Goal: Information Seeking & Learning: Learn about a topic

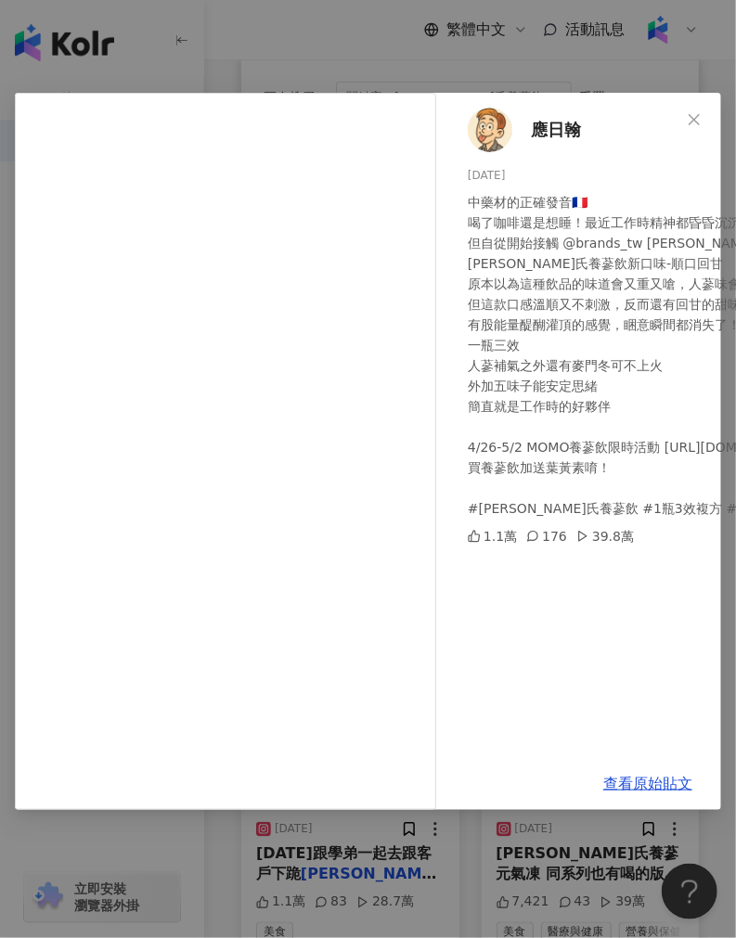
click at [339, 49] on div "應日翰 [DATE] 中藥材的正確發音🇫🇷 喝了咖啡還是想睡！最近工作時精神都昏昏沉沉的 但自從開始接觸 @brands_tw [PERSON_NAME]氏的…" at bounding box center [368, 469] width 736 height 938
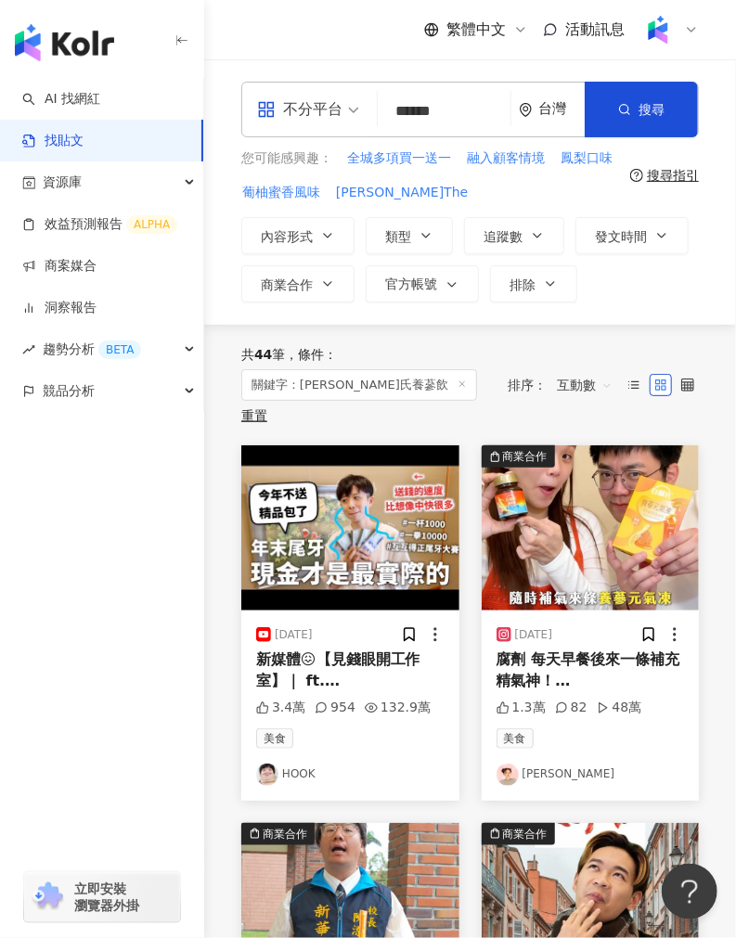
click at [381, 511] on img at bounding box center [350, 528] width 218 height 165
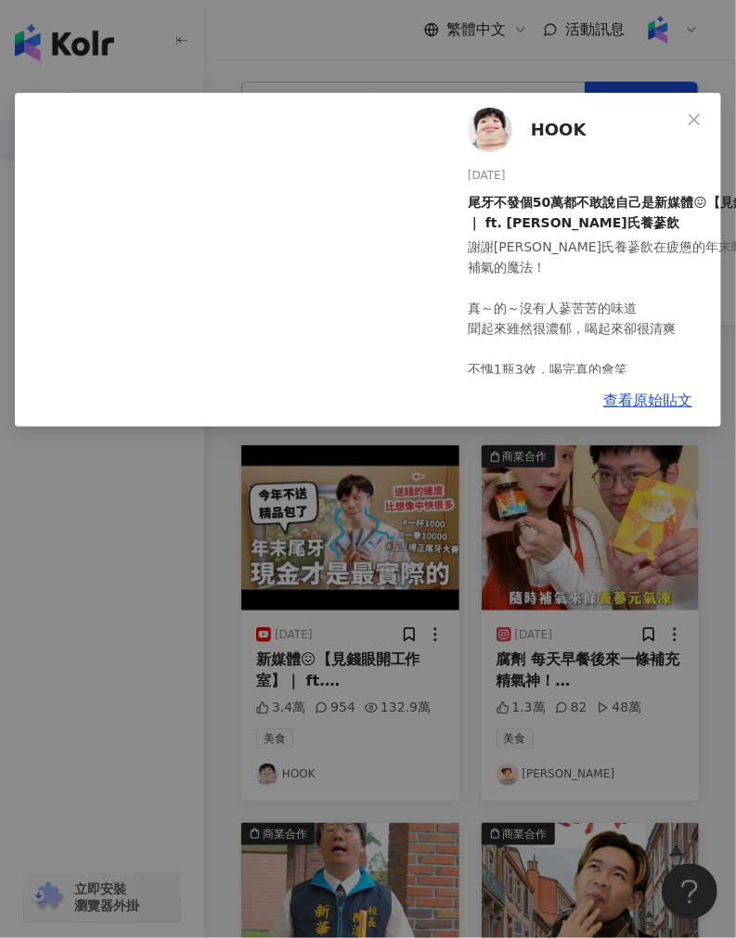
click at [173, 574] on div "HOOK [DATE] 尾牙不發個50萬都不敢說自己是新媒體😖【見錢眼開工作室】｜ ft. [PERSON_NAME]氏養蔘飲 謝謝[PERSON_NAME]…" at bounding box center [368, 469] width 736 height 938
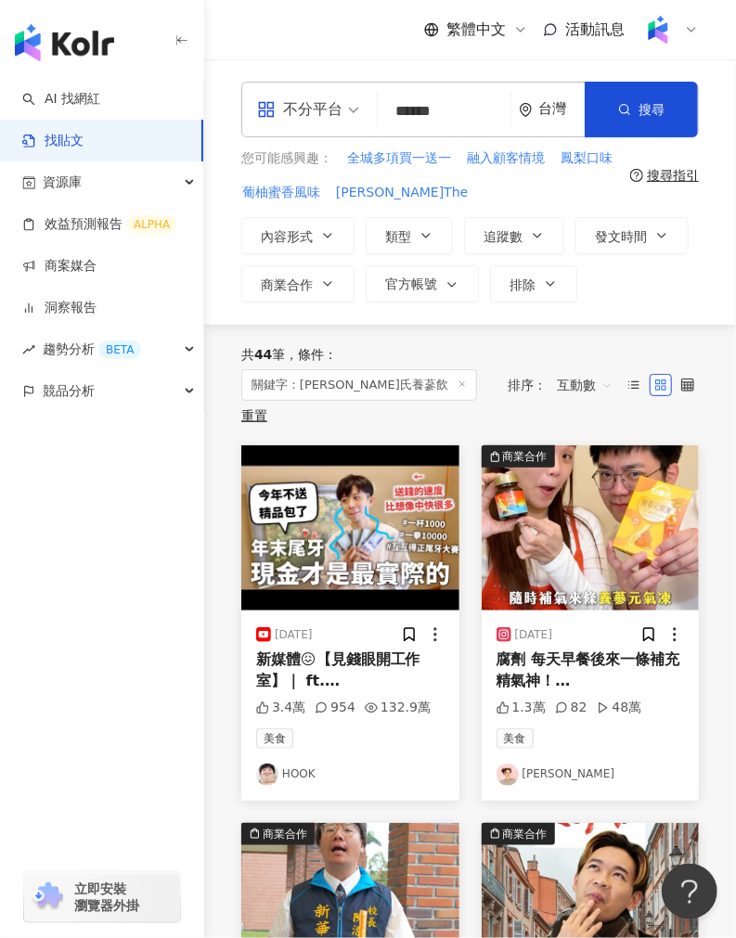
click at [530, 527] on img at bounding box center [591, 528] width 218 height 165
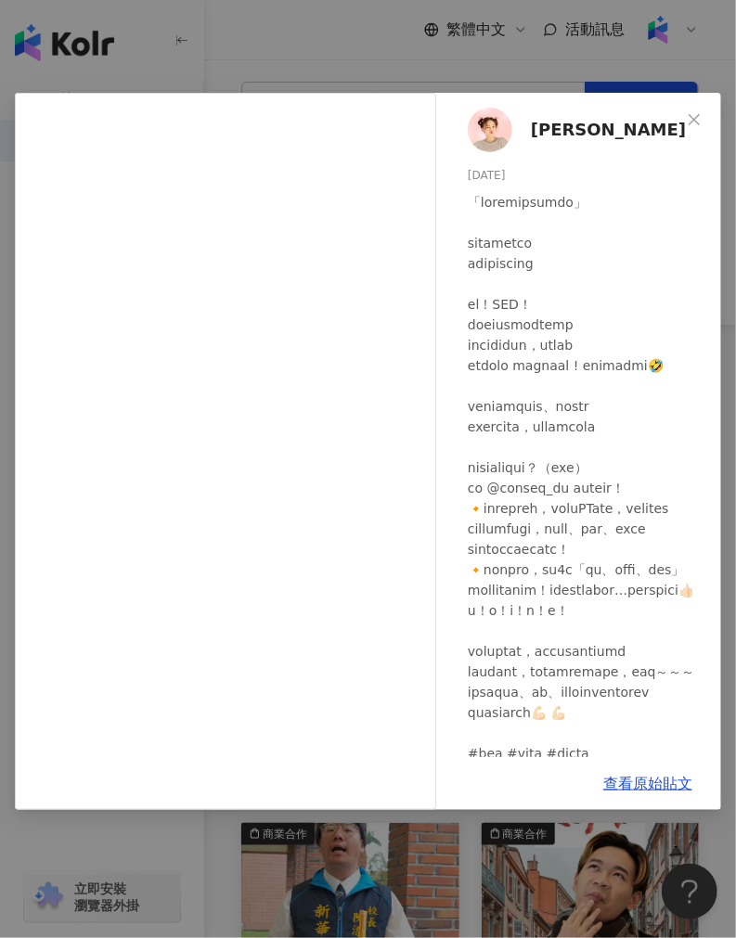
click at [281, 850] on div "[PERSON_NAME] [DATE] 1.3萬 82 48萬 查看原始貼文" at bounding box center [368, 469] width 736 height 938
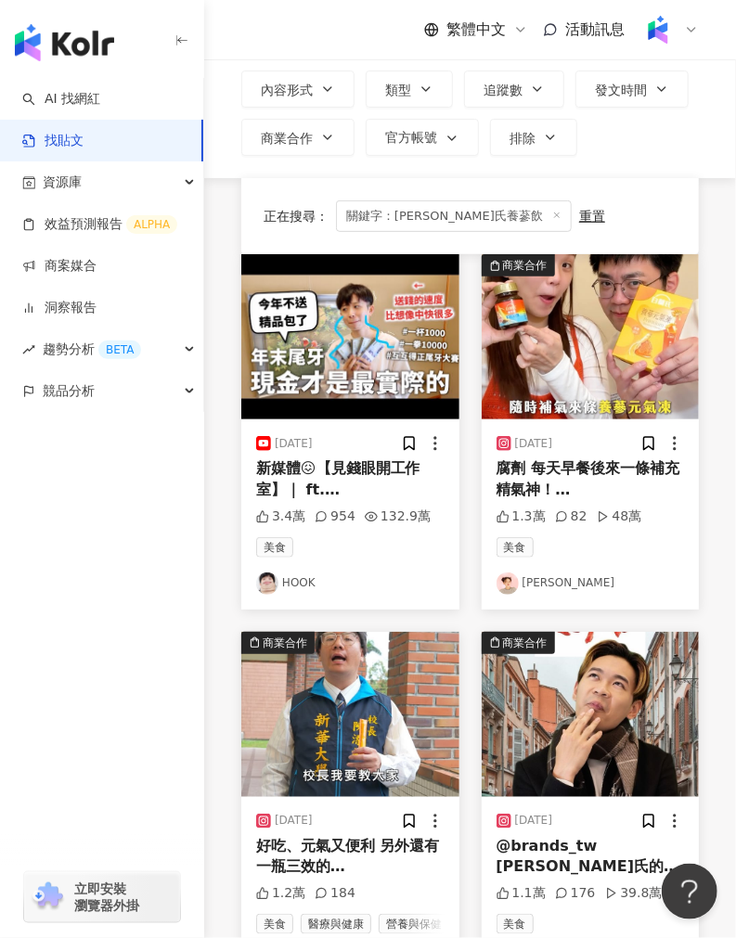
scroll to position [412, 0]
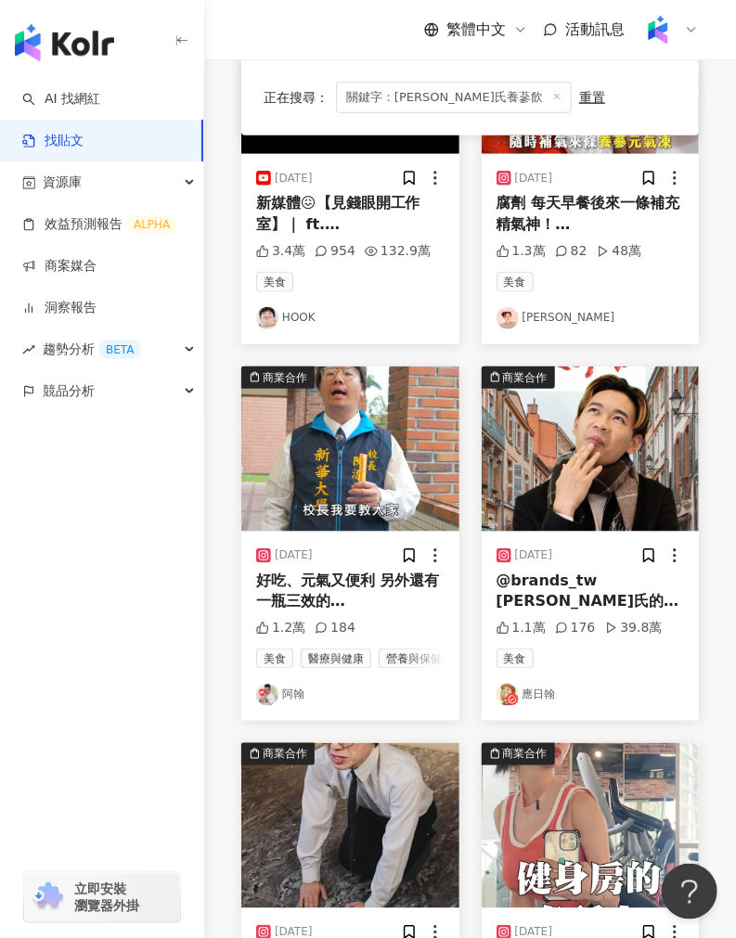
click at [347, 451] on img at bounding box center [350, 449] width 218 height 165
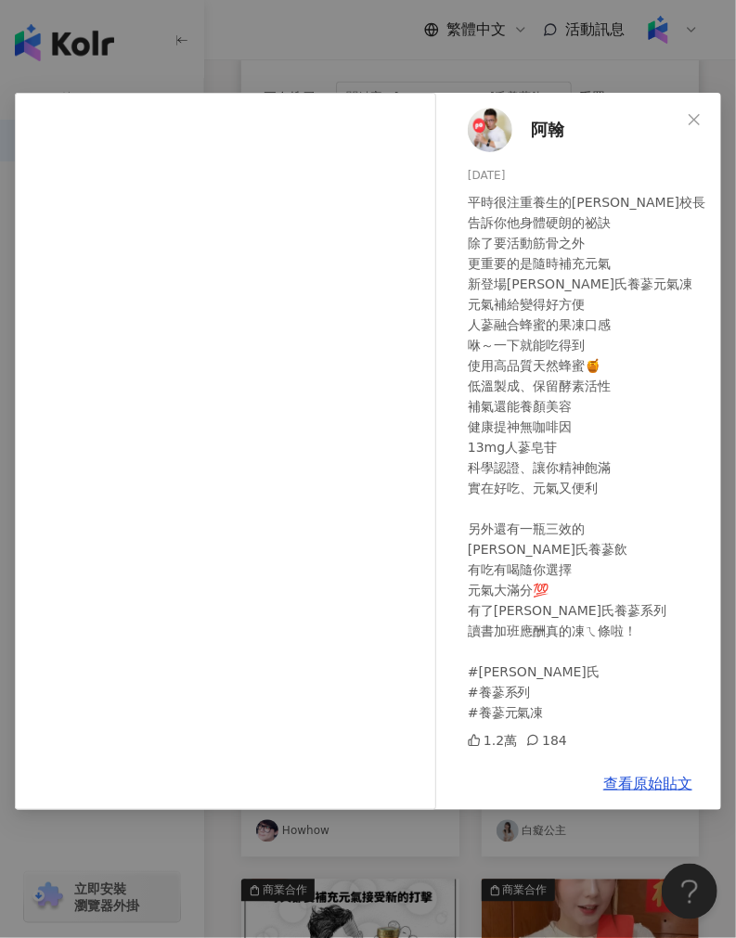
scroll to position [721, 0]
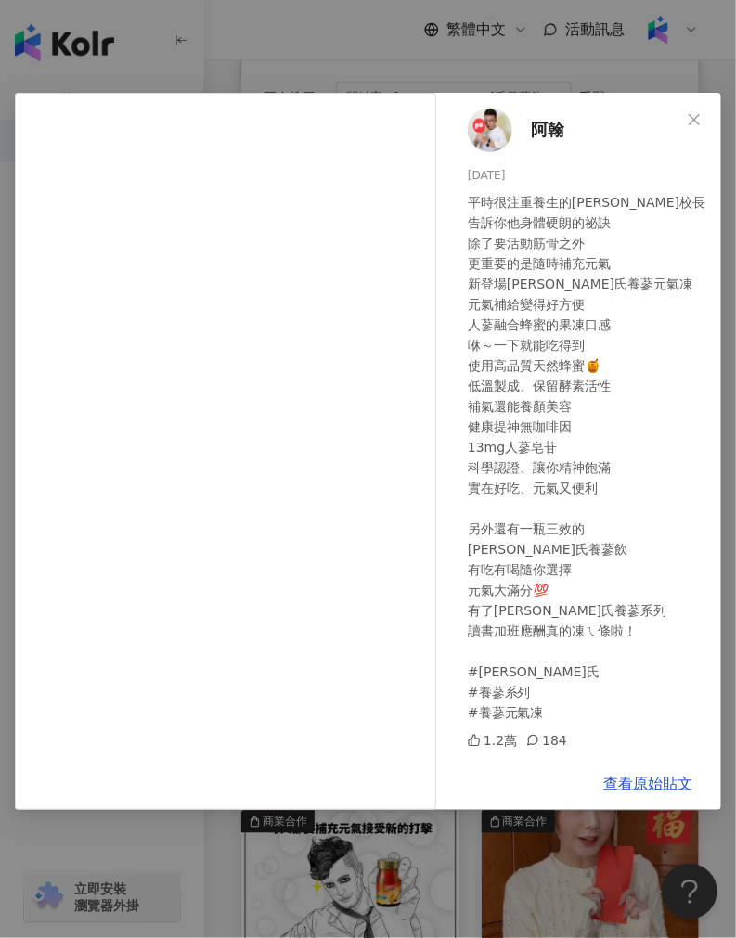
click at [309, 52] on div "阿翰 [DATE] 平時很注重養生的陳校長 告訴你他身體硬朗的祕訣 除了要活動筋骨之外 更重要的是隨時補充元氣 新登場[PERSON_NAME]氏養蔘元氣凍 …" at bounding box center [368, 469] width 736 height 938
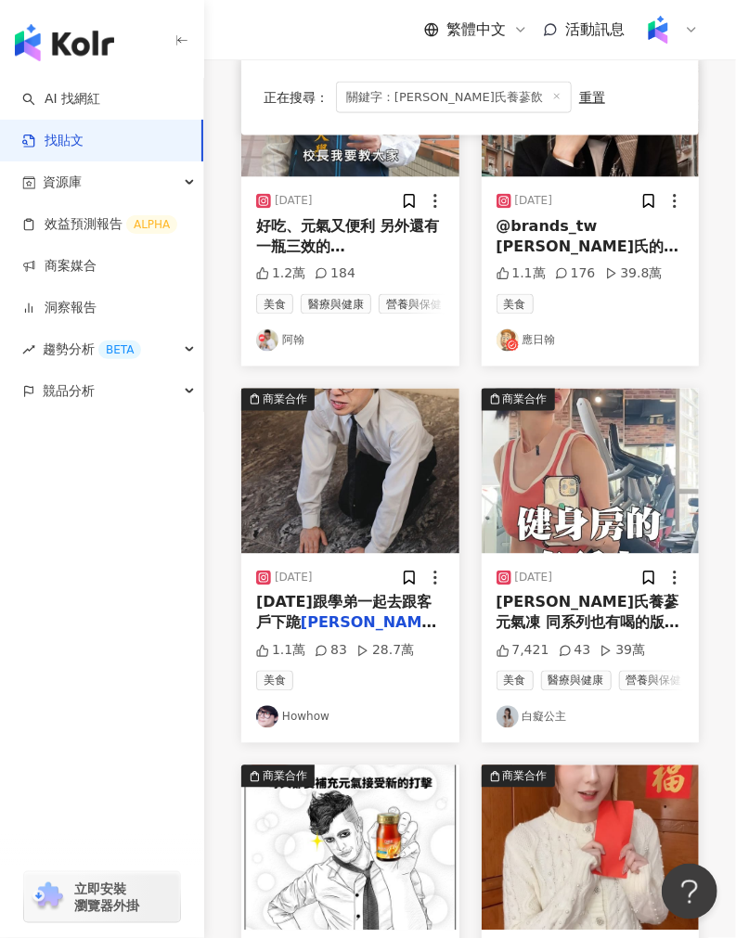
scroll to position [768, 0]
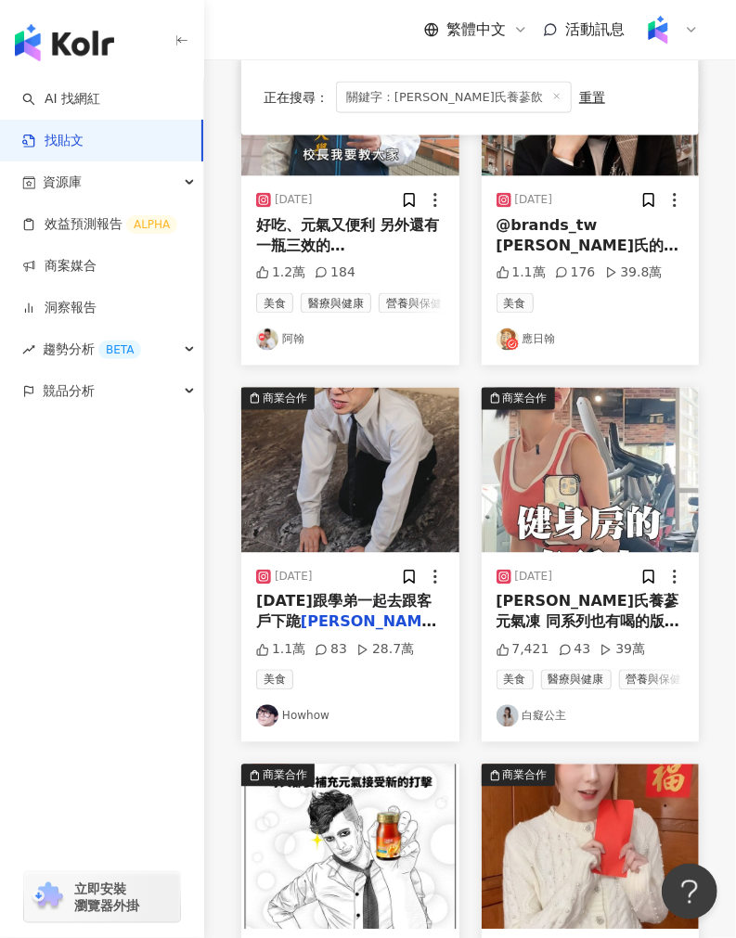
click at [347, 531] on img at bounding box center [350, 470] width 218 height 165
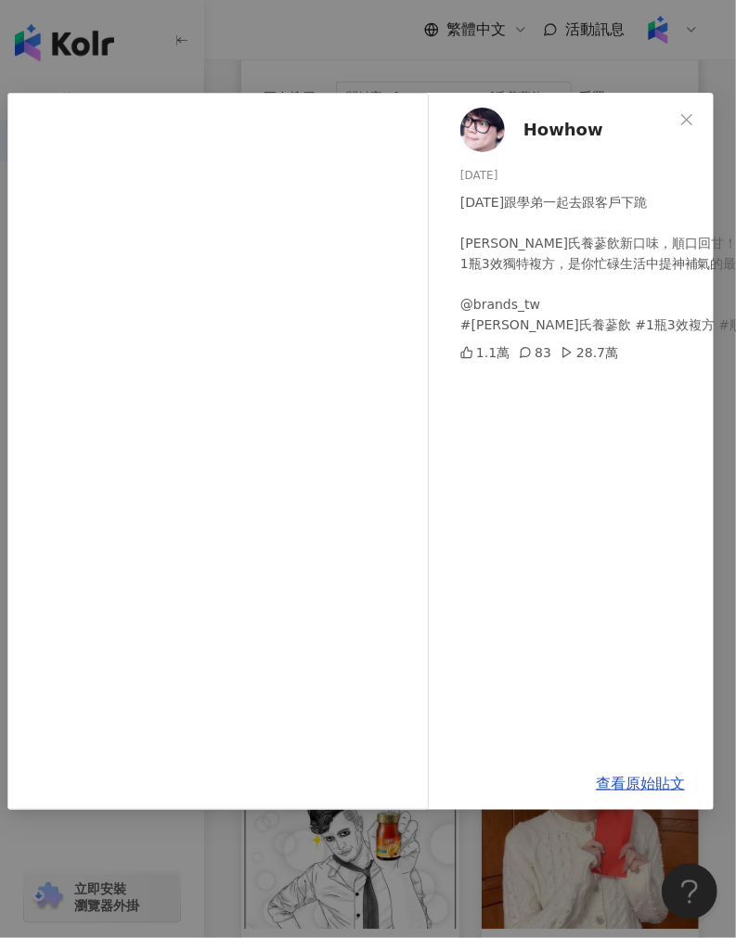
scroll to position [0, 7]
click at [229, 32] on div "Howhow [DATE] [DATE]跟學弟一起去跟客戶下跪 [PERSON_NAME]氏養蔘飲新口味，順口回甘！ 1瓶3效獨特複方，是你忙碌生活中提神補氣…" at bounding box center [368, 469] width 736 height 938
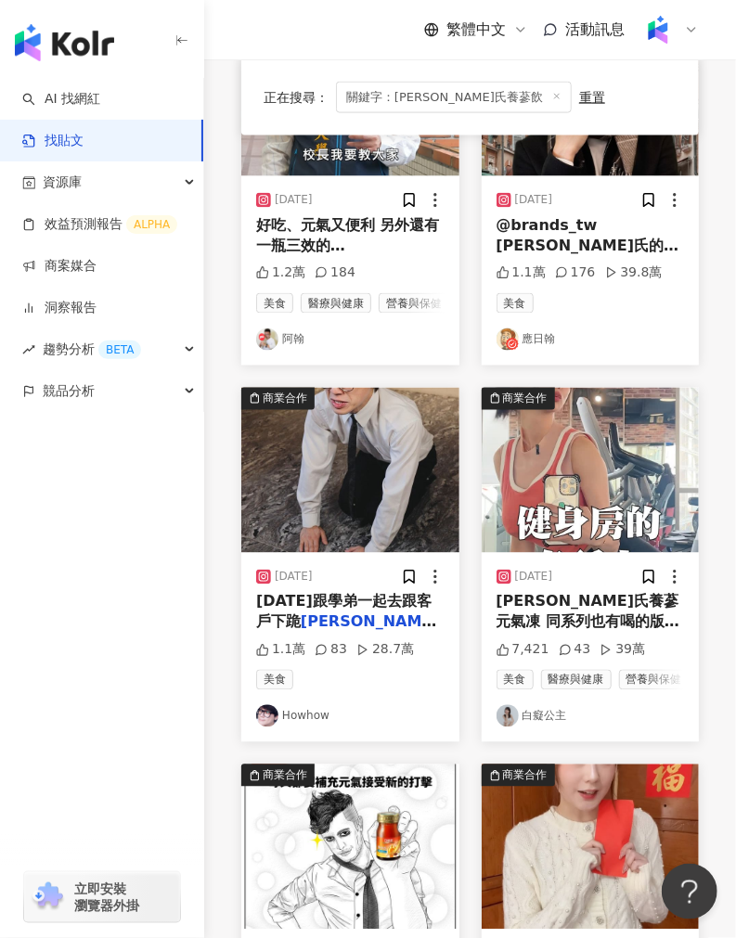
click at [353, 469] on img at bounding box center [350, 470] width 218 height 165
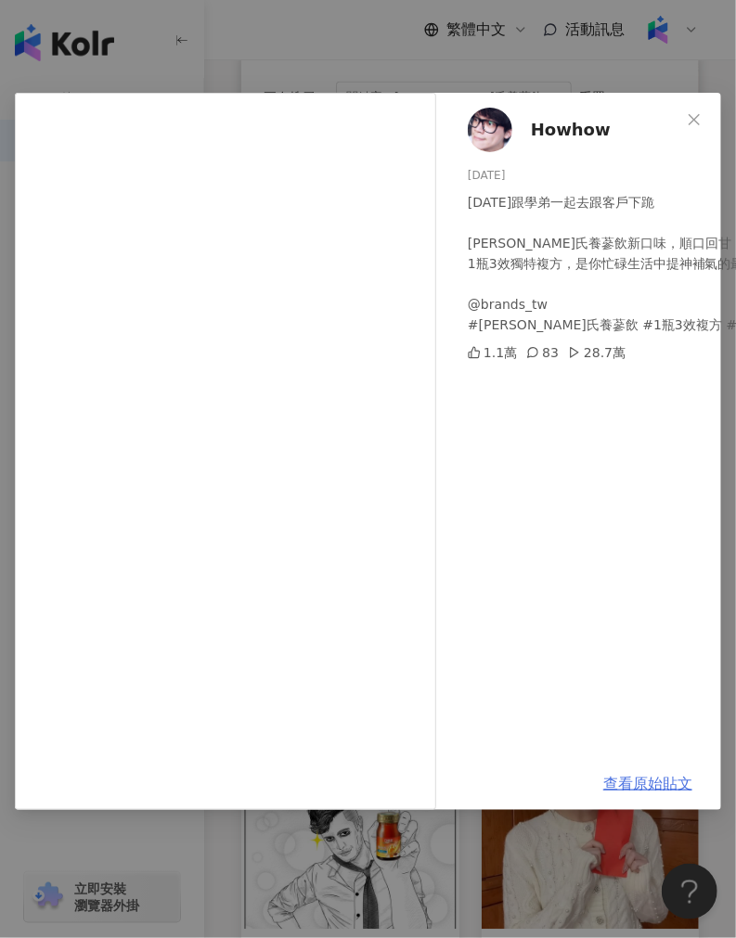
click at [616, 776] on link "查看原始貼文" at bounding box center [647, 784] width 89 height 18
click at [387, 57] on div "Howhow [DATE] [DATE]跟學弟一起去跟客戶下跪 [PERSON_NAME]氏養蔘飲新口味，順口回甘！ 1瓶3效獨特複方，是你忙碌生活中提神補氣…" at bounding box center [368, 469] width 736 height 938
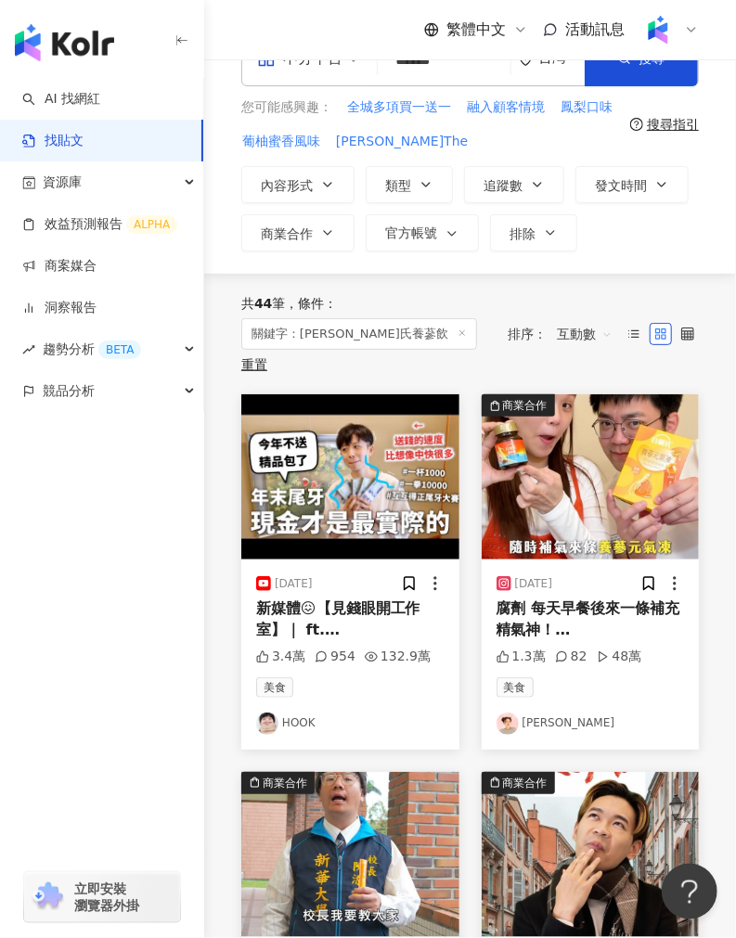
scroll to position [46, 0]
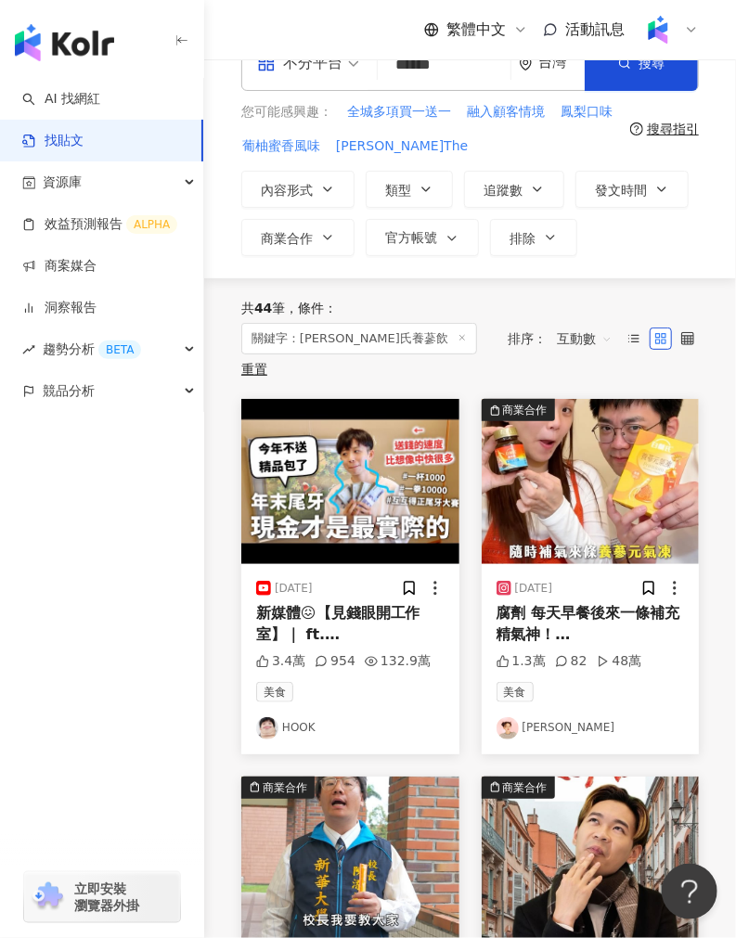
click at [554, 455] on img at bounding box center [591, 481] width 218 height 165
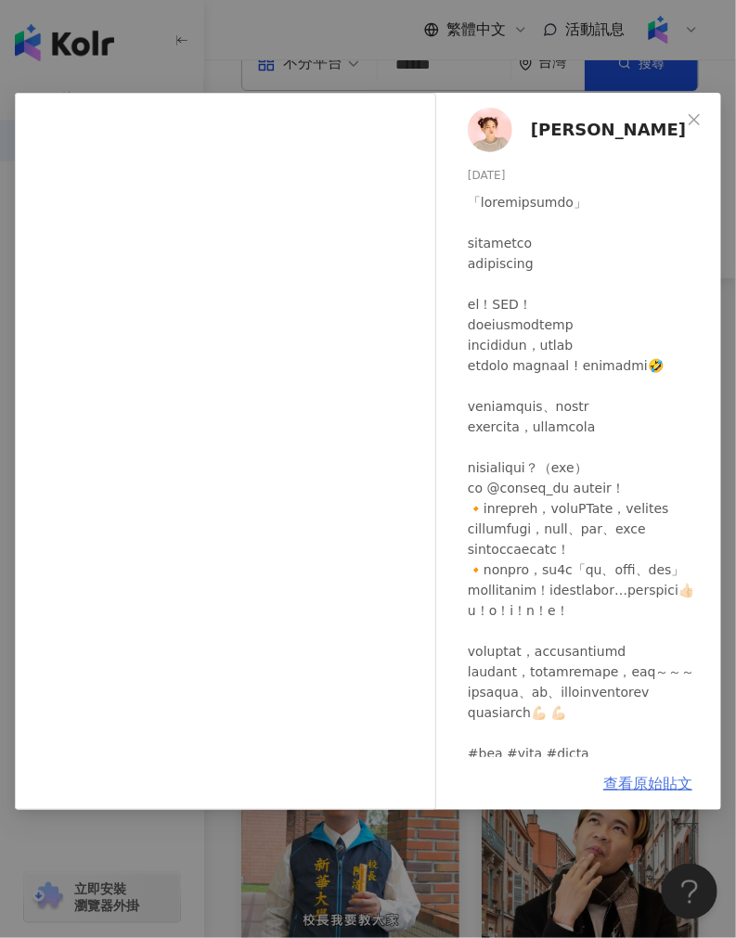
click at [625, 793] on link "查看原始貼文" at bounding box center [647, 784] width 89 height 18
click at [414, 58] on div "[PERSON_NAME] [DATE] 1.3萬 82 48萬 查看原始貼文" at bounding box center [368, 469] width 736 height 938
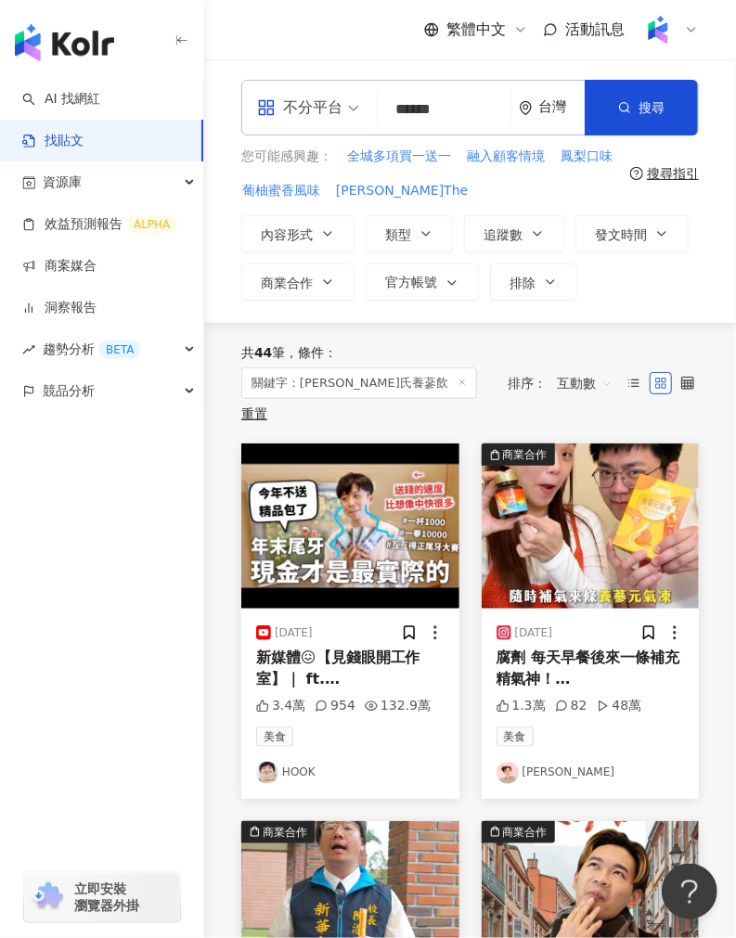
scroll to position [0, 0]
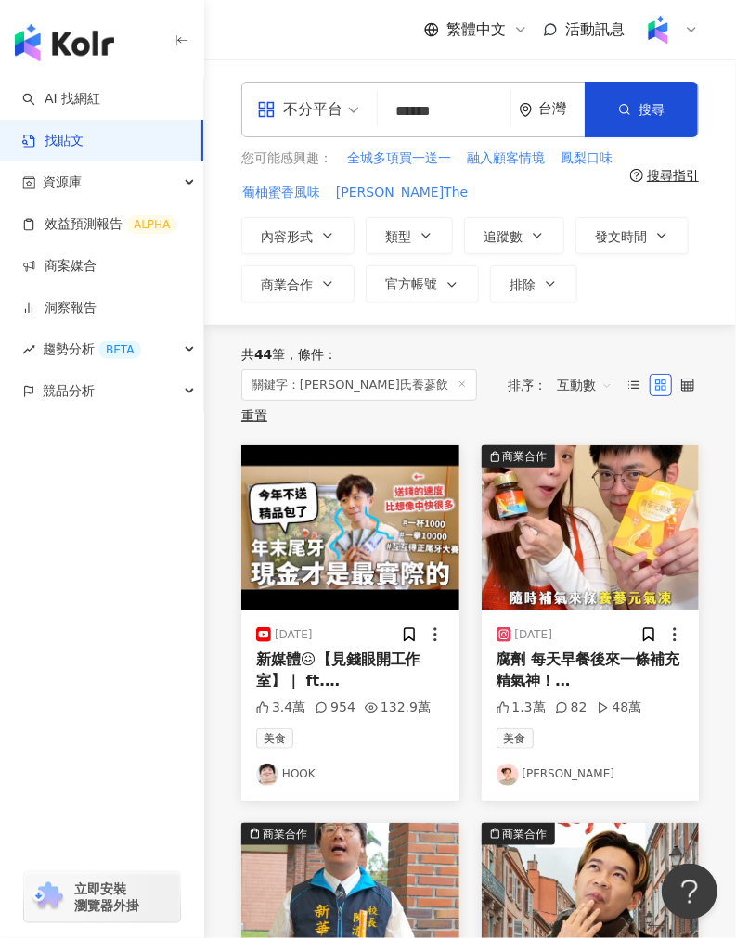
click at [327, 510] on img at bounding box center [350, 528] width 218 height 165
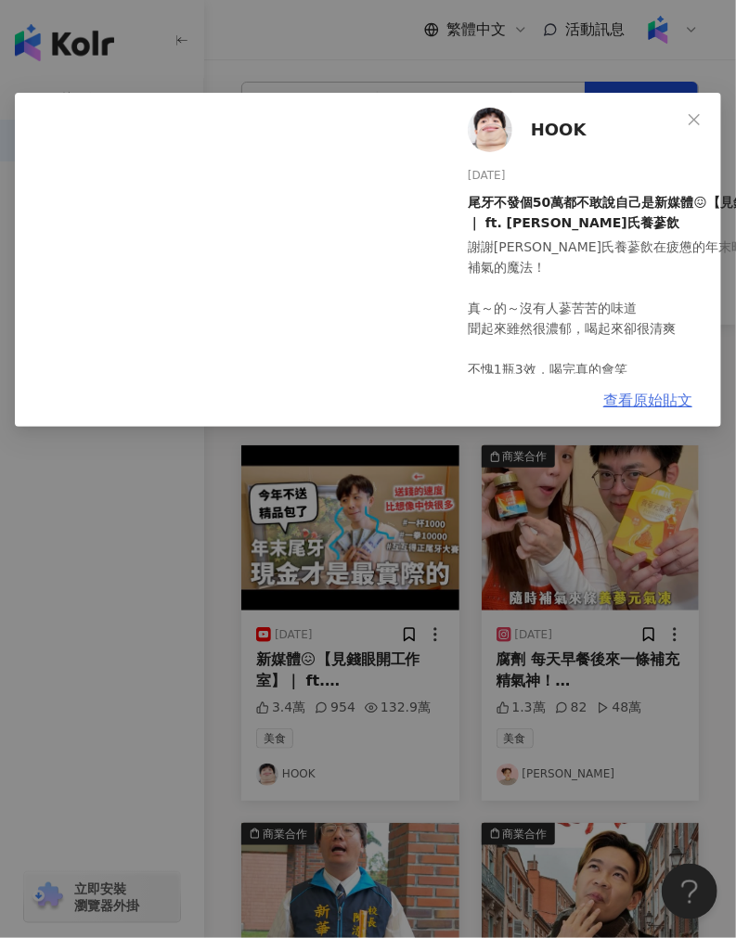
click at [636, 406] on link "查看原始貼文" at bounding box center [647, 401] width 89 height 18
click at [411, 620] on div "HOOK [DATE] 尾牙不發個50萬都不敢說自己是新媒體😖【見錢眼開工作室】｜ ft. [PERSON_NAME]氏養蔘飲 謝謝[PERSON_NAME]…" at bounding box center [368, 469] width 736 height 938
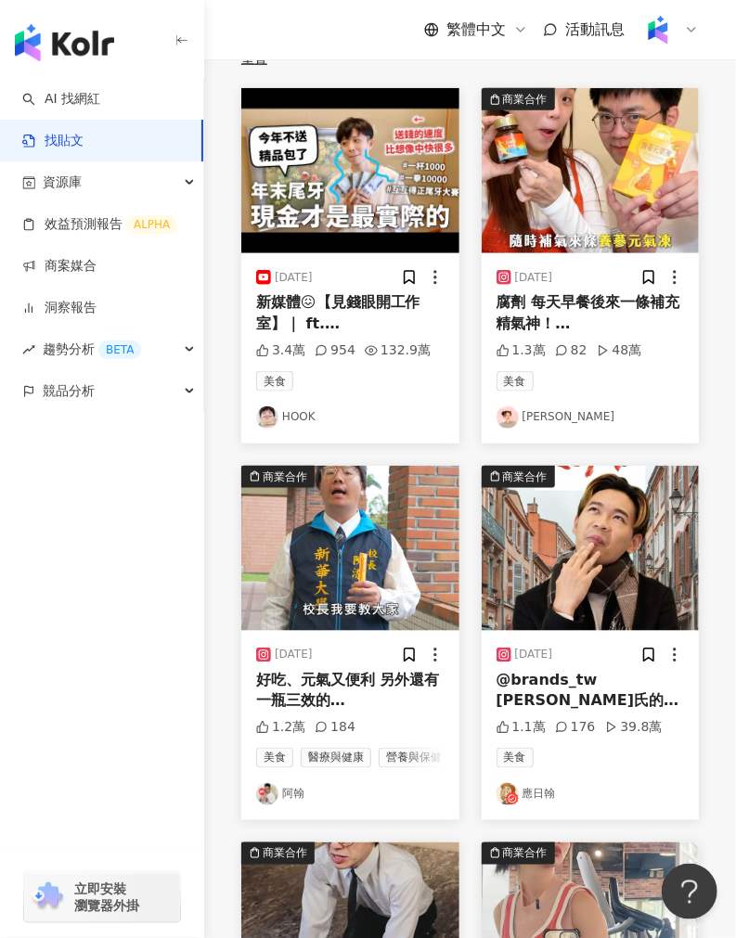
scroll to position [412, 0]
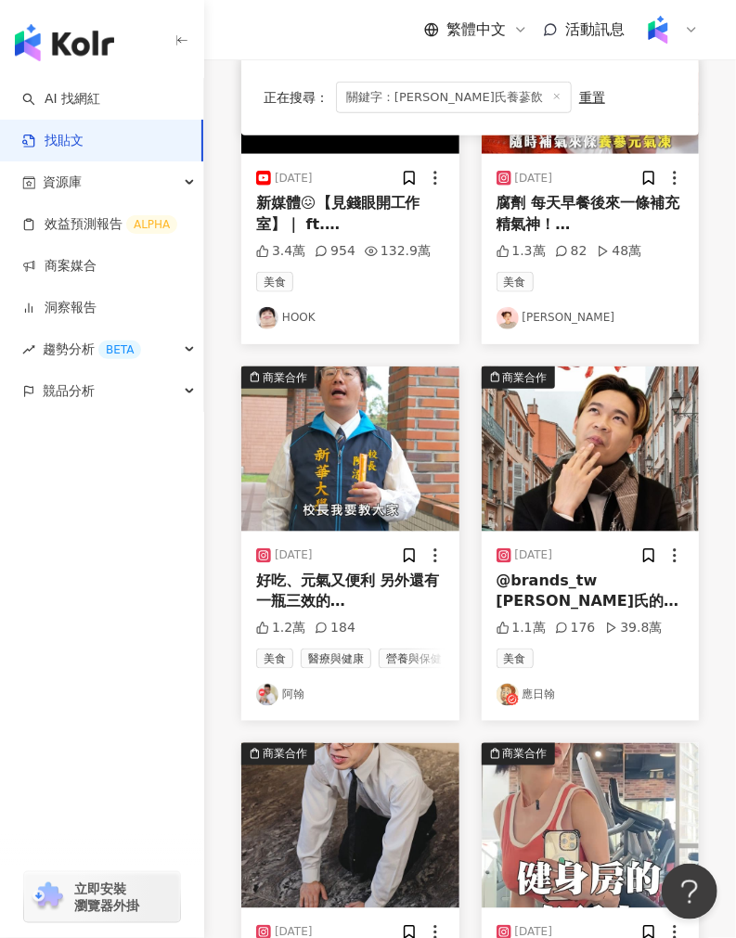
click at [536, 434] on img at bounding box center [591, 449] width 218 height 165
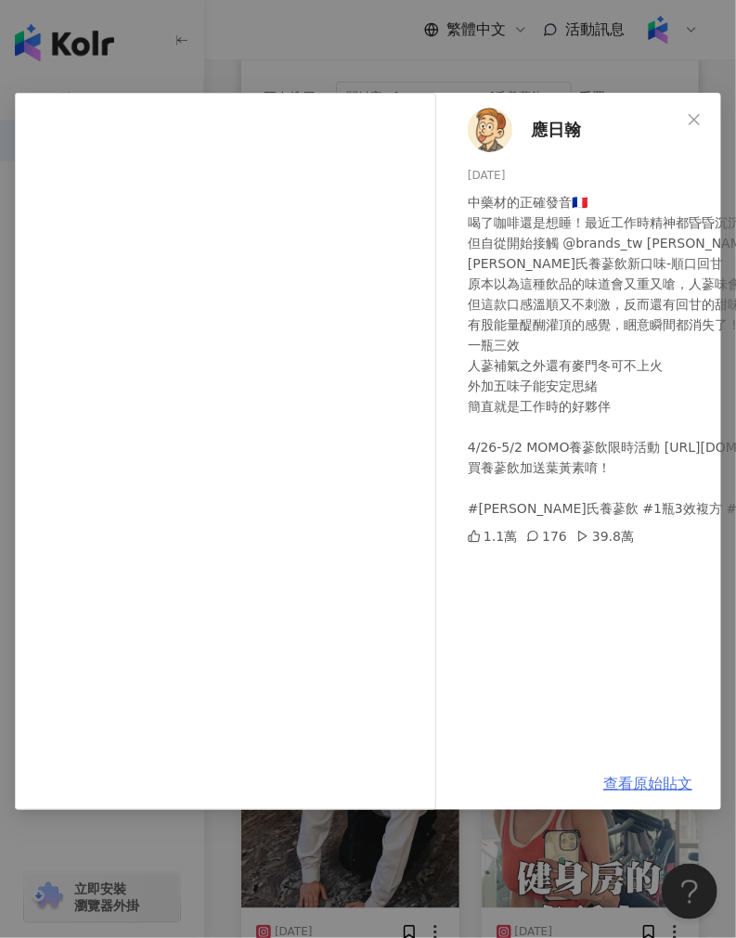
click at [634, 785] on link "查看原始貼文" at bounding box center [647, 784] width 89 height 18
click at [273, 35] on div "應日翰 [DATE] 中藥材的正確發音🇫🇷 喝了咖啡還是想睡！最近工作時精神都昏昏沉沉的 但自從開始接觸 @brands_tw [PERSON_NAME]氏的…" at bounding box center [368, 469] width 736 height 938
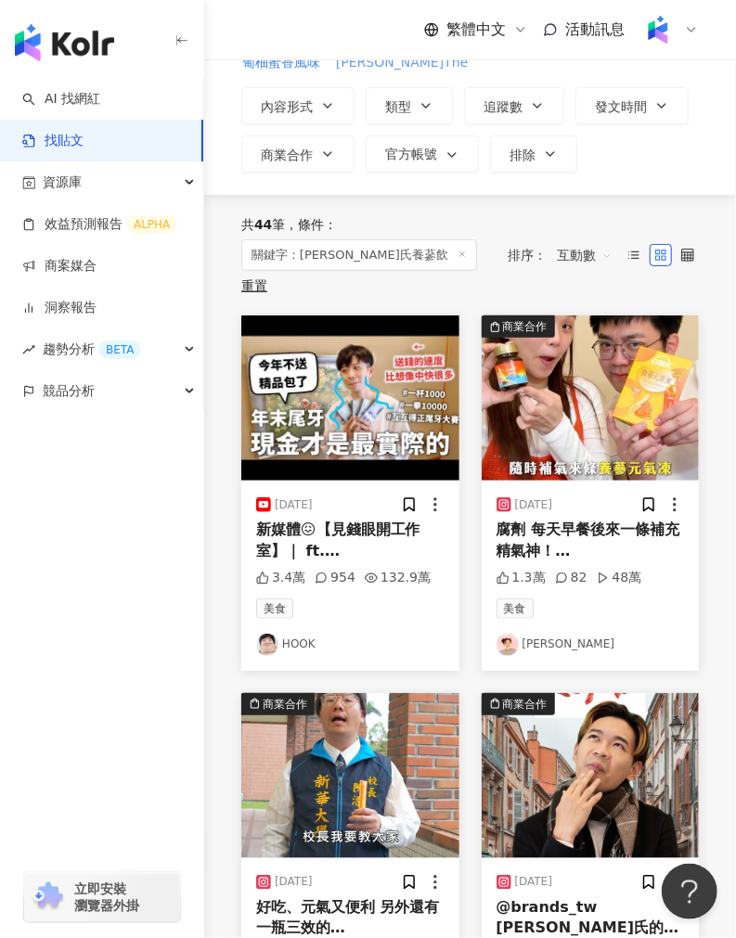
scroll to position [0, 0]
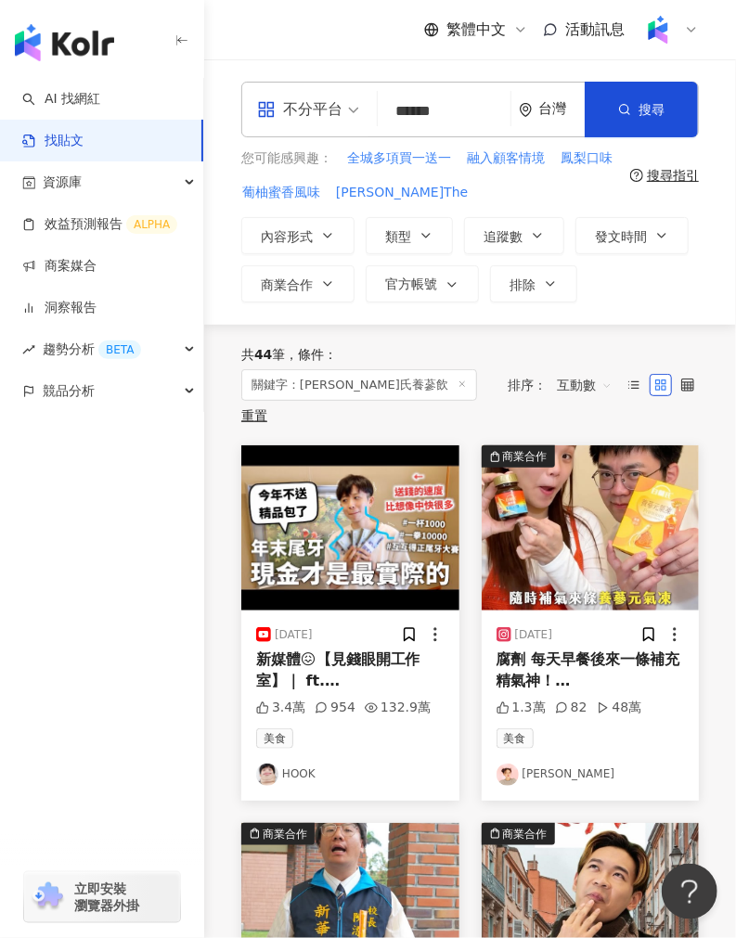
click at [450, 122] on input "******" at bounding box center [444, 111] width 118 height 40
paste input "search"
click at [672, 119] on button "搜尋" at bounding box center [641, 110] width 113 height 56
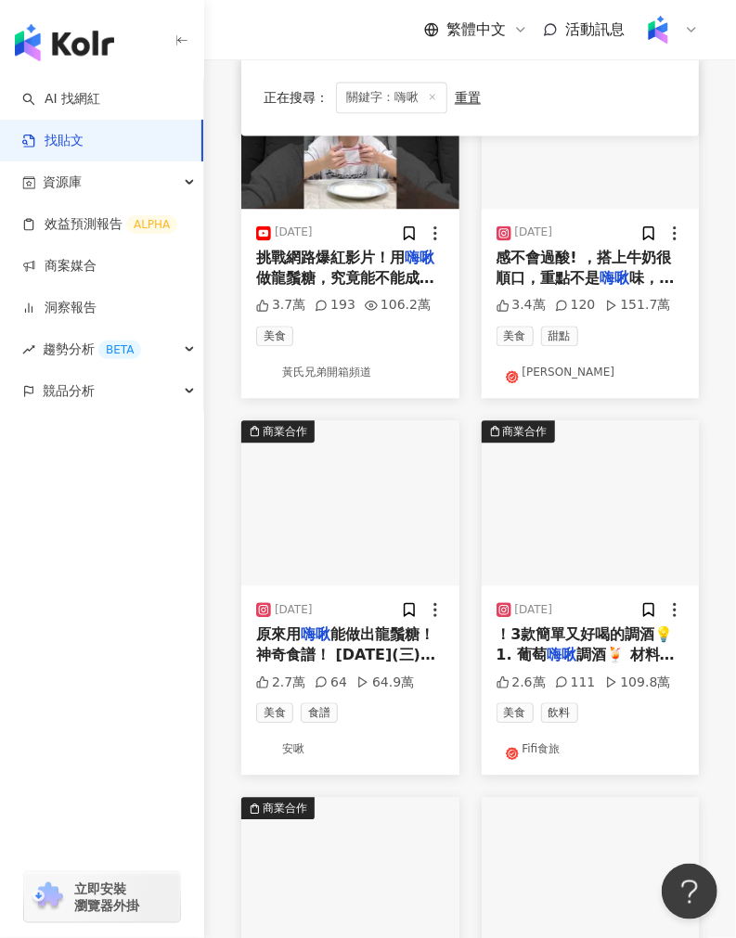
scroll to position [1134, 0]
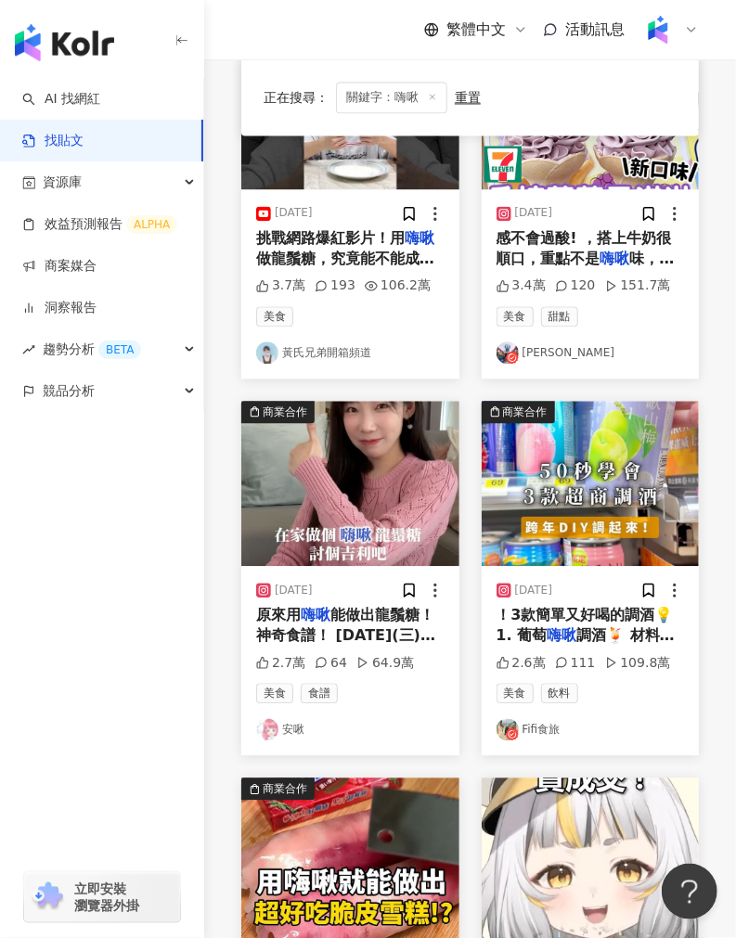
click at [354, 518] on img at bounding box center [350, 483] width 218 height 165
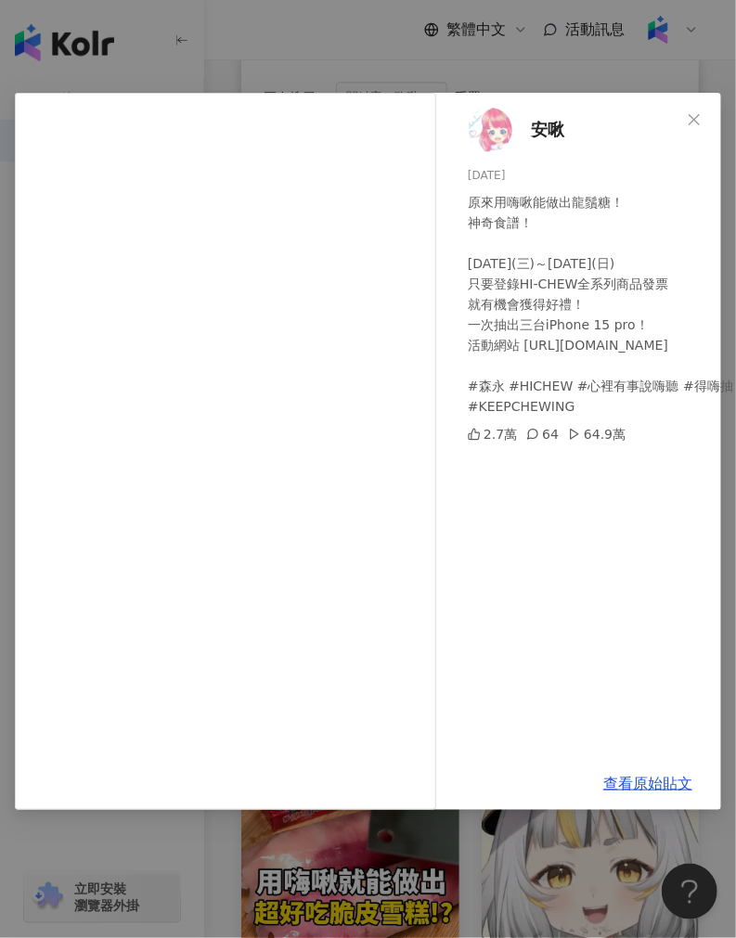
click at [327, 42] on div "安啾 [DATE] 原來用嗨啾能做出龍鬚糖！ 神奇食譜！ [DATE](三)～[DATE](日) 只要登錄HI-CHEW全系列商品發票 就有機會獲得好禮！ 一…" at bounding box center [368, 469] width 736 height 938
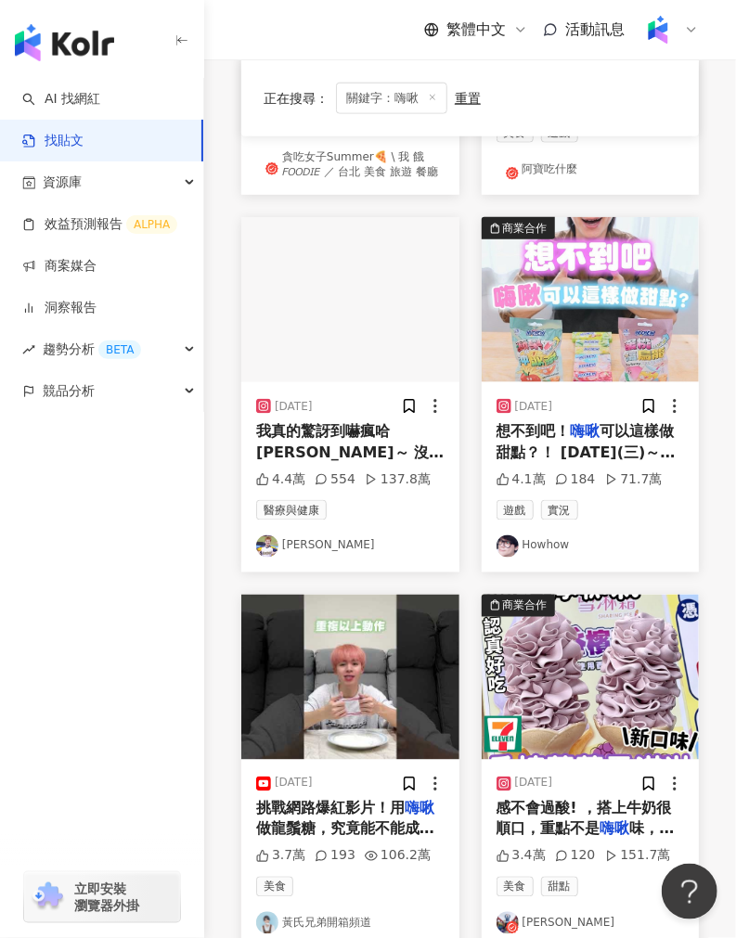
scroll to position [515, 0]
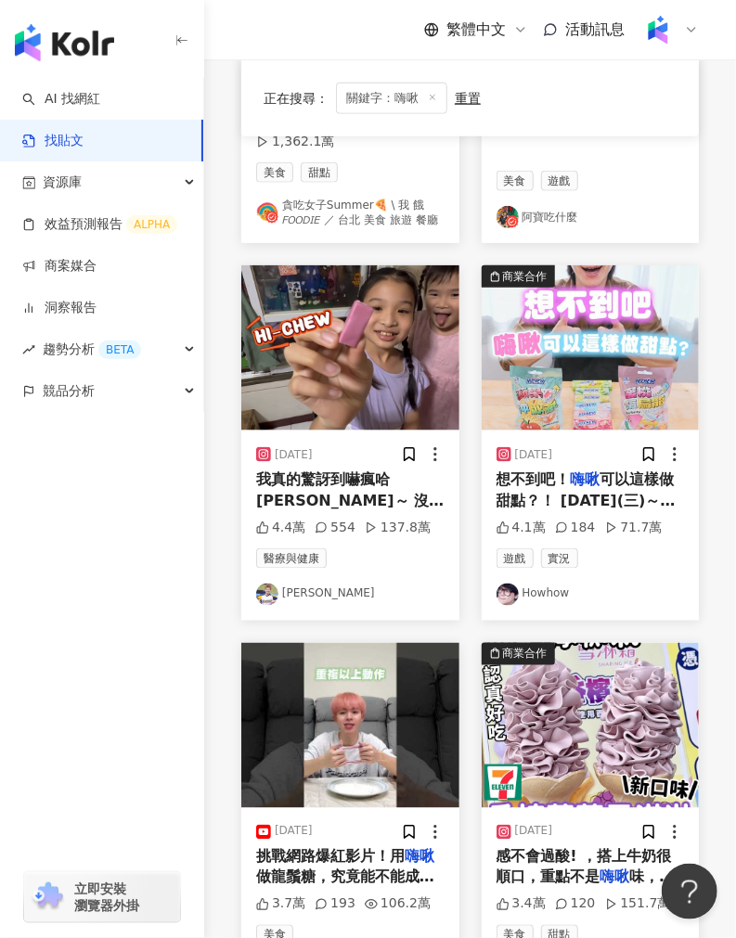
click at [329, 359] on img at bounding box center [350, 347] width 218 height 165
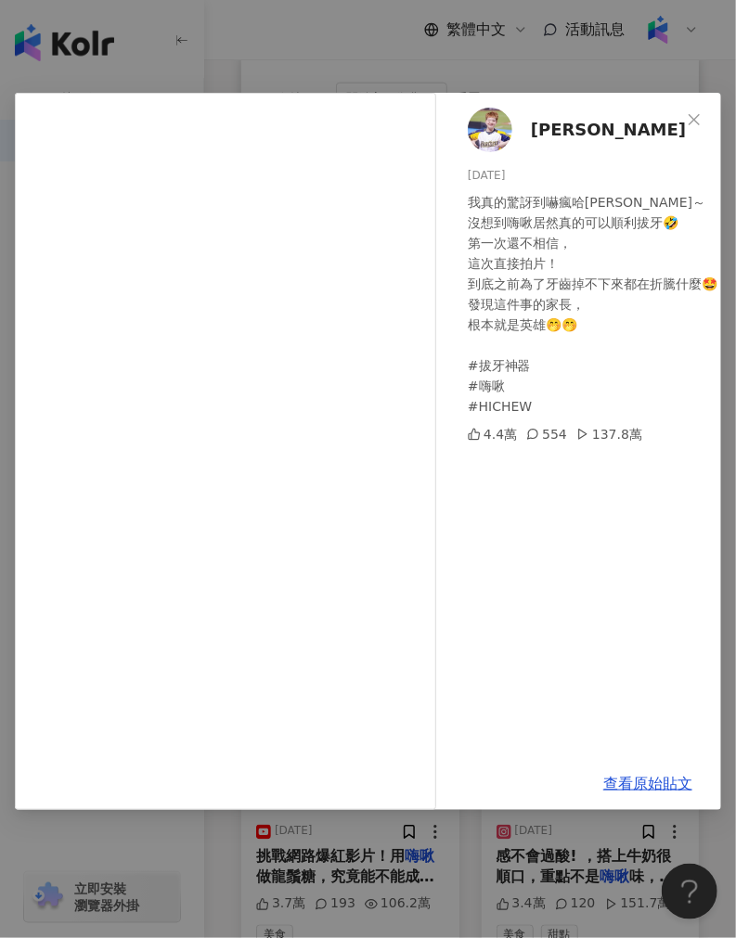
click at [453, 847] on div "[PERSON_NAME] [DATE] 我真的驚訝到嚇瘋哈[PERSON_NAME]～ 沒想到嗨啾居然真的可以順利拔牙🤣 第一次還不相信， 這次直接拍片！ …" at bounding box center [368, 469] width 736 height 938
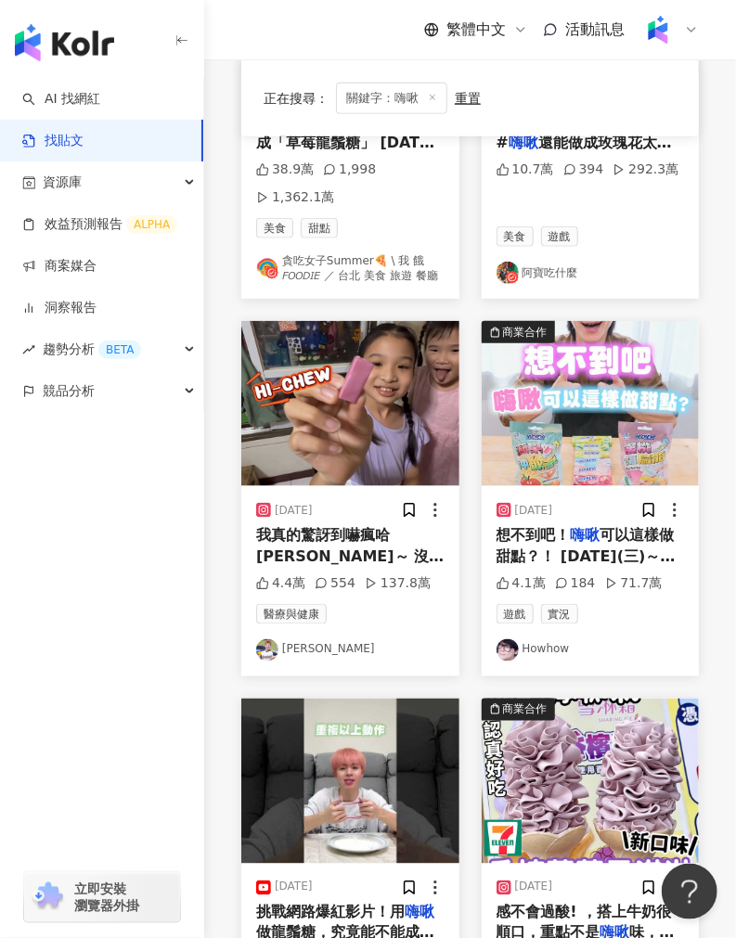
scroll to position [412, 0]
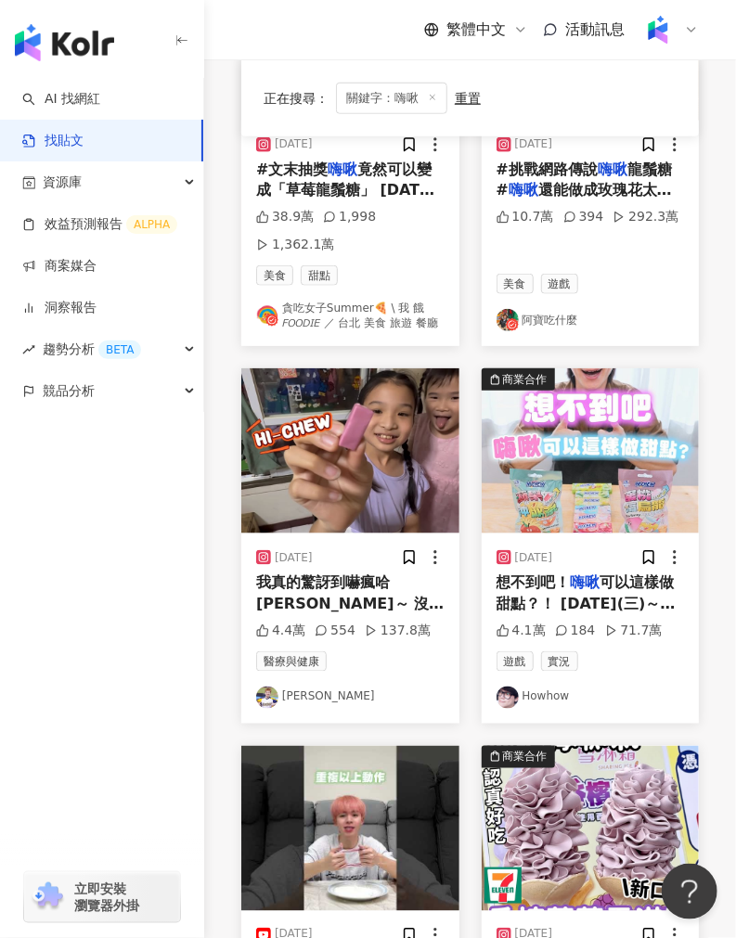
click at [532, 503] on img at bounding box center [591, 450] width 218 height 165
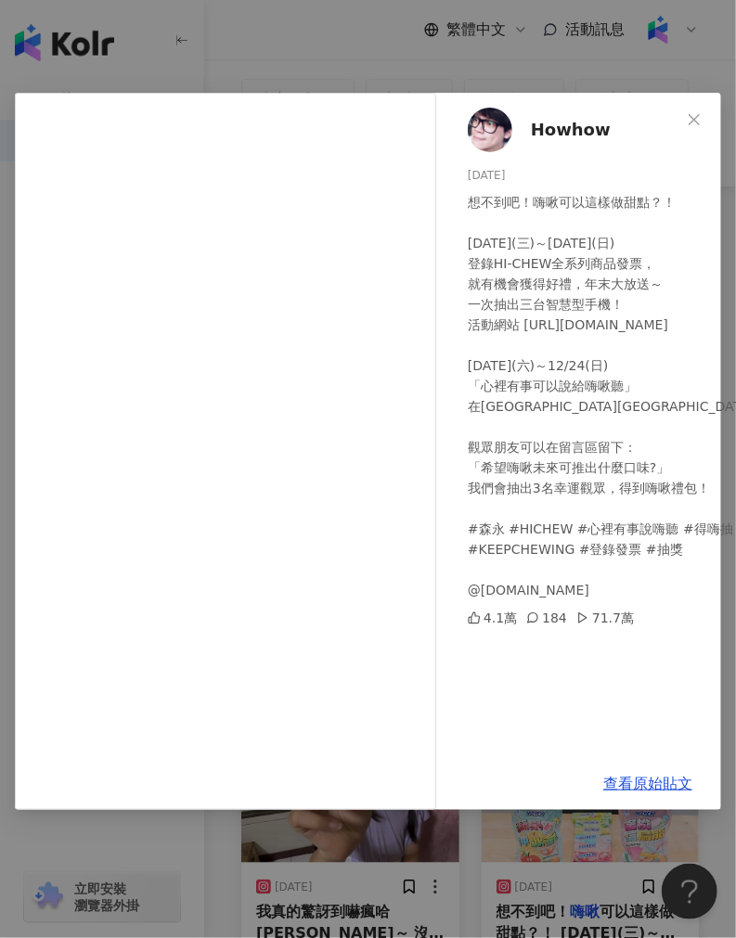
scroll to position [103, 0]
click at [460, 858] on div "Howhow [DATE] 想不到吧！嗨啾可以這樣做甜點？！ [DATE](三)～[DATE](日) 登錄HI-CHEW全系列商品發票， 就有機會獲得好禮，年…" at bounding box center [368, 469] width 736 height 938
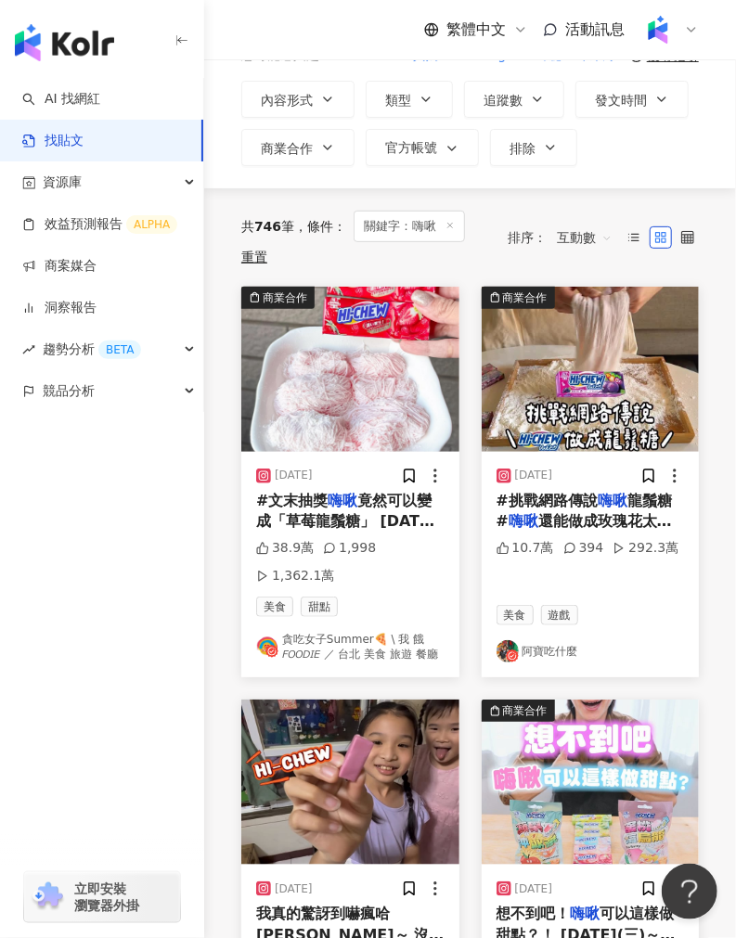
click at [550, 383] on img at bounding box center [591, 369] width 218 height 165
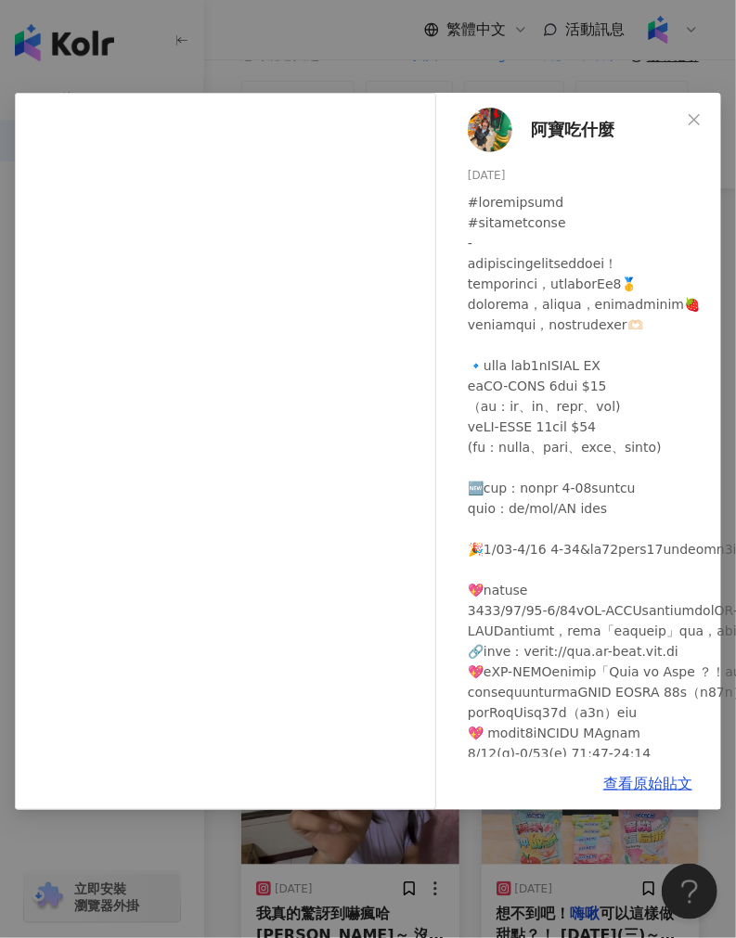
click at [317, 33] on div "阿寶吃什麼 [DATE] 10.7萬 394 292.3萬 查看原始貼文" at bounding box center [368, 469] width 736 height 938
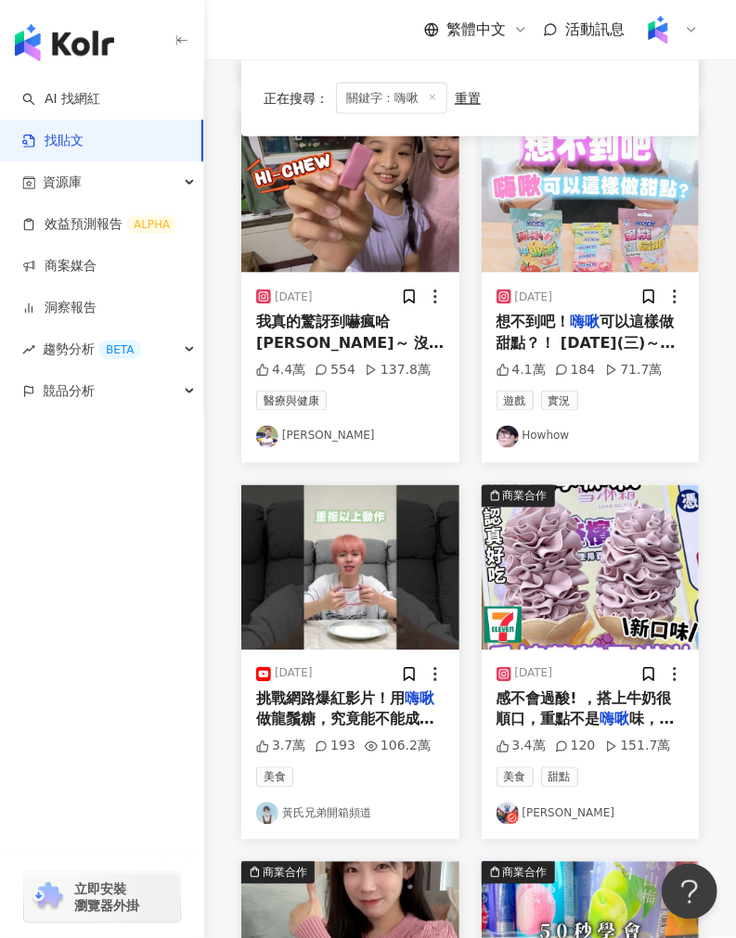
scroll to position [618, 0]
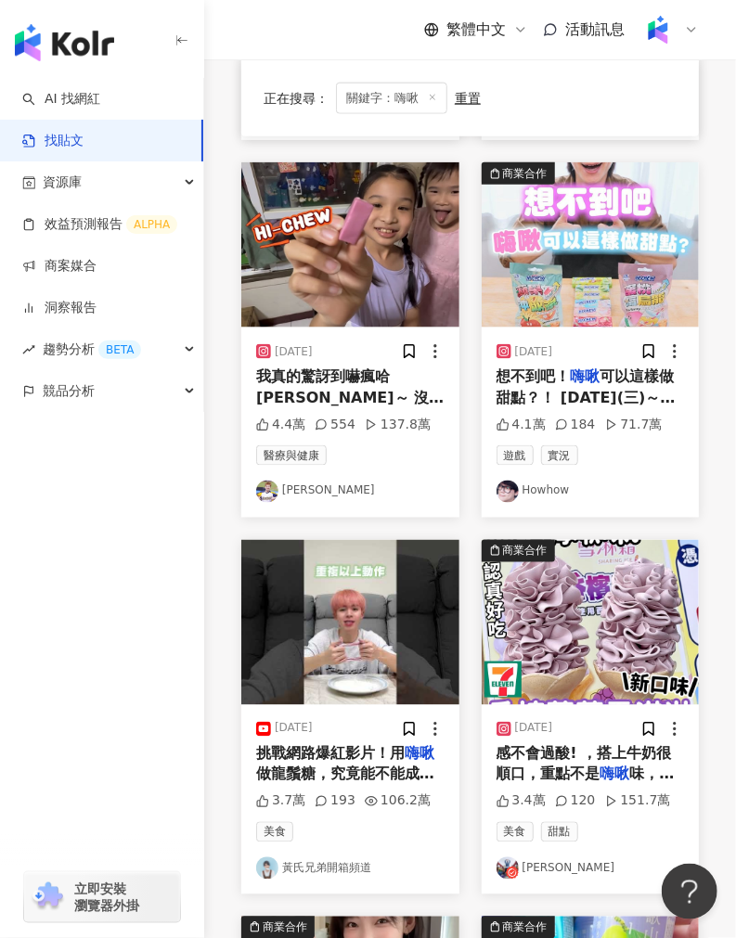
click at [592, 245] on img at bounding box center [591, 244] width 218 height 165
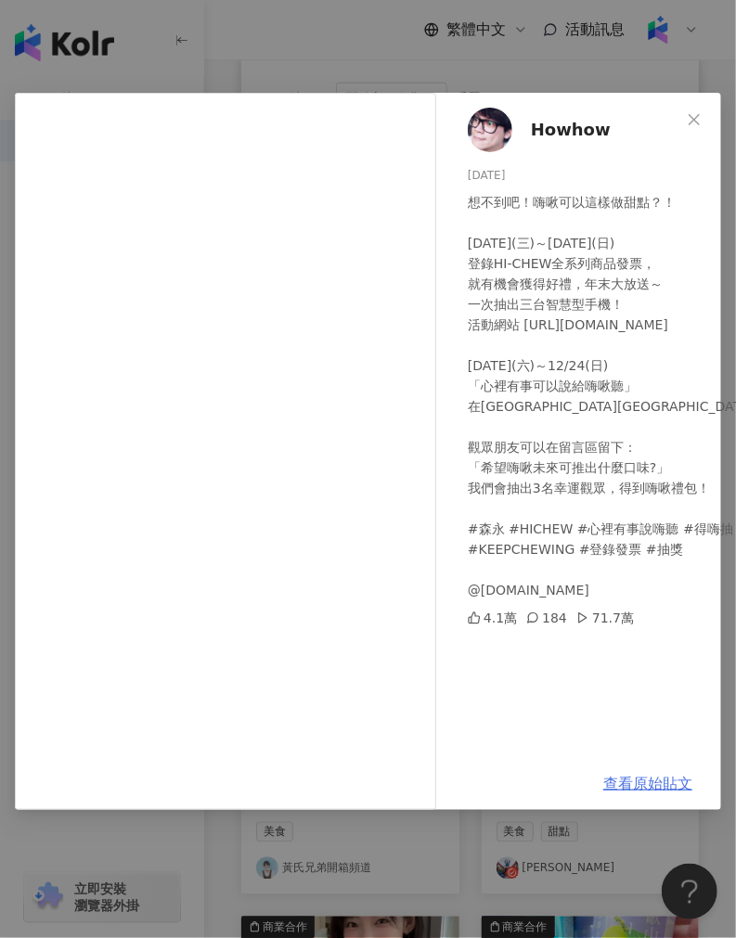
click at [620, 786] on link "查看原始貼文" at bounding box center [647, 784] width 89 height 18
drag, startPoint x: 280, startPoint y: 52, endPoint x: 282, endPoint y: 116, distance: 64.1
click at [280, 52] on div "Howhow [DATE] 想不到吧！嗨啾可以這樣做甜點？！ [DATE](三)～[DATE](日) 登錄HI-CHEW全系列商品發票， 就有機會獲得好禮，年…" at bounding box center [368, 469] width 736 height 938
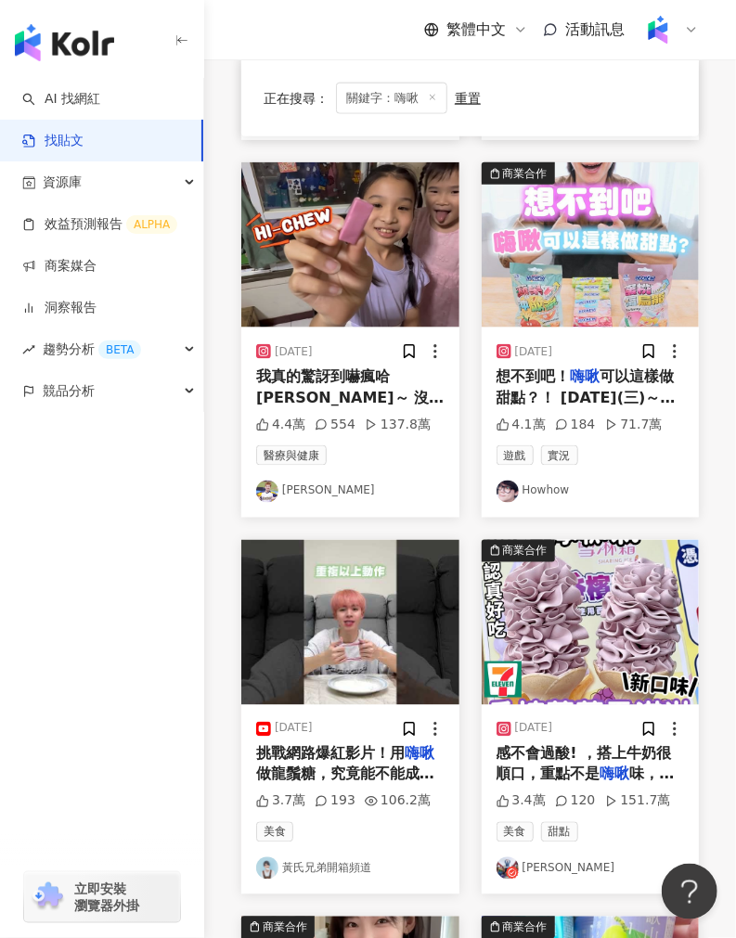
click at [366, 638] on img at bounding box center [350, 622] width 218 height 165
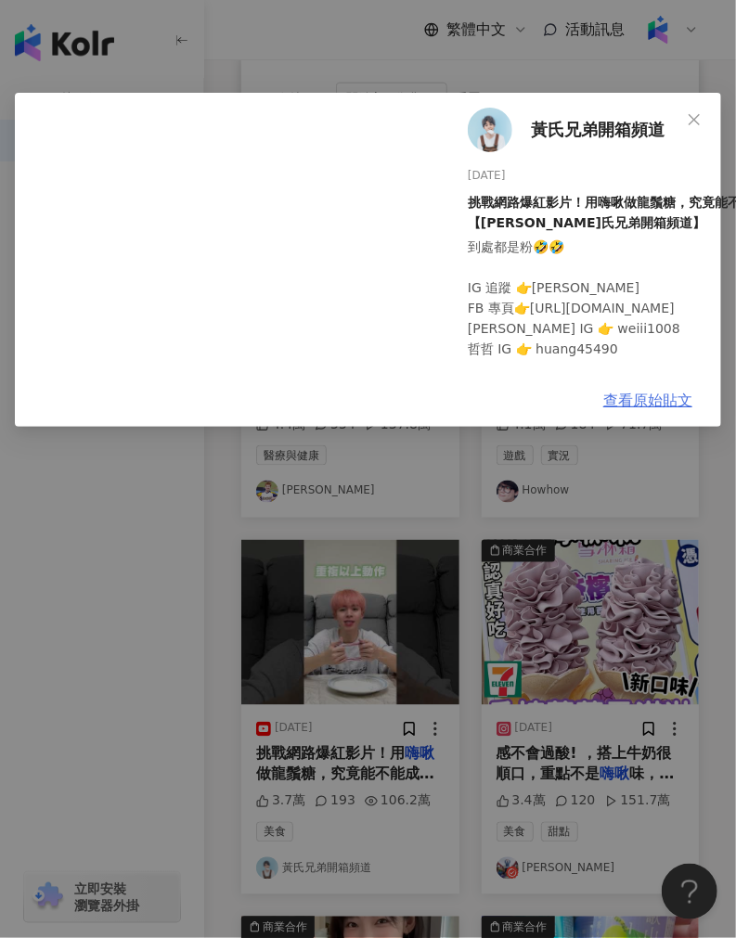
click at [673, 395] on link "查看原始貼文" at bounding box center [647, 401] width 89 height 18
click at [218, 495] on div "黃氏兄弟開箱頻道 [DATE] 挑戰網路爆紅影片！用嗨啾做龍鬚糖，究竟能不能成功呢？【[PERSON_NAME]氏兄弟開箱頻道】 到處都是粉🤣🤣 IG 追蹤 …" at bounding box center [368, 469] width 736 height 938
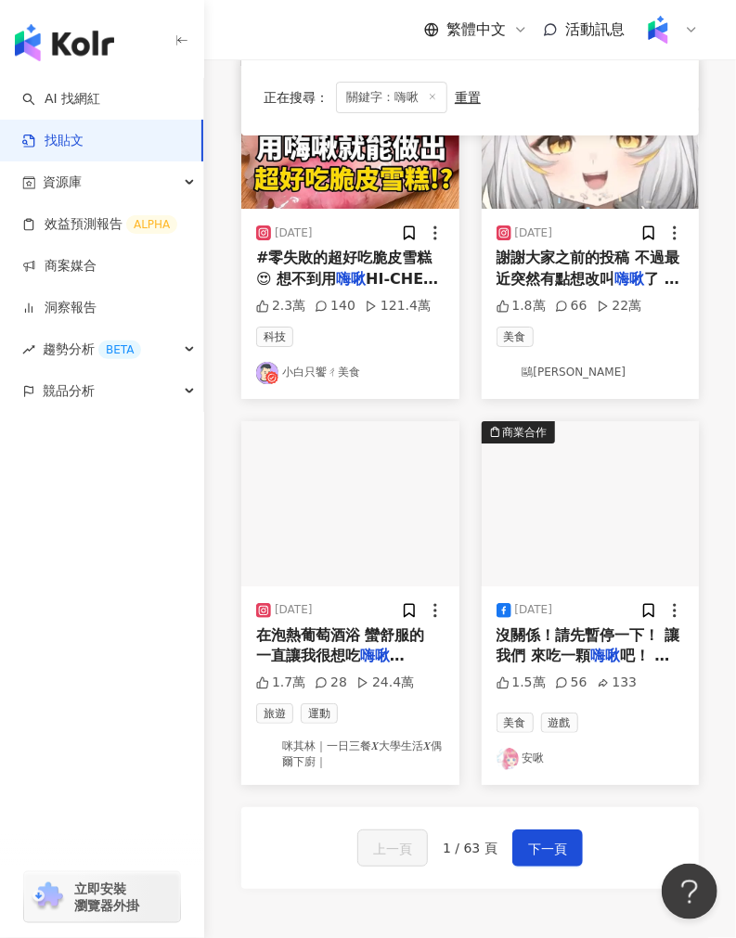
scroll to position [1869, 0]
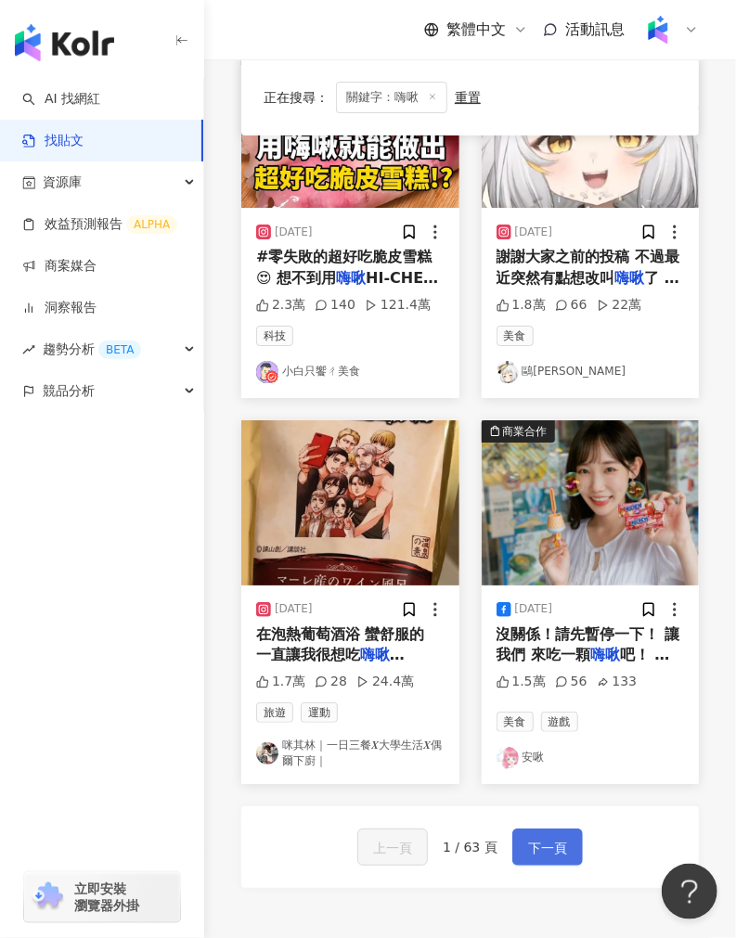
click at [535, 864] on button "下一頁" at bounding box center [547, 847] width 71 height 37
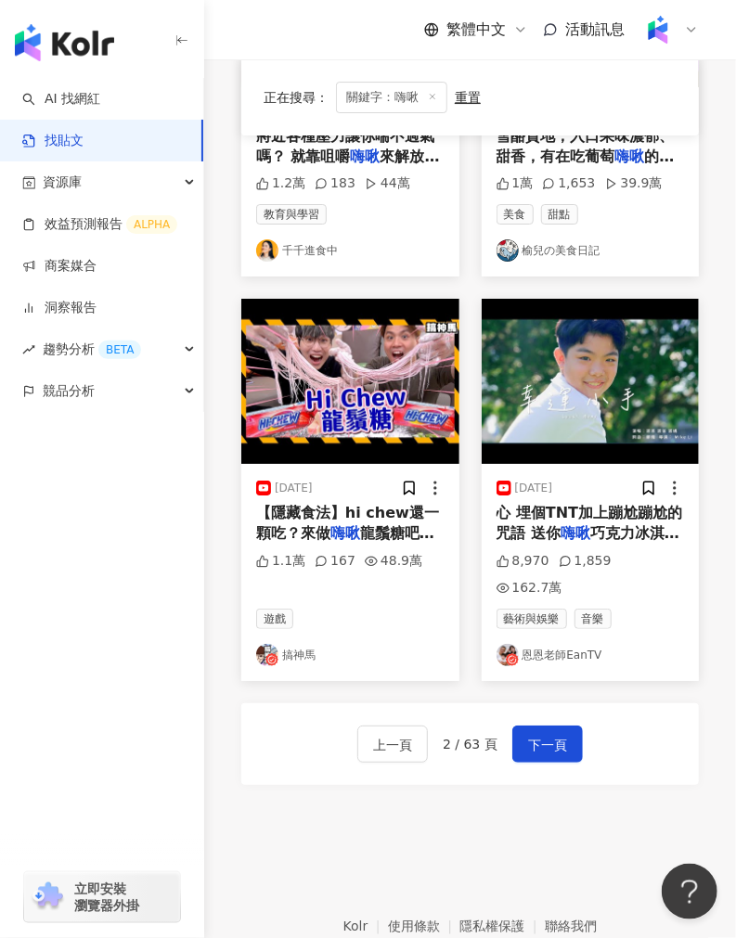
scroll to position [1965, 0]
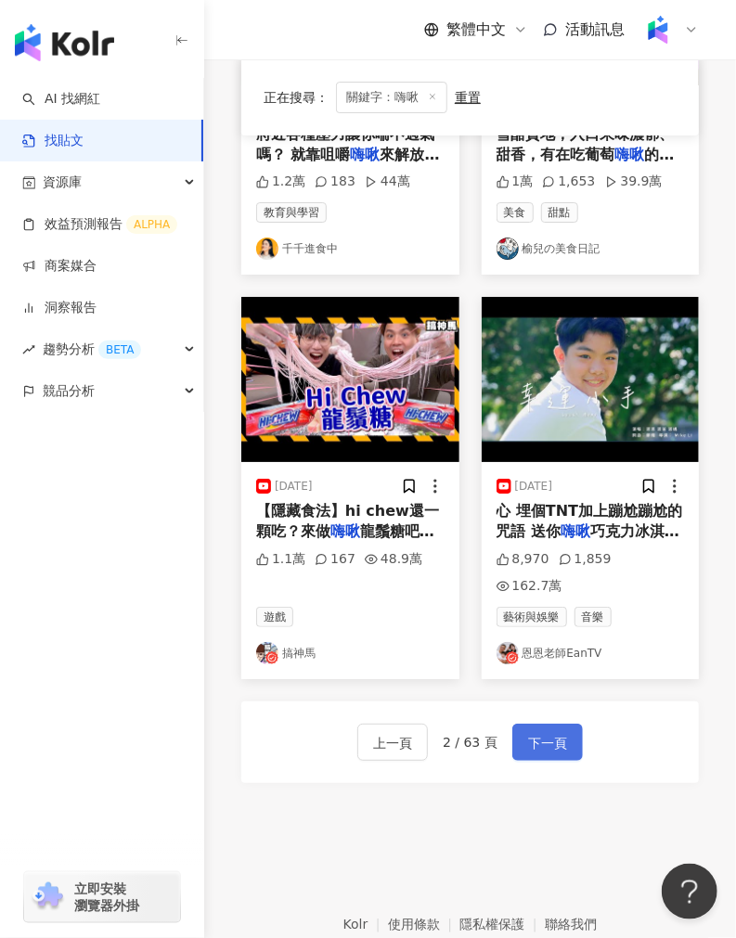
click at [544, 732] on span "下一頁" at bounding box center [547, 743] width 39 height 22
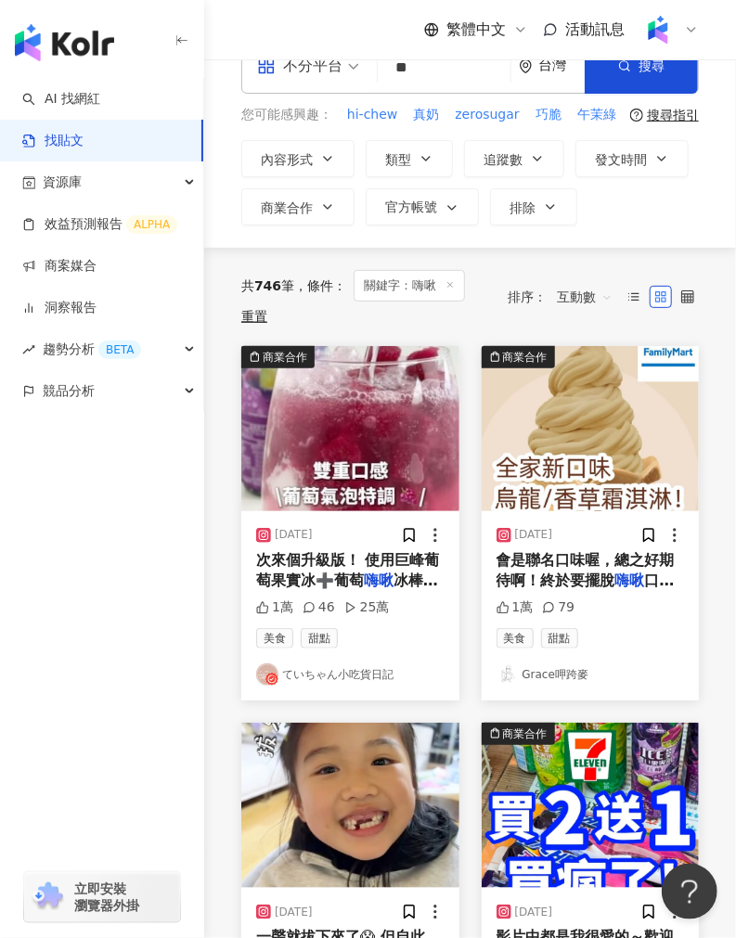
scroll to position [0, 0]
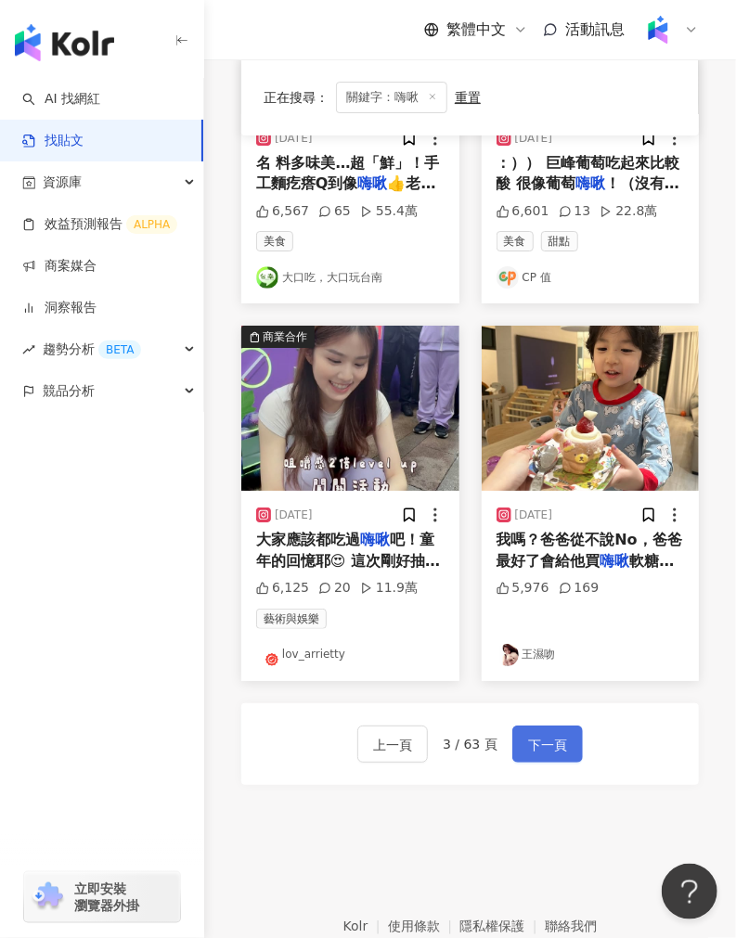
click at [558, 753] on span "下一頁" at bounding box center [547, 745] width 39 height 22
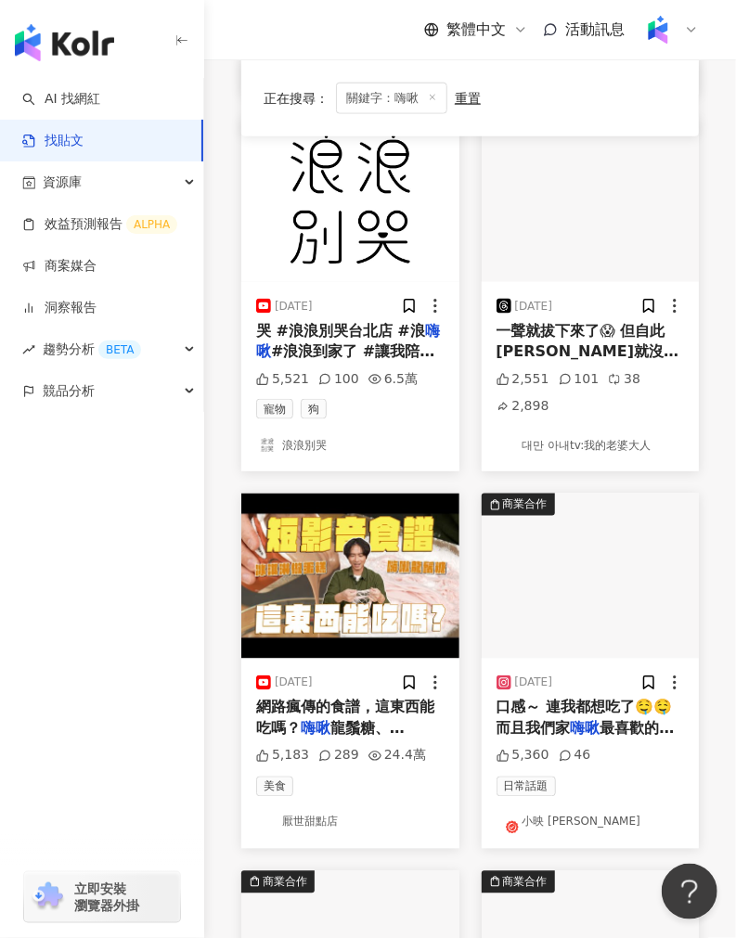
scroll to position [628, 0]
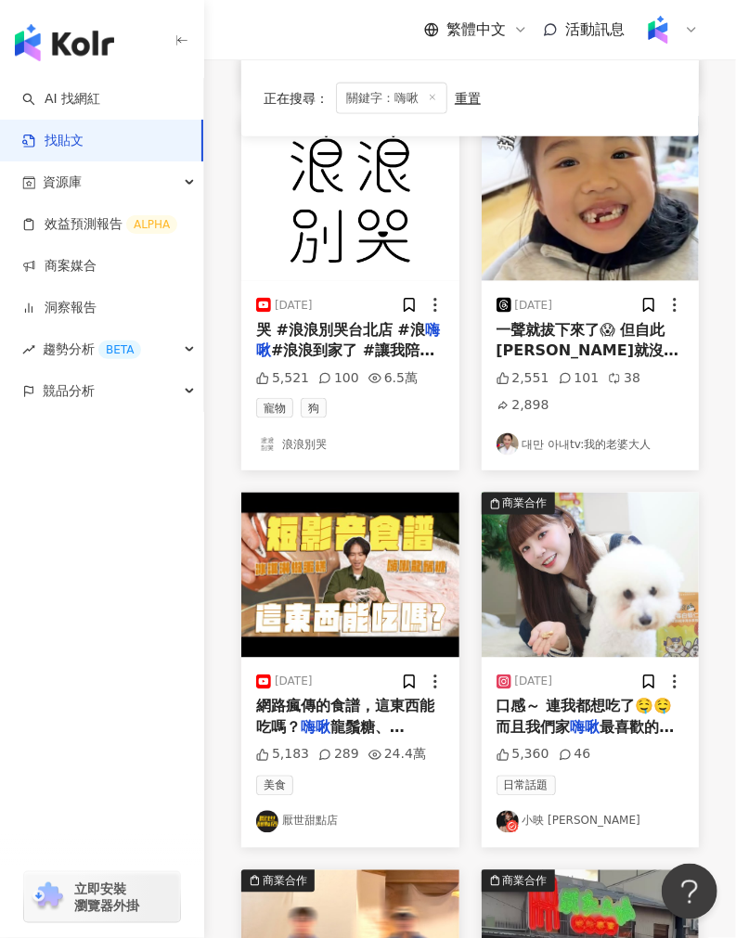
click at [416, 576] on img at bounding box center [350, 575] width 218 height 165
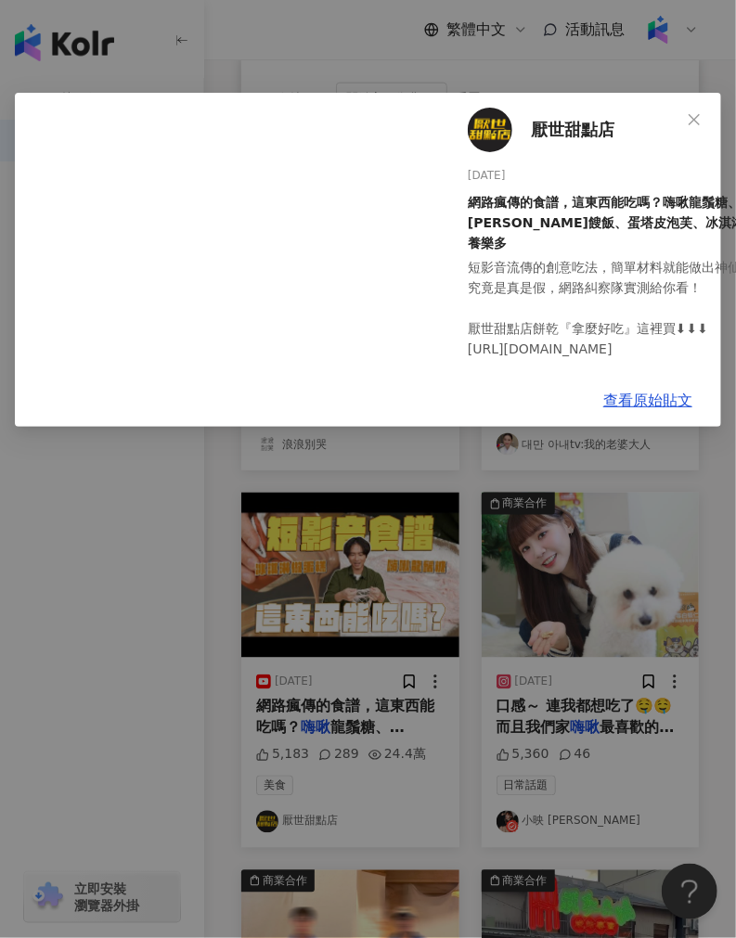
click at [145, 581] on div "厭世甜點店 [DATE] 網路瘋傳的食譜，這東西能吃嗎？嗨啾龍鬚糖、[PERSON_NAME]餿飯、蛋塔皮泡芙、冰淇淋蛋糕、大乾麵養樂多 短影音流傳的創意吃法…" at bounding box center [368, 469] width 736 height 938
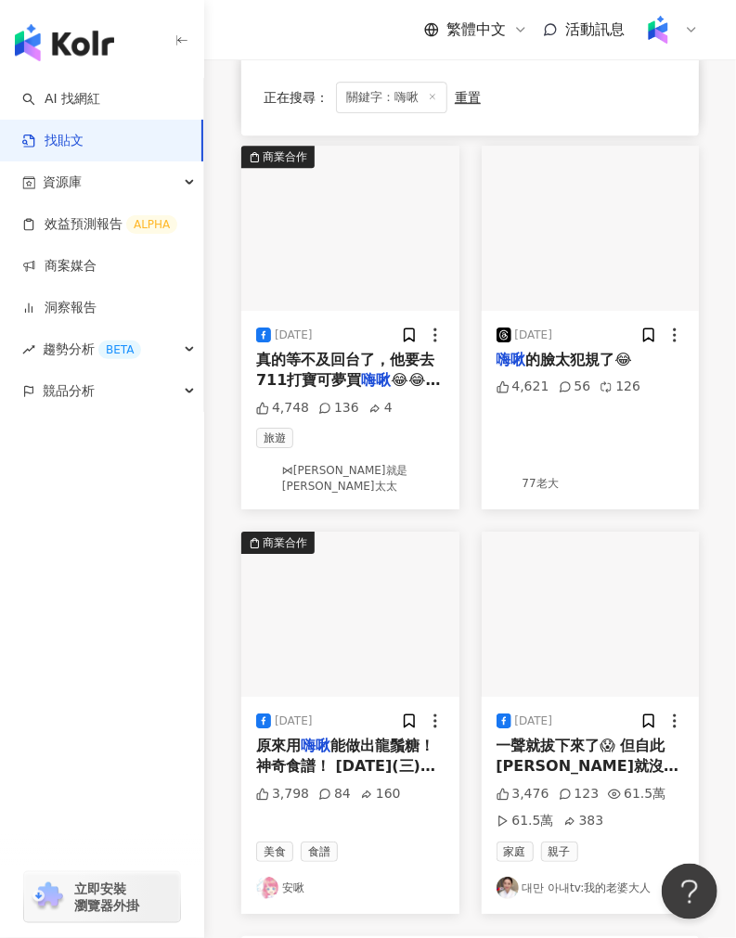
scroll to position [2070, 0]
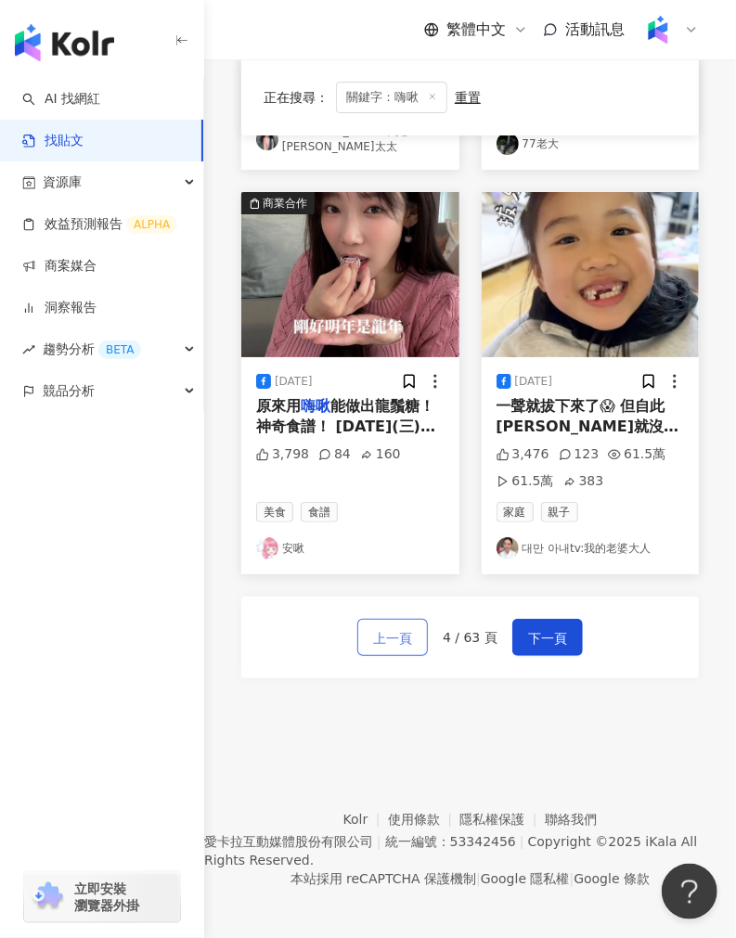
click at [393, 637] on span "上一頁" at bounding box center [392, 638] width 39 height 22
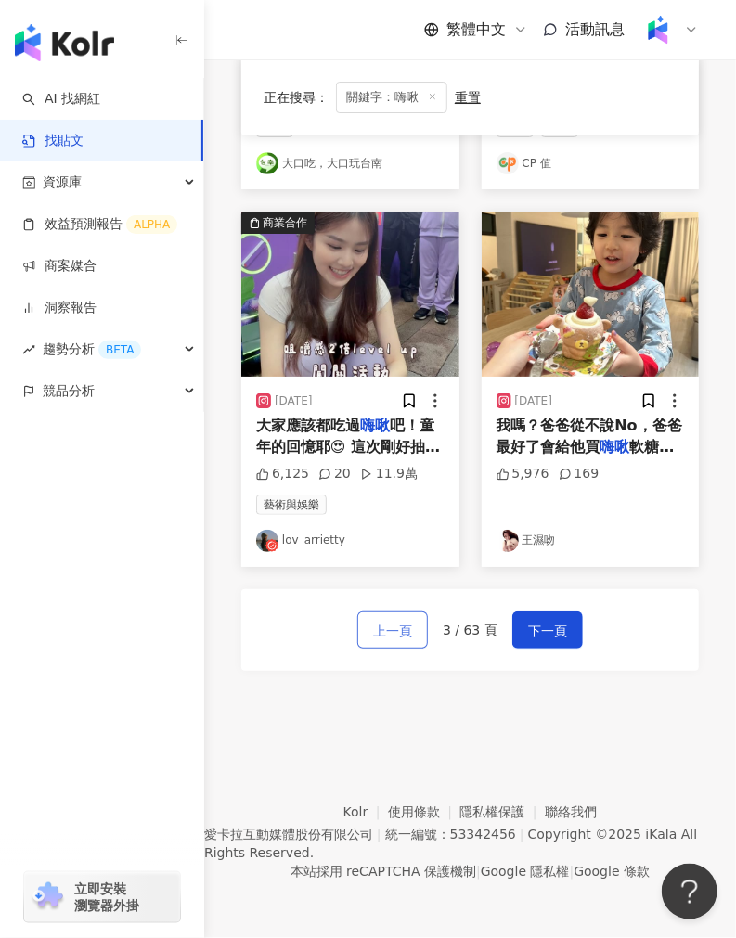
scroll to position [2042, 0]
click at [393, 637] on span "上一頁" at bounding box center [392, 631] width 39 height 22
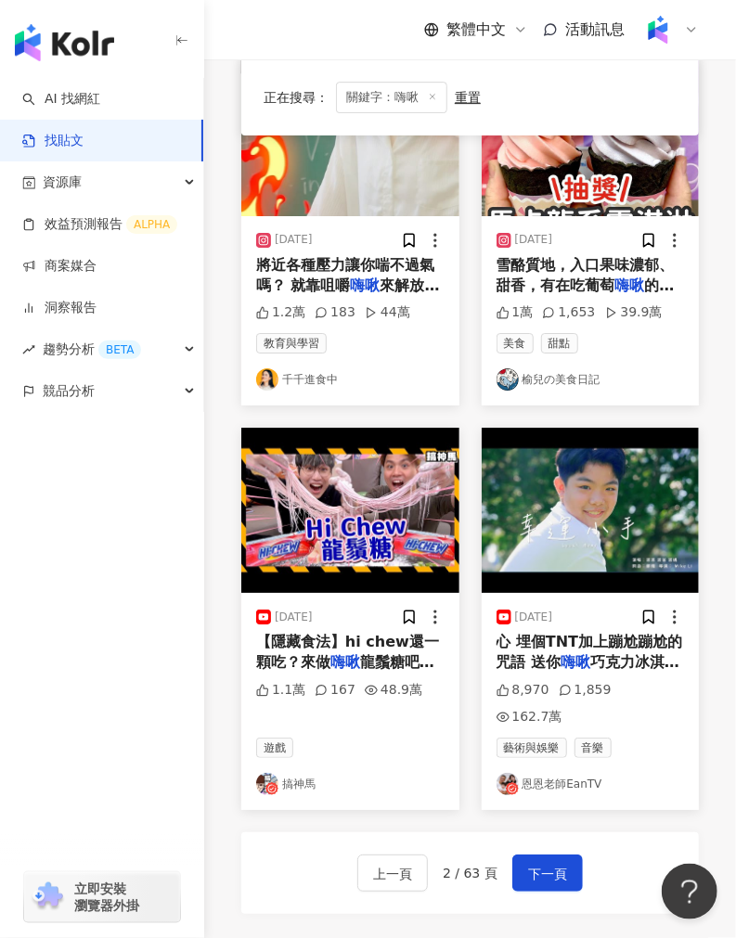
scroll to position [2051, 0]
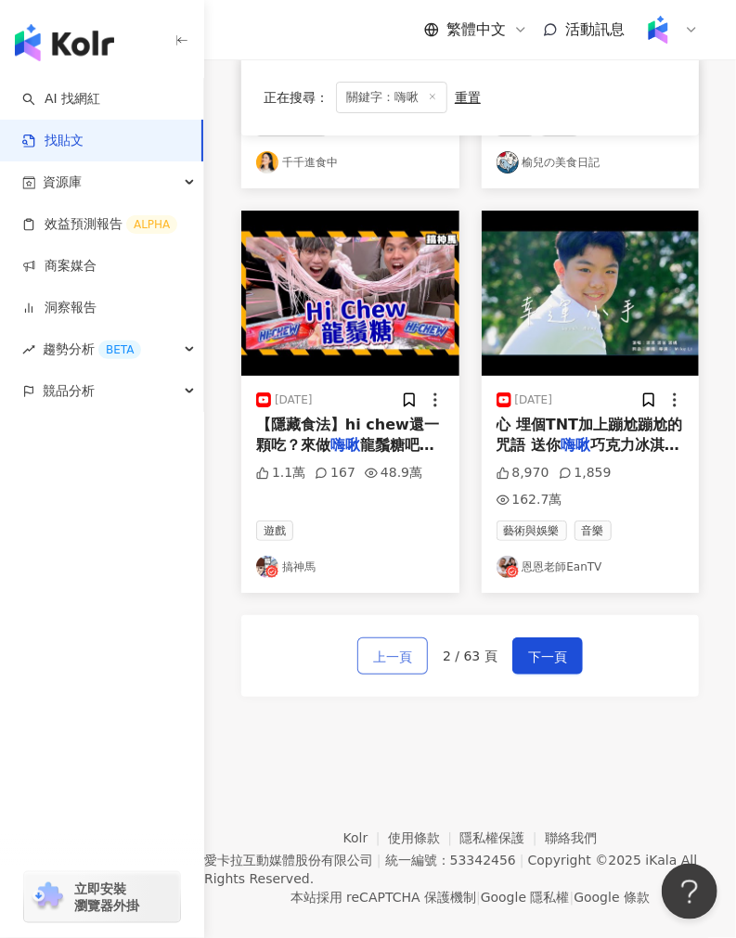
click at [392, 646] on span "上一頁" at bounding box center [392, 657] width 39 height 22
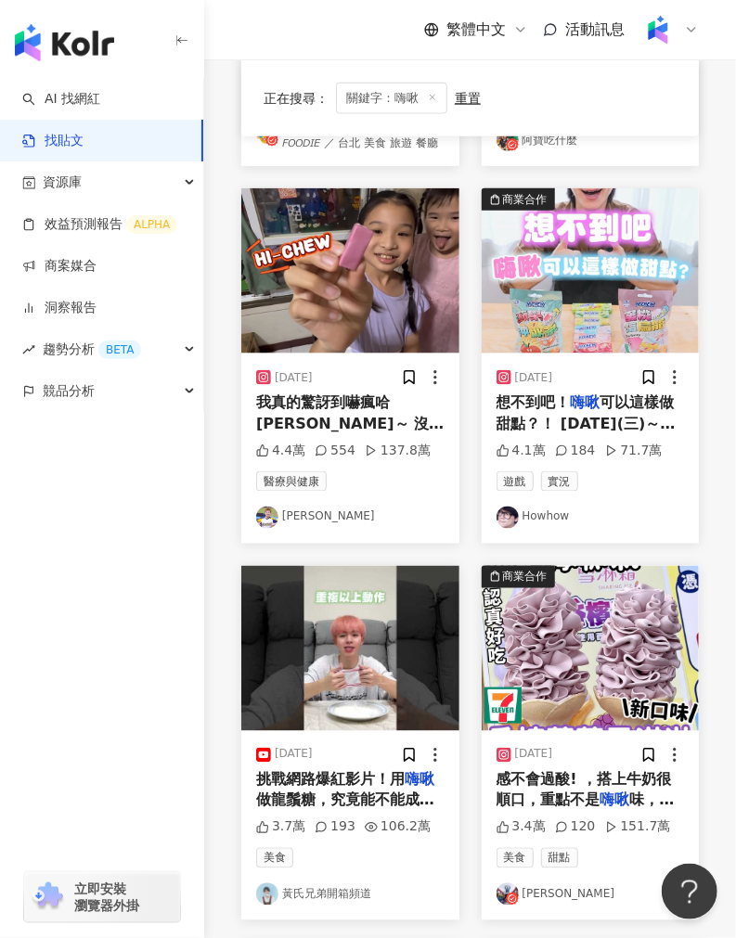
scroll to position [643, 0]
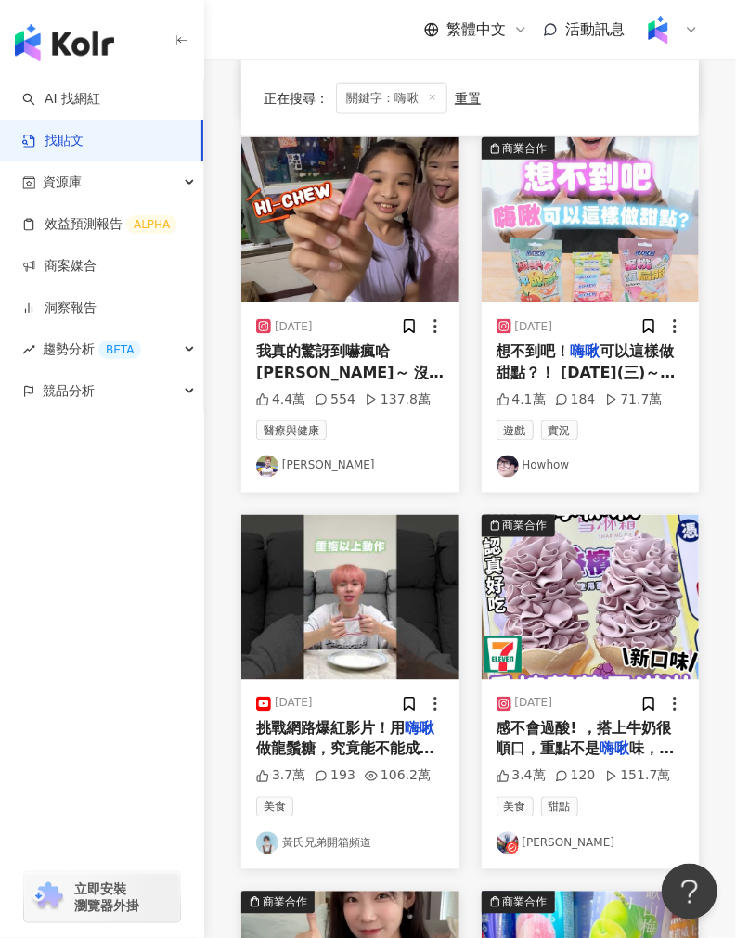
click at [360, 607] on img at bounding box center [350, 597] width 218 height 165
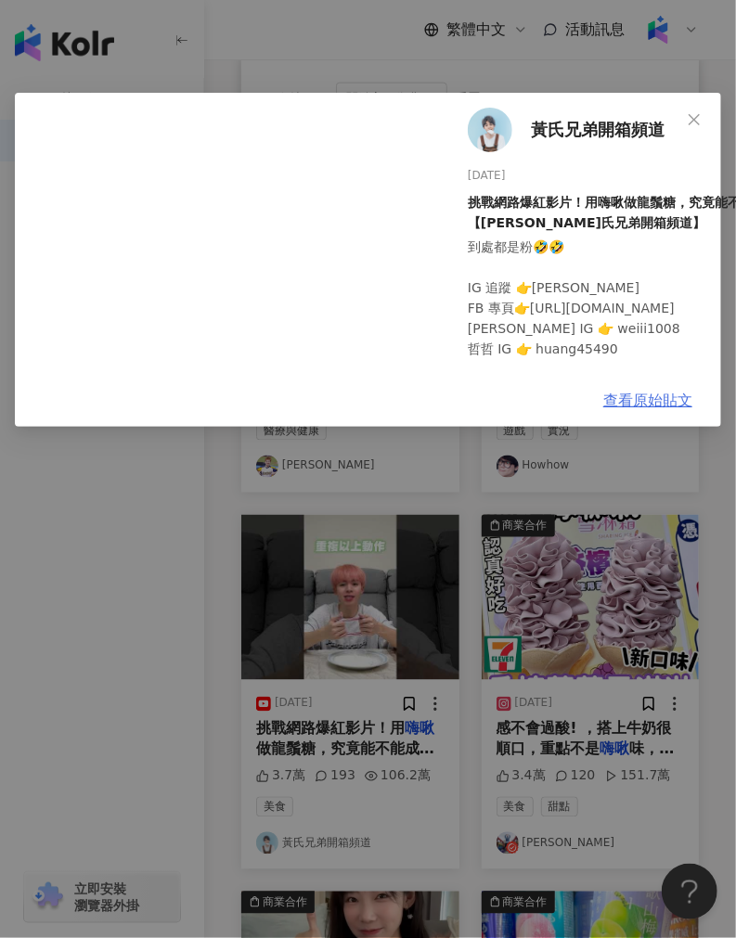
click at [628, 404] on link "查看原始貼文" at bounding box center [647, 401] width 89 height 18
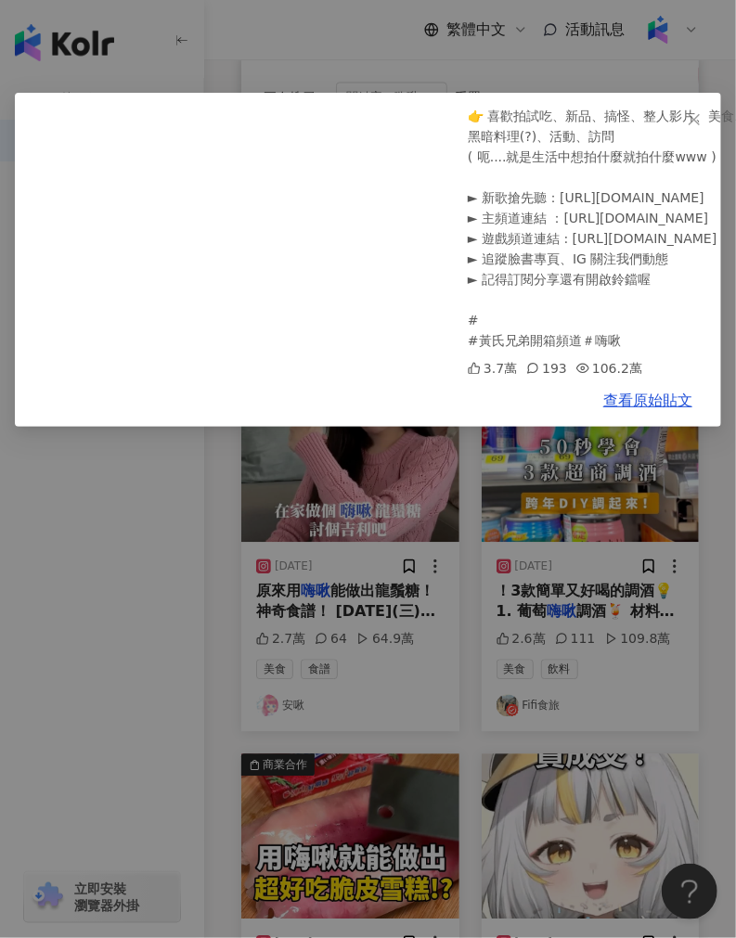
scroll to position [277, 0]
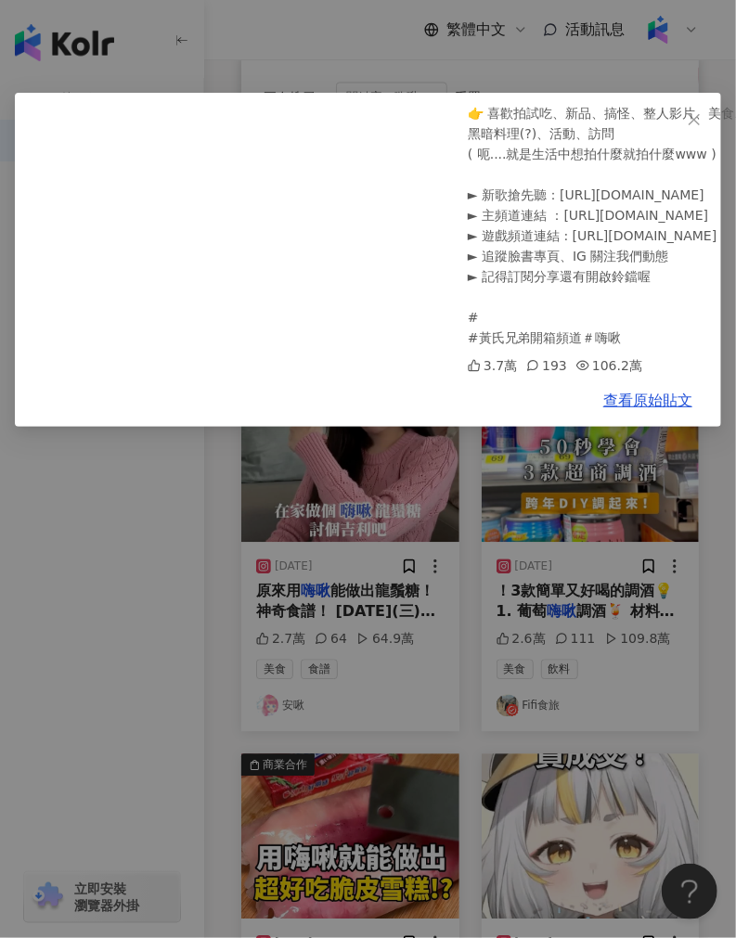
click at [229, 546] on div "黃氏兄弟開箱頻道 [DATE] 挑戰網路爆紅影片！用嗨啾做龍鬚糖，究竟能不能成功呢？【[PERSON_NAME]氏兄弟開箱頻道】 到處都是粉🤣🤣 IG 追蹤 …" at bounding box center [368, 469] width 736 height 938
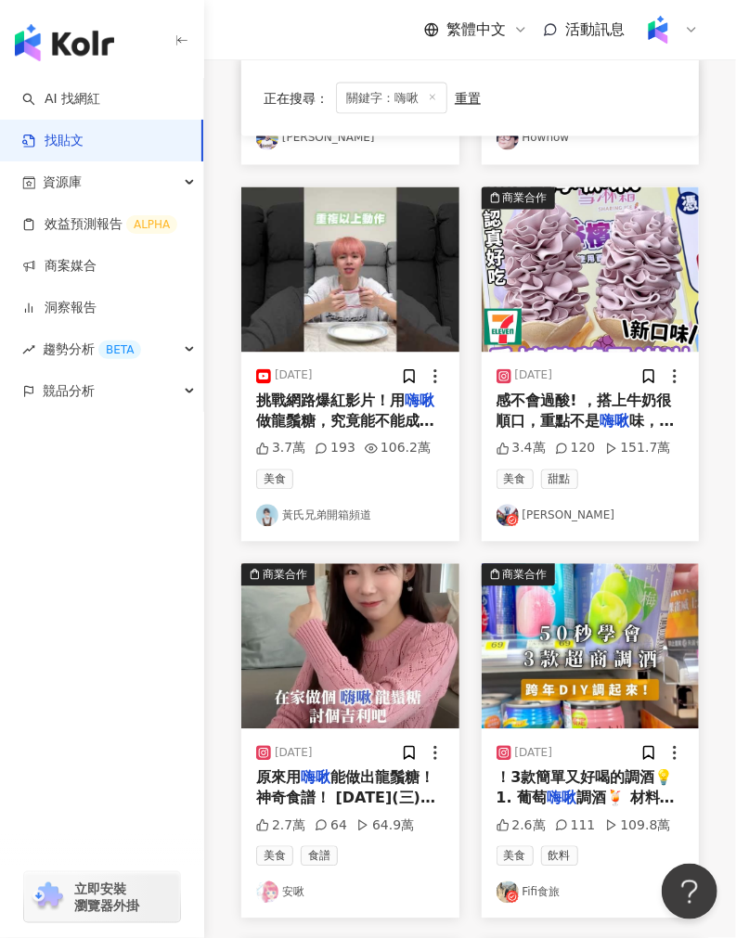
scroll to position [952, 0]
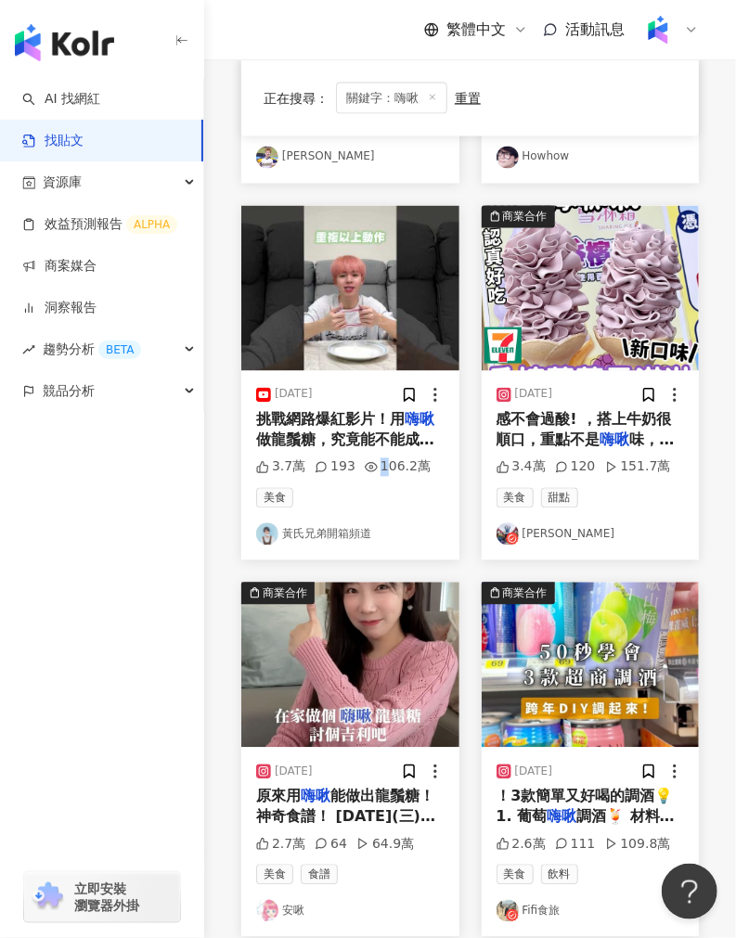
drag, startPoint x: 420, startPoint y: 468, endPoint x: 383, endPoint y: 473, distance: 36.6
click at [383, 473] on div "106.2萬" at bounding box center [398, 468] width 66 height 19
click at [375, 474] on div "106.2萬" at bounding box center [398, 468] width 66 height 19
drag, startPoint x: 373, startPoint y: 471, endPoint x: 414, endPoint y: 471, distance: 40.8
click at [414, 471] on div "106.2萬" at bounding box center [398, 468] width 66 height 19
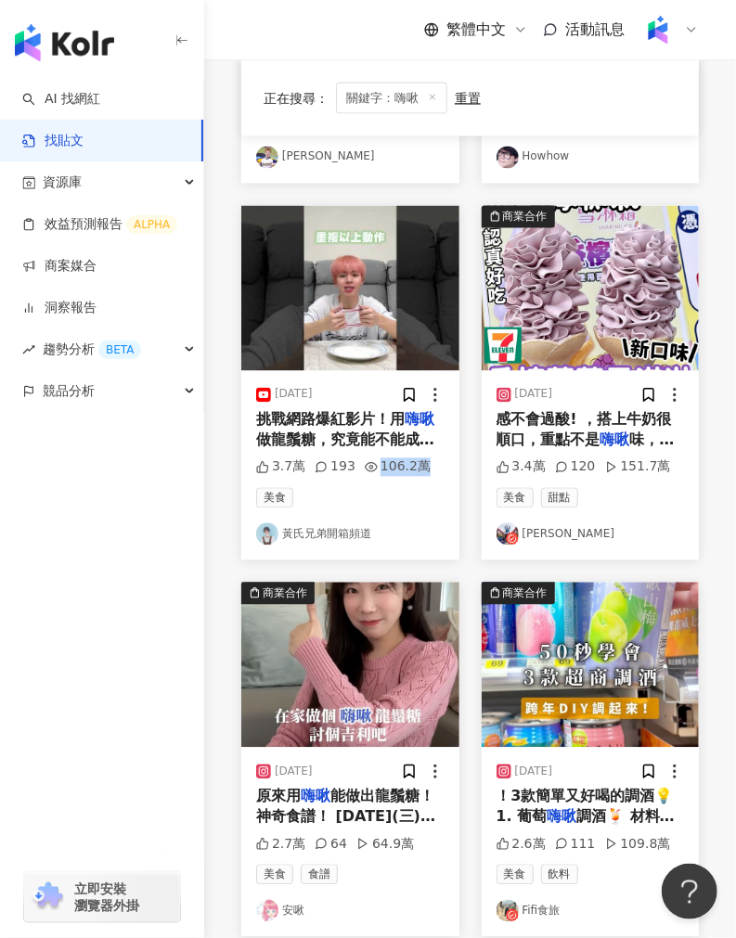
copy div "106.2萬"
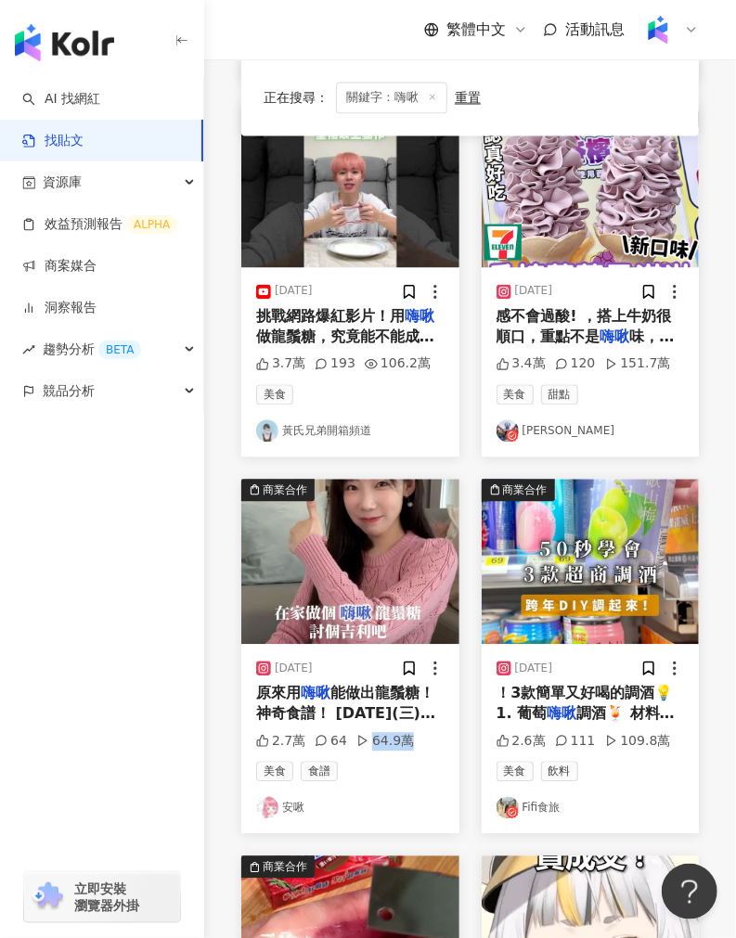
drag, startPoint x: 412, startPoint y: 743, endPoint x: 402, endPoint y: 739, distance: 11.2
click at [402, 739] on div "2.7萬 64 64.9萬" at bounding box center [350, 742] width 188 height 19
copy div "64.9萬"
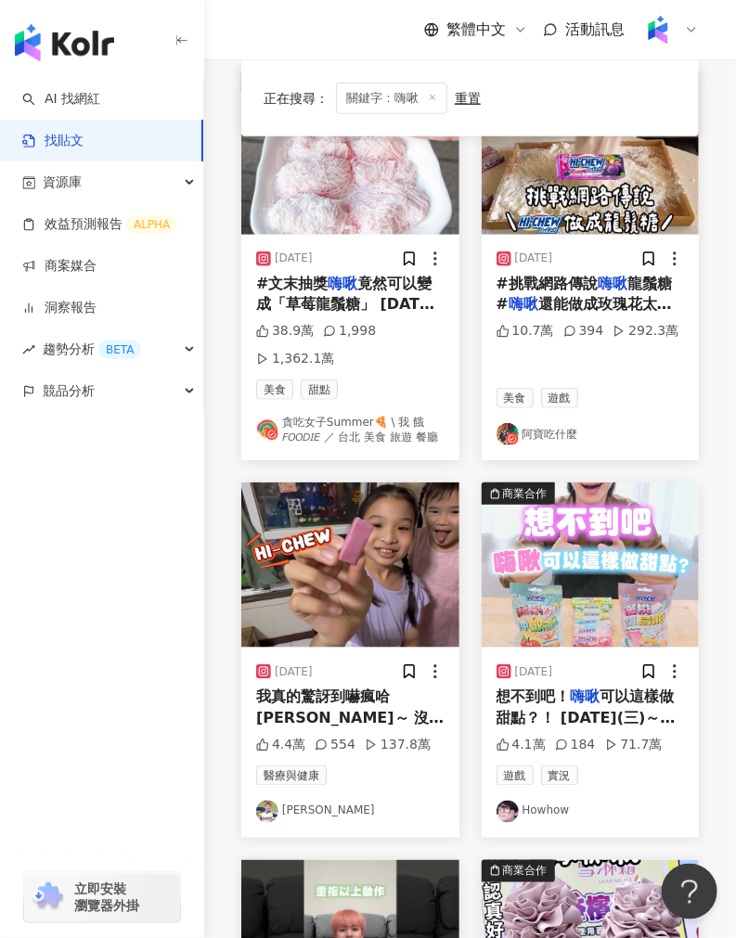
scroll to position [334, 0]
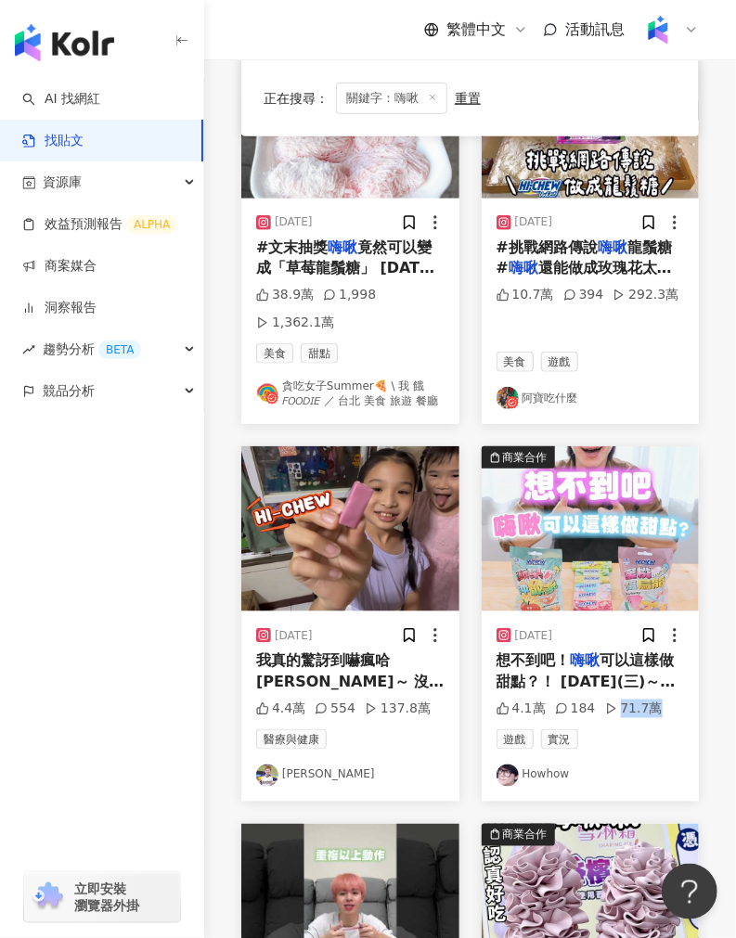
drag, startPoint x: 652, startPoint y: 712, endPoint x: 616, endPoint y: 715, distance: 35.4
click at [616, 715] on div "71.7萬" at bounding box center [634, 709] width 58 height 19
copy div "71.7萬"
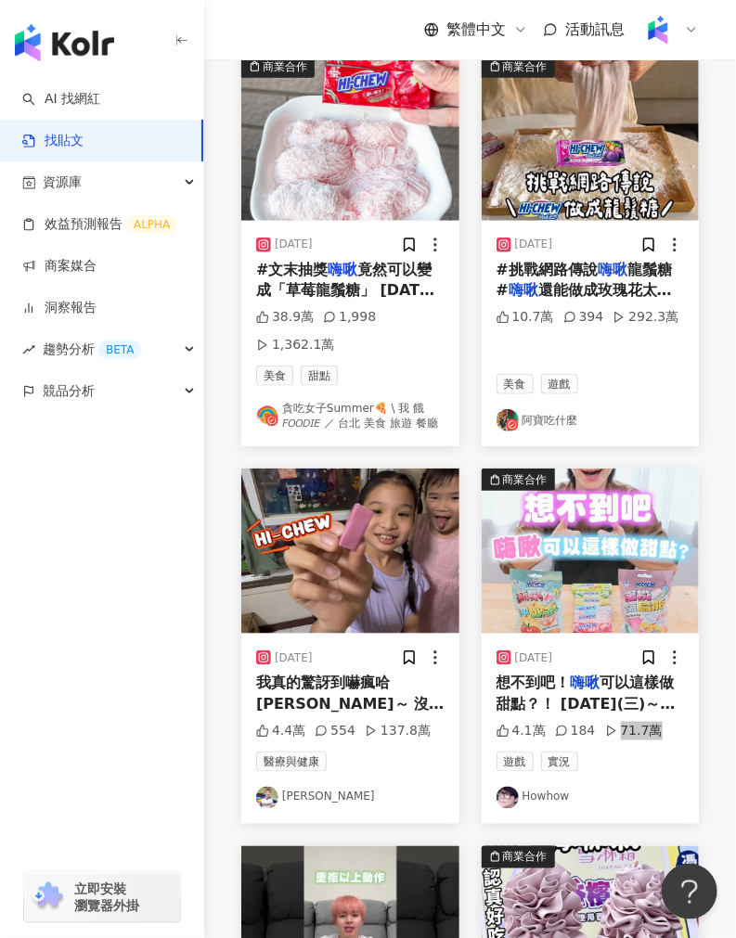
scroll to position [24, 0]
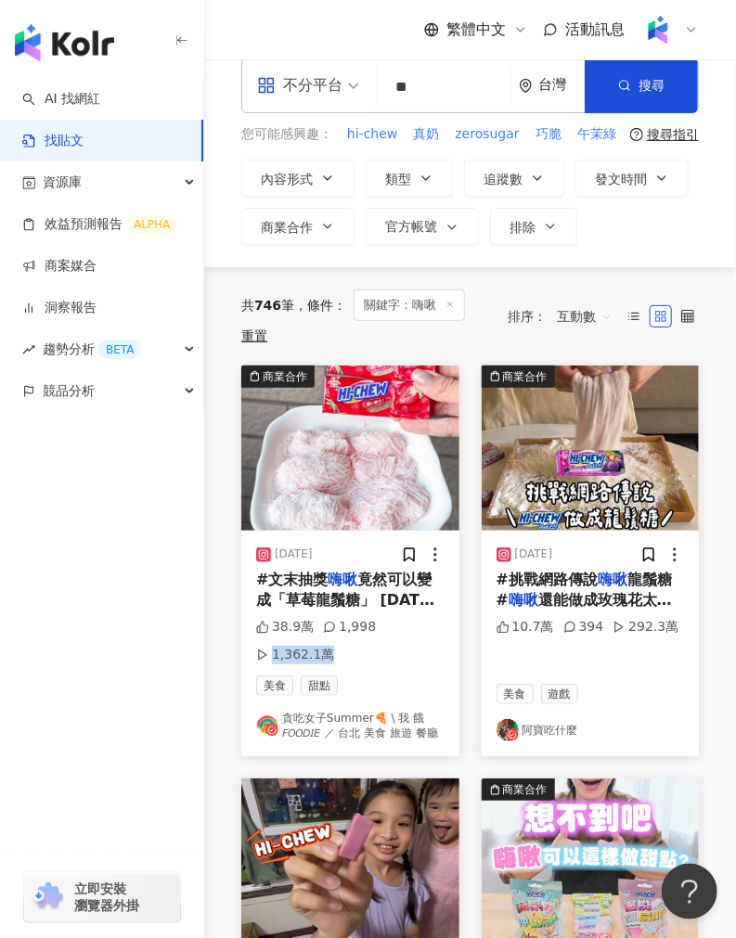
drag, startPoint x: 335, startPoint y: 652, endPoint x: 322, endPoint y: 663, distance: 16.5
click at [322, 663] on div "38.9萬 1,998 1,362.1萬" at bounding box center [350, 640] width 188 height 45
copy div "1,362.1萬"
drag, startPoint x: 620, startPoint y: 631, endPoint x: 664, endPoint y: 627, distance: 43.8
click at [664, 627] on div "292.3萬" at bounding box center [646, 627] width 66 height 19
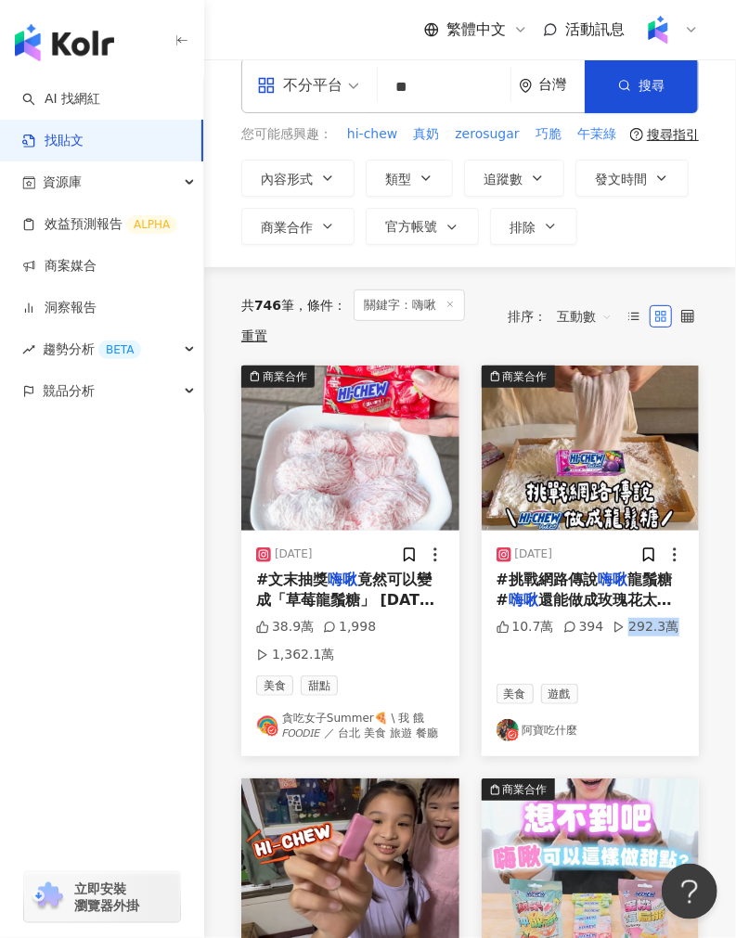
copy div "292.3萬"
click at [316, 440] on img at bounding box center [350, 448] width 218 height 165
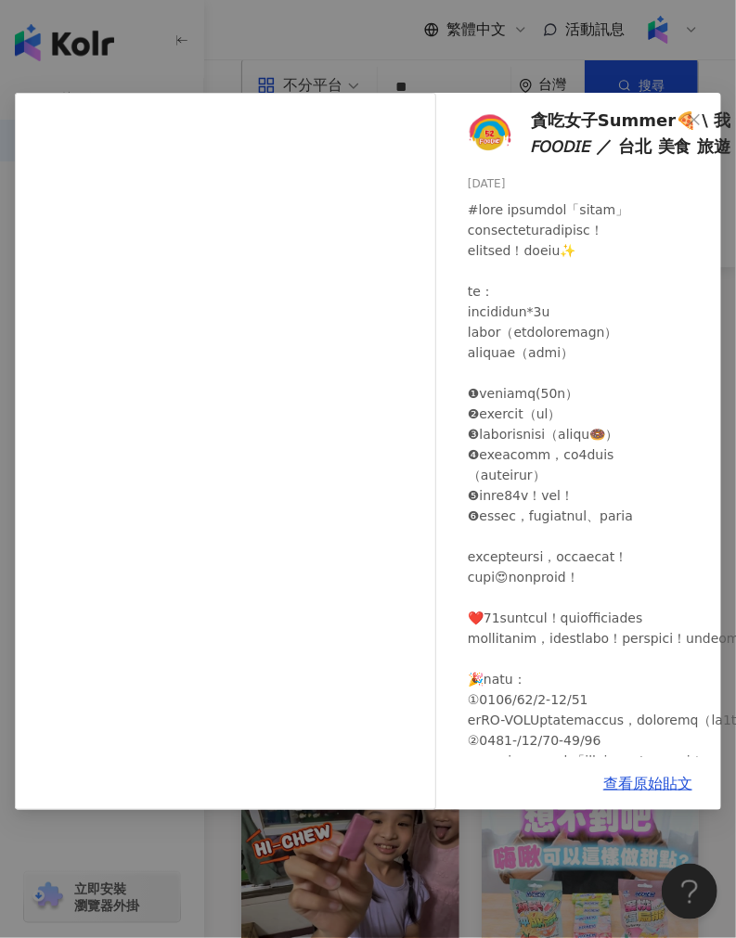
click at [197, 861] on div "貪吃女子Summer🍕 \ 我 餓 𝘍𝘖𝘖𝘋𝘐𝘌 ／ 台北 美食 旅遊 餐廳 [DATE] 38.9萬 1,998 1,362.1萬 查看原始貼文" at bounding box center [368, 469] width 736 height 938
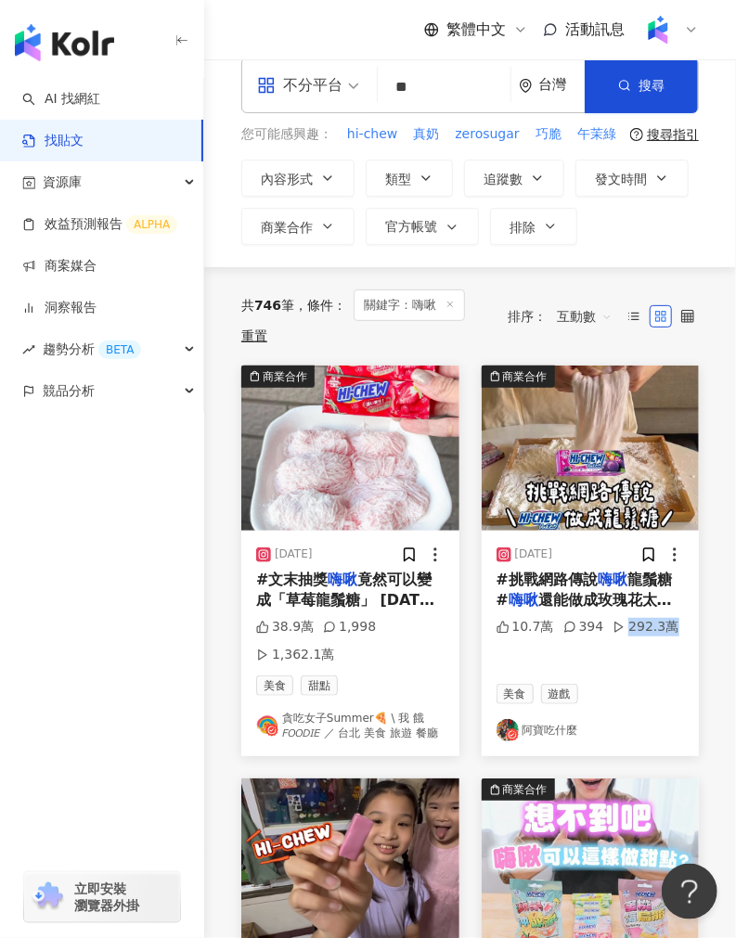
click at [664, 628] on div "10.7萬 394 292.3萬" at bounding box center [591, 645] width 188 height 55
copy div "292.3萬"
click at [553, 447] on img at bounding box center [591, 448] width 218 height 165
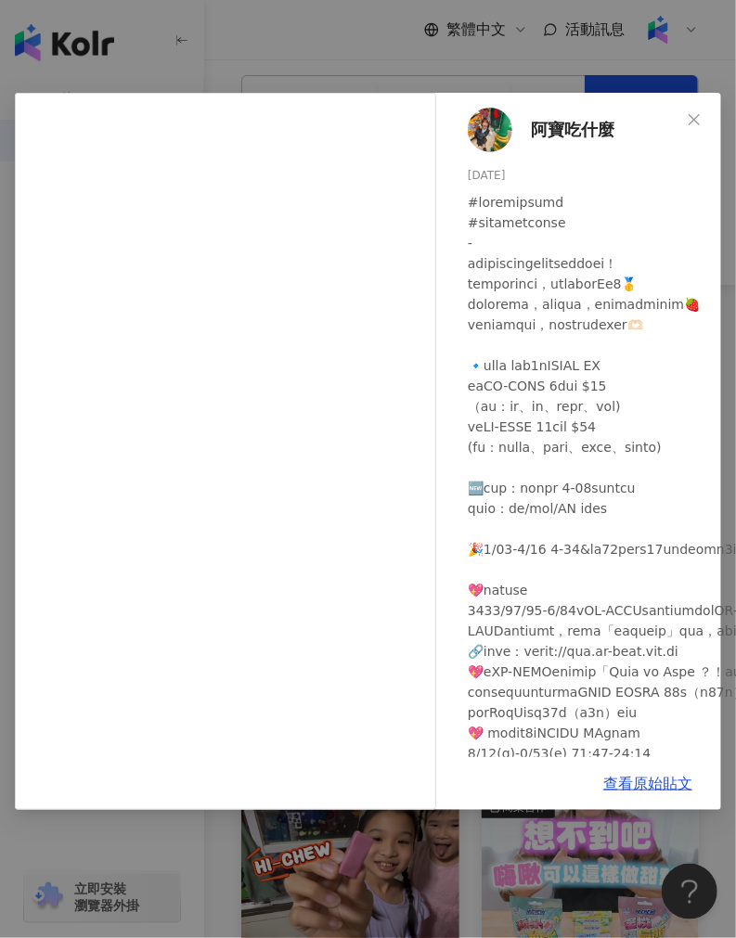
scroll to position [0, 0]
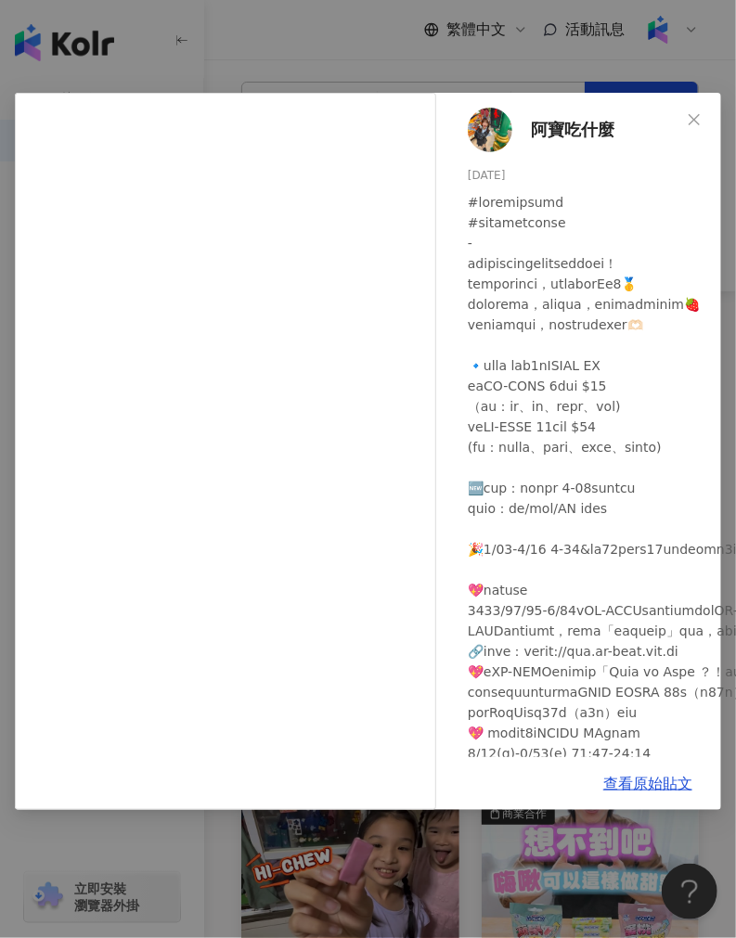
click at [412, 835] on div "阿寶吃什麼 [DATE] 10.7萬 394 292.3萬 查看原始貼文" at bounding box center [368, 469] width 736 height 938
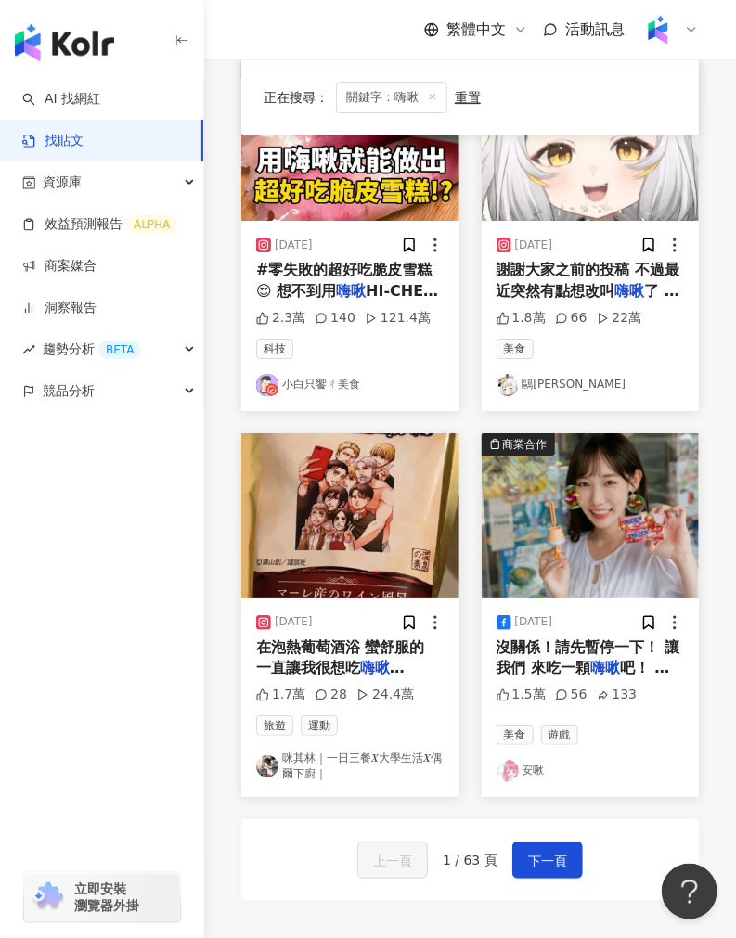
scroll to position [2062, 0]
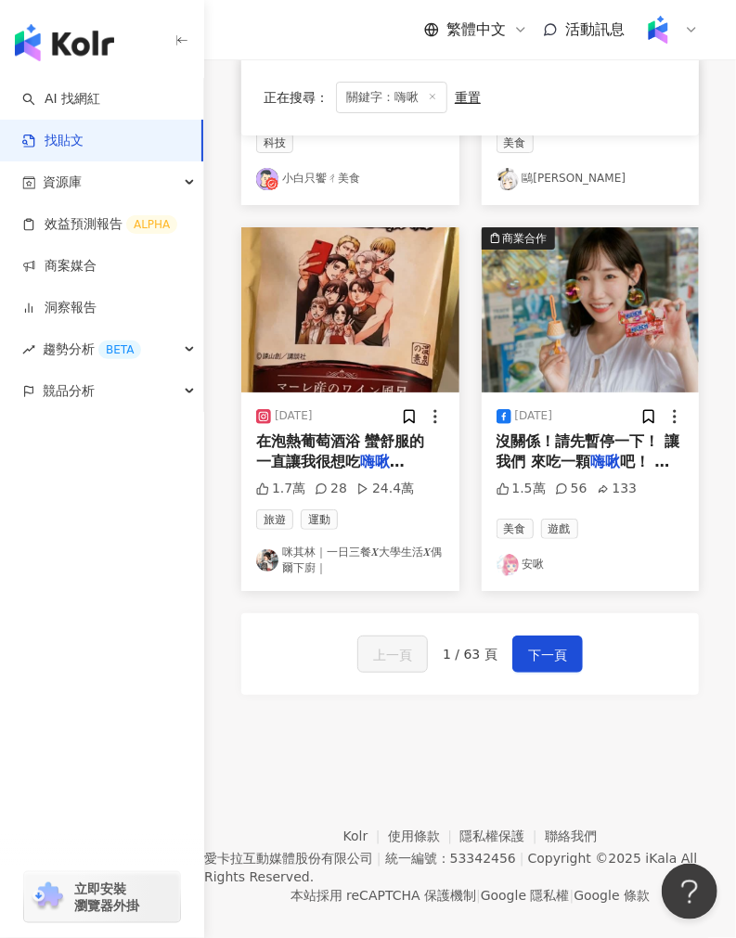
click at [553, 679] on div "上一頁 1 / 63 頁 下一頁" at bounding box center [470, 654] width 458 height 82
click at [554, 672] on button "下一頁" at bounding box center [547, 654] width 71 height 37
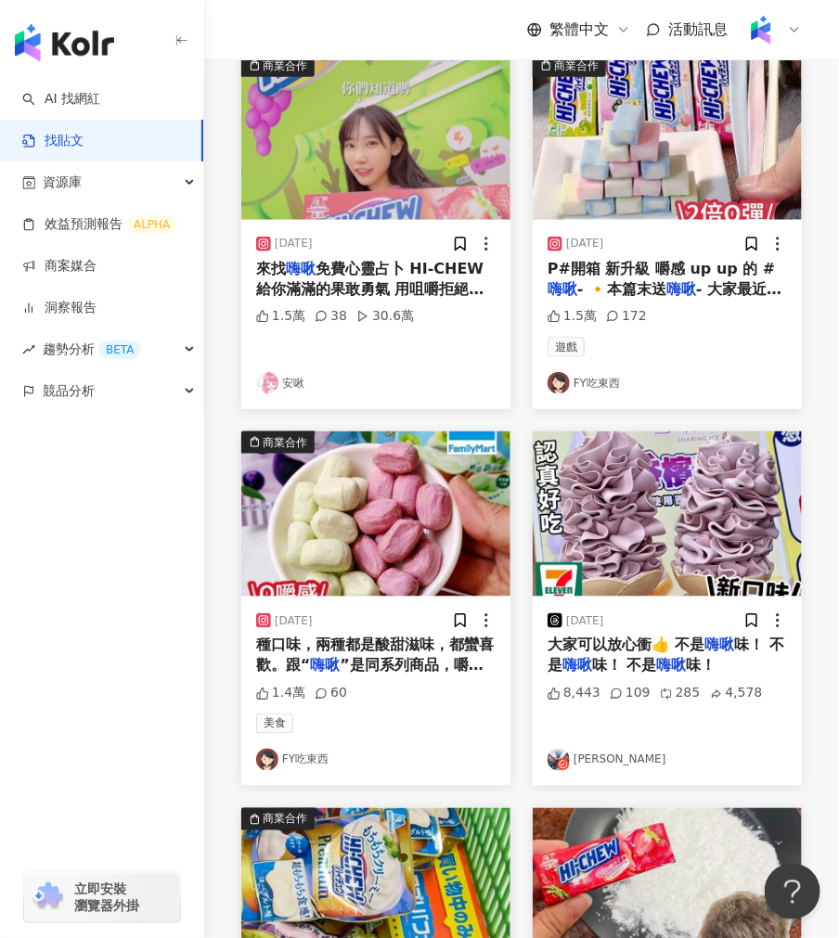
scroll to position [0, 0]
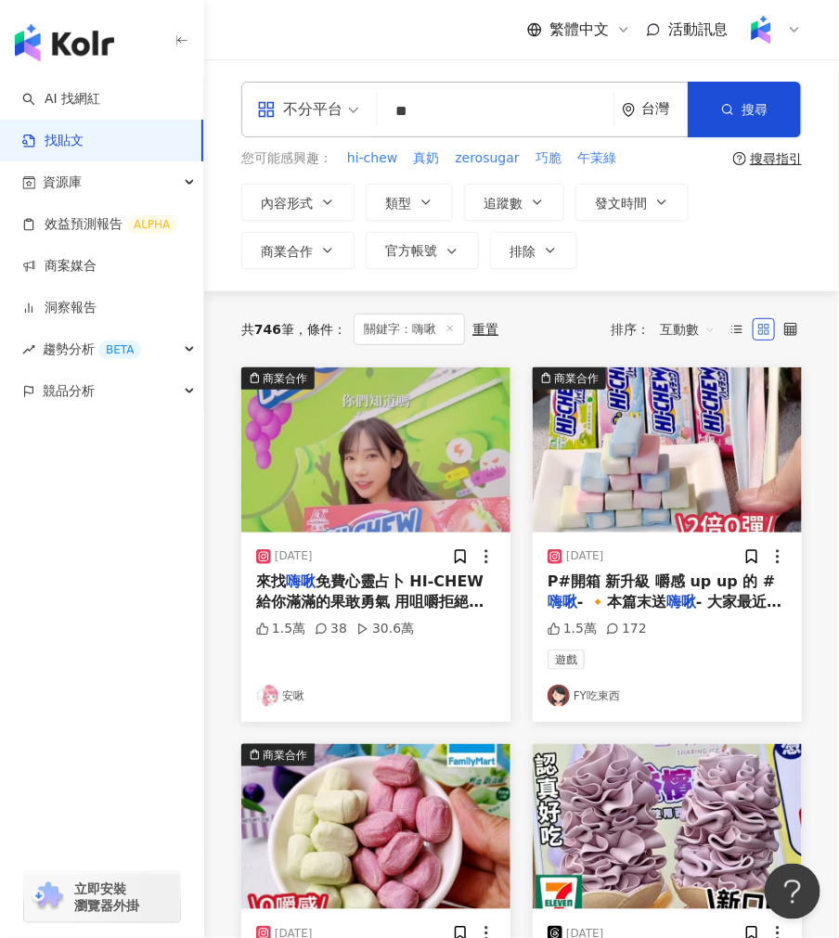
click at [457, 100] on input "**" at bounding box center [495, 111] width 221 height 40
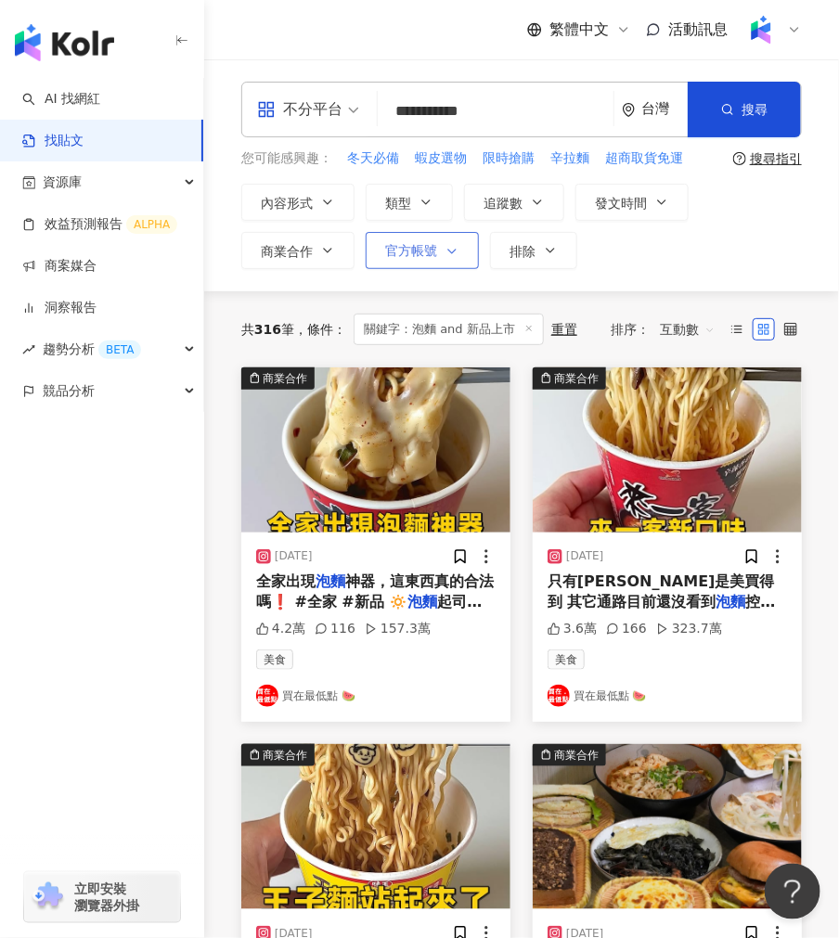
click at [409, 252] on span "官方帳號" at bounding box center [411, 250] width 52 height 15
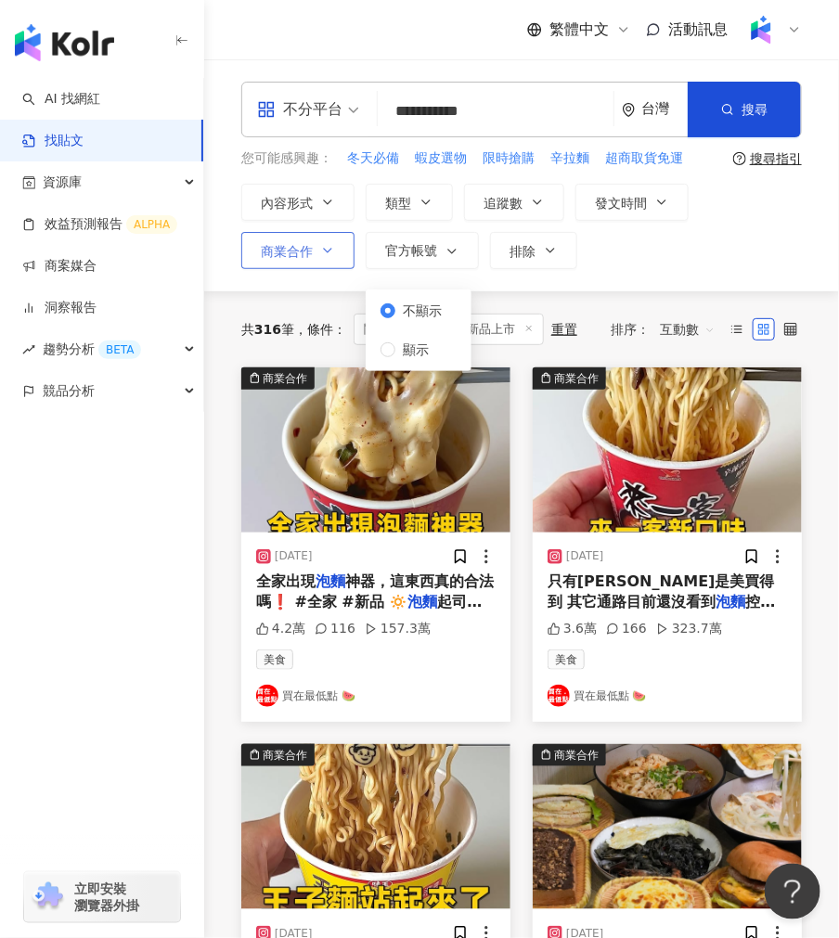
click at [291, 255] on span "商業合作" at bounding box center [287, 251] width 52 height 15
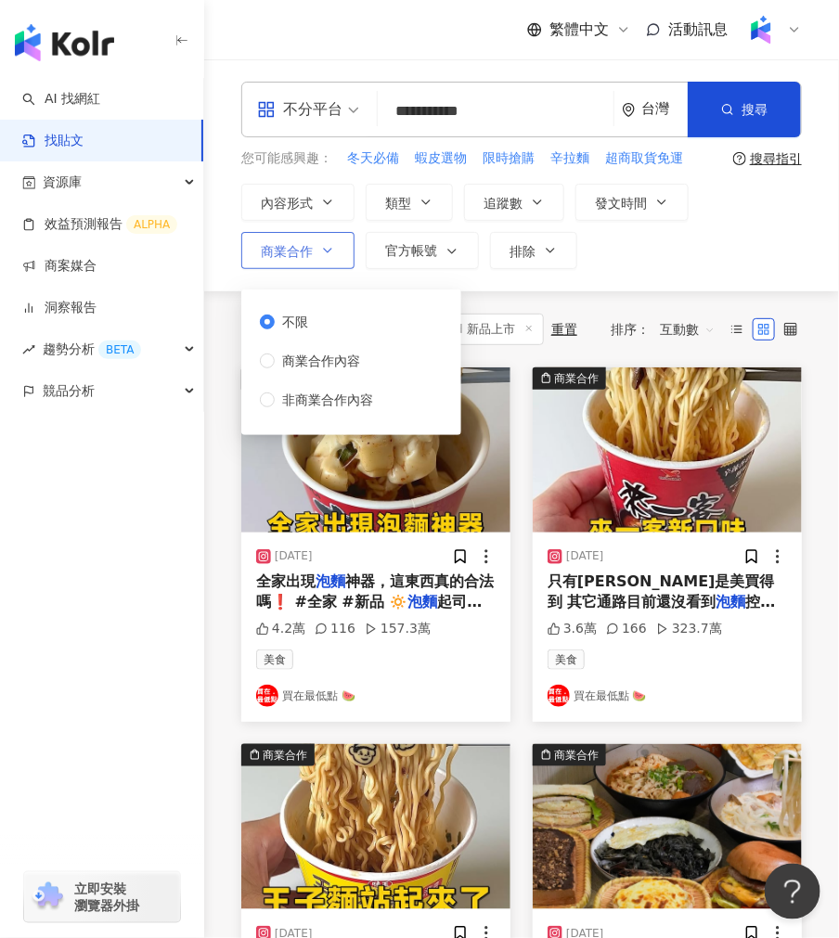
click at [314, 257] on button "商業合作" at bounding box center [297, 250] width 113 height 37
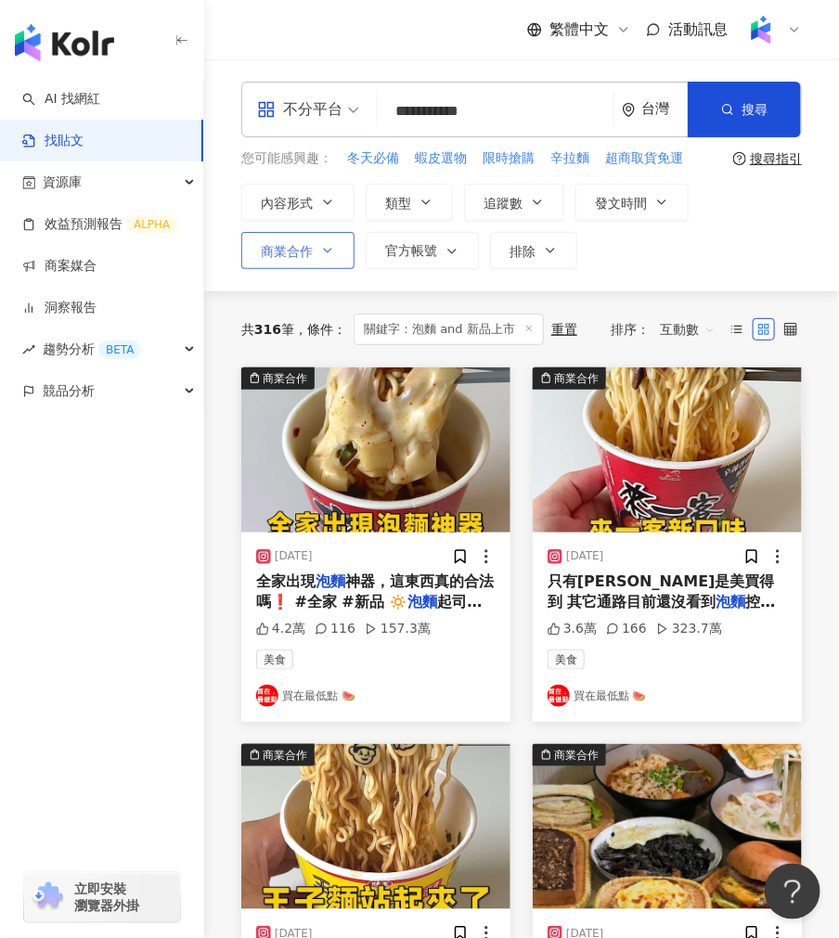
click at [306, 255] on span "商業合作" at bounding box center [287, 251] width 52 height 15
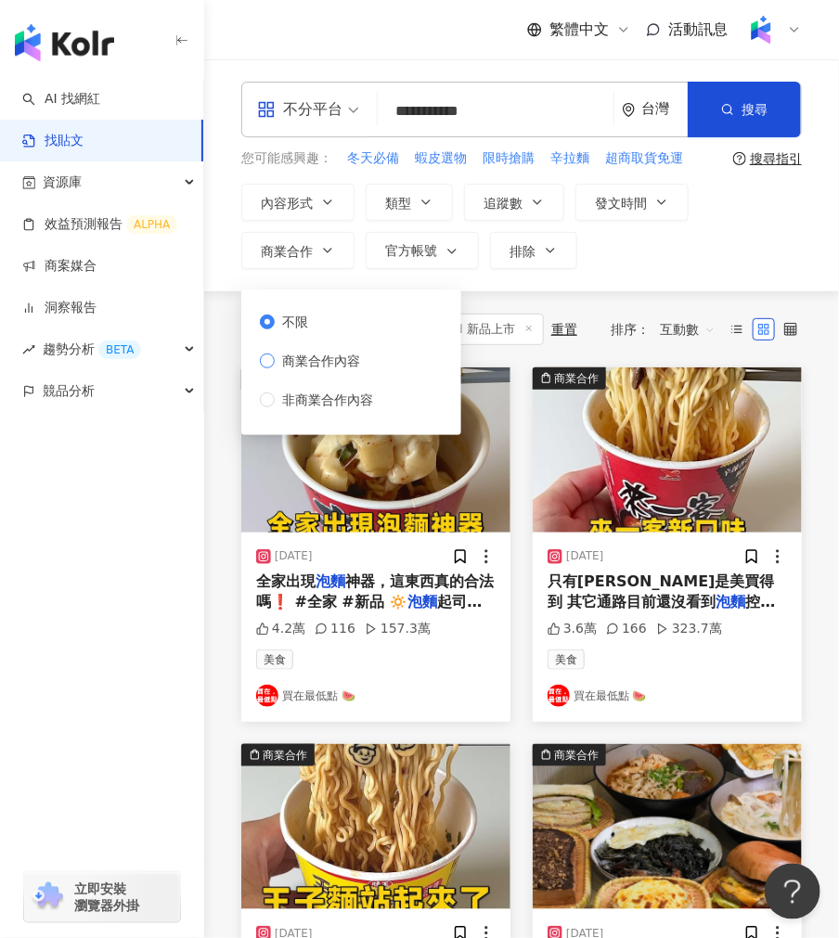
click at [337, 364] on span "商業合作內容" at bounding box center [321, 361] width 93 height 20
click at [650, 271] on div "**********" at bounding box center [521, 175] width 635 height 232
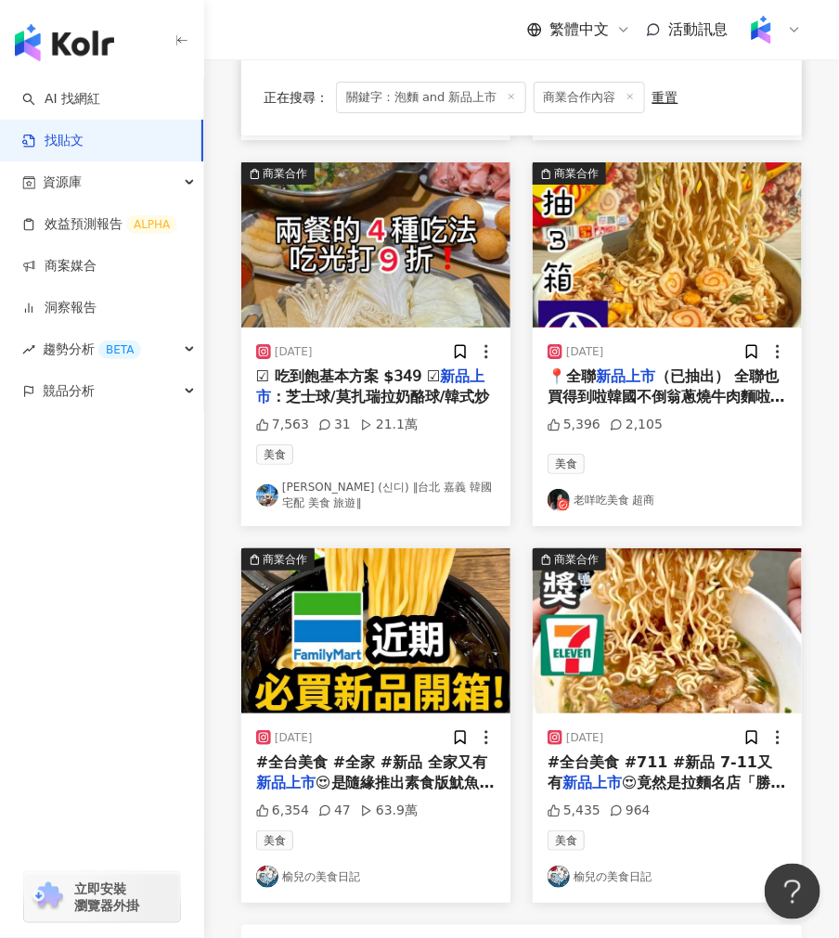
scroll to position [1856, 0]
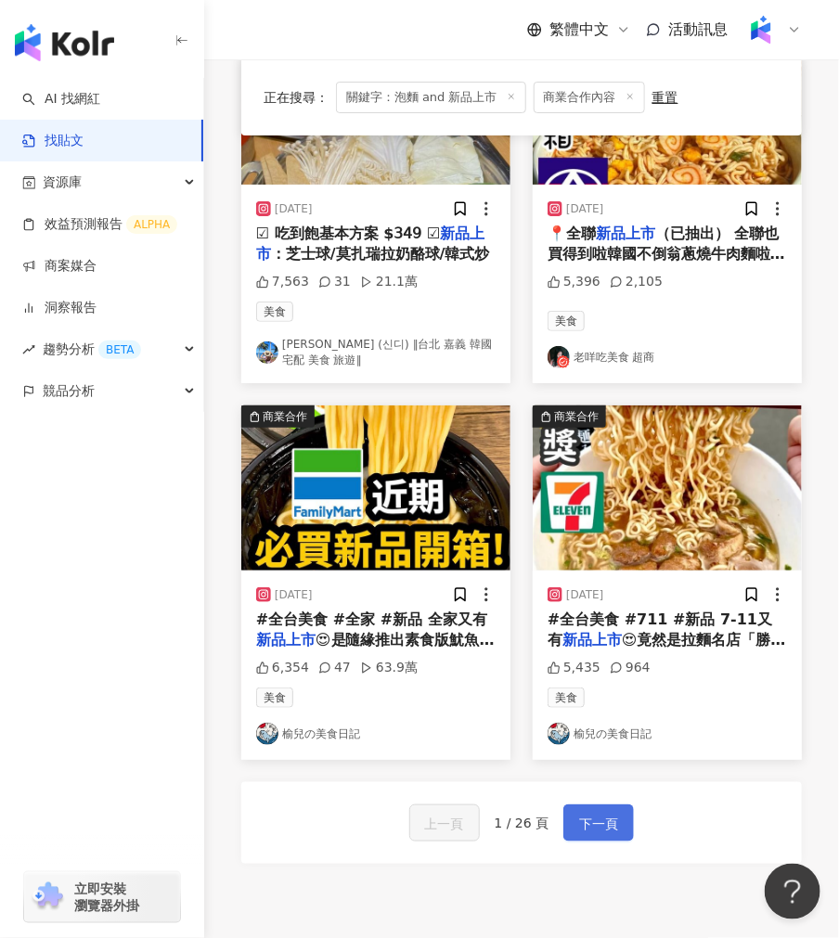
click at [587, 817] on span "下一頁" at bounding box center [598, 824] width 39 height 22
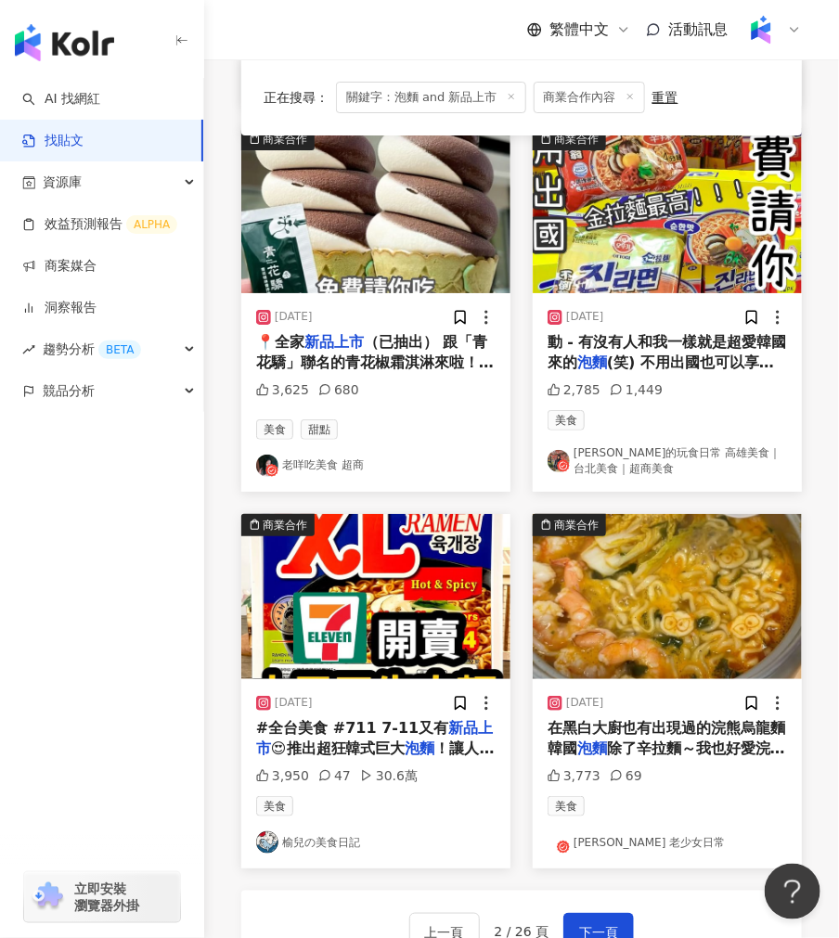
scroll to position [2053, 0]
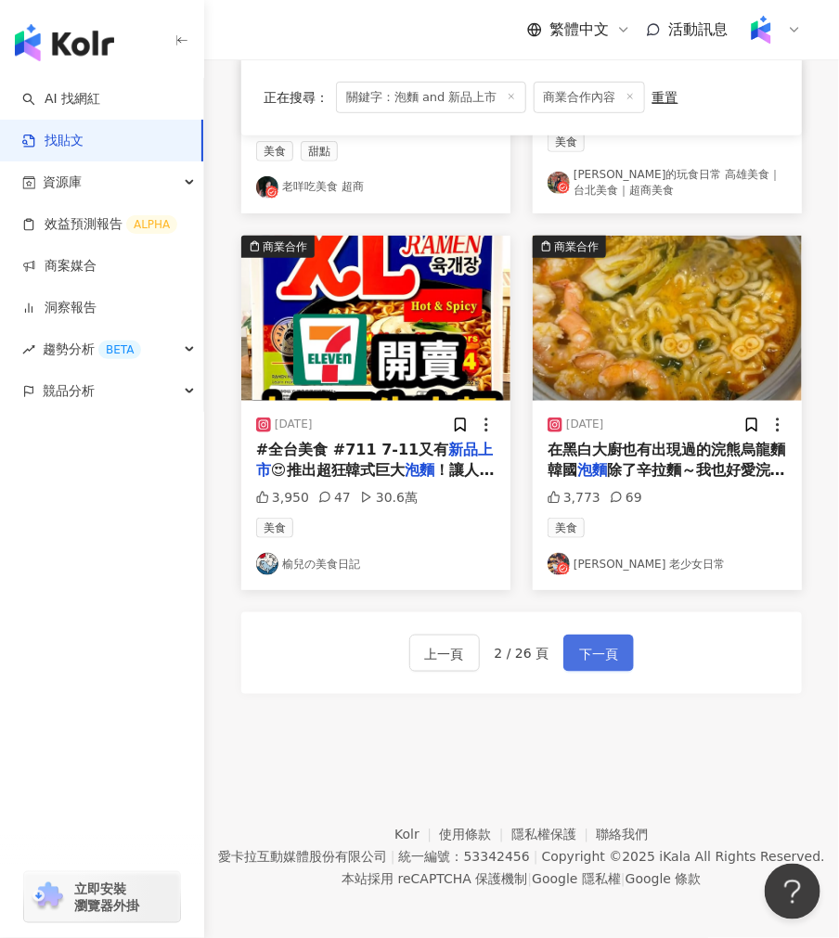
click at [588, 662] on button "下一頁" at bounding box center [598, 653] width 71 height 37
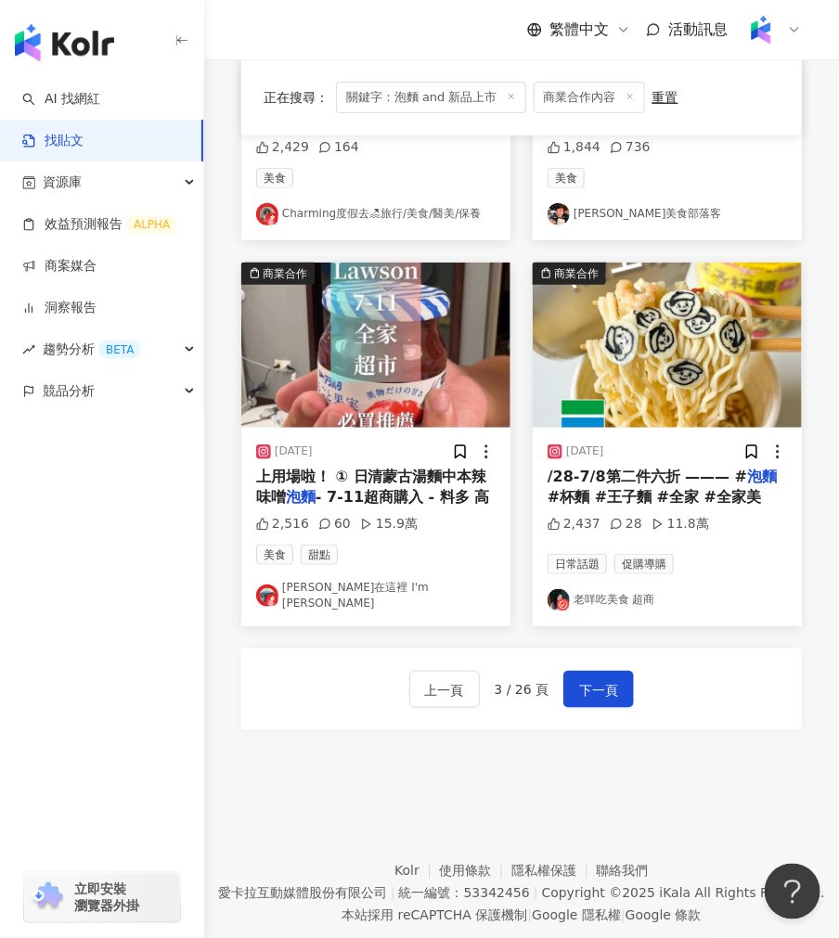
scroll to position [2045, 0]
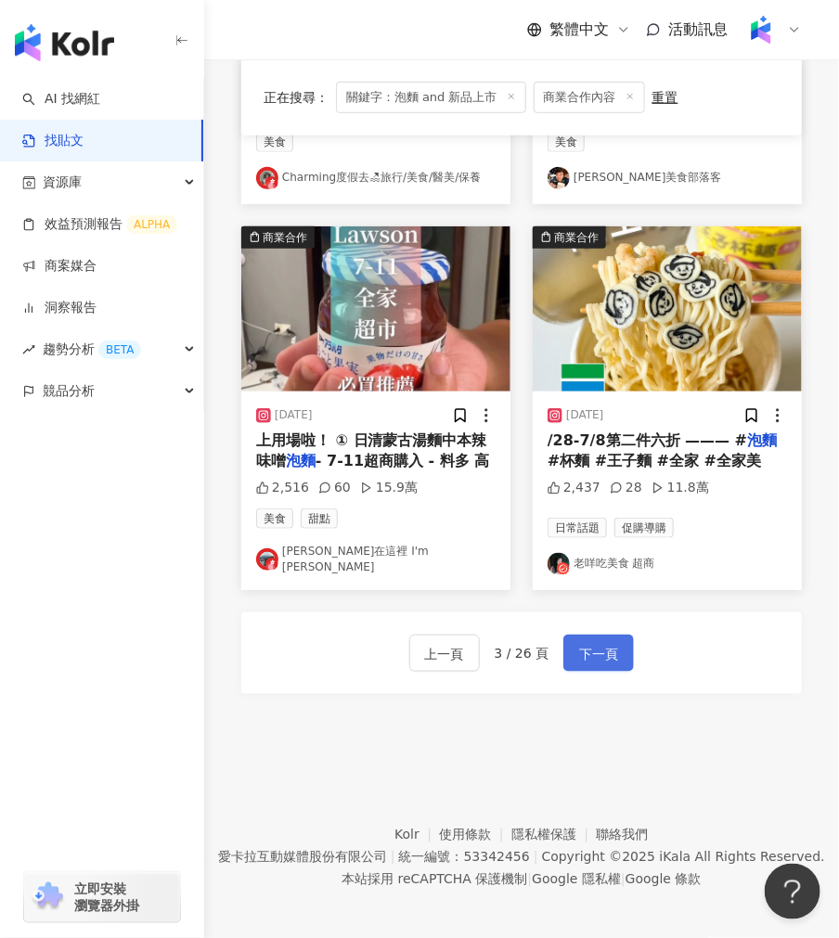
click at [579, 650] on span "下一頁" at bounding box center [598, 654] width 39 height 22
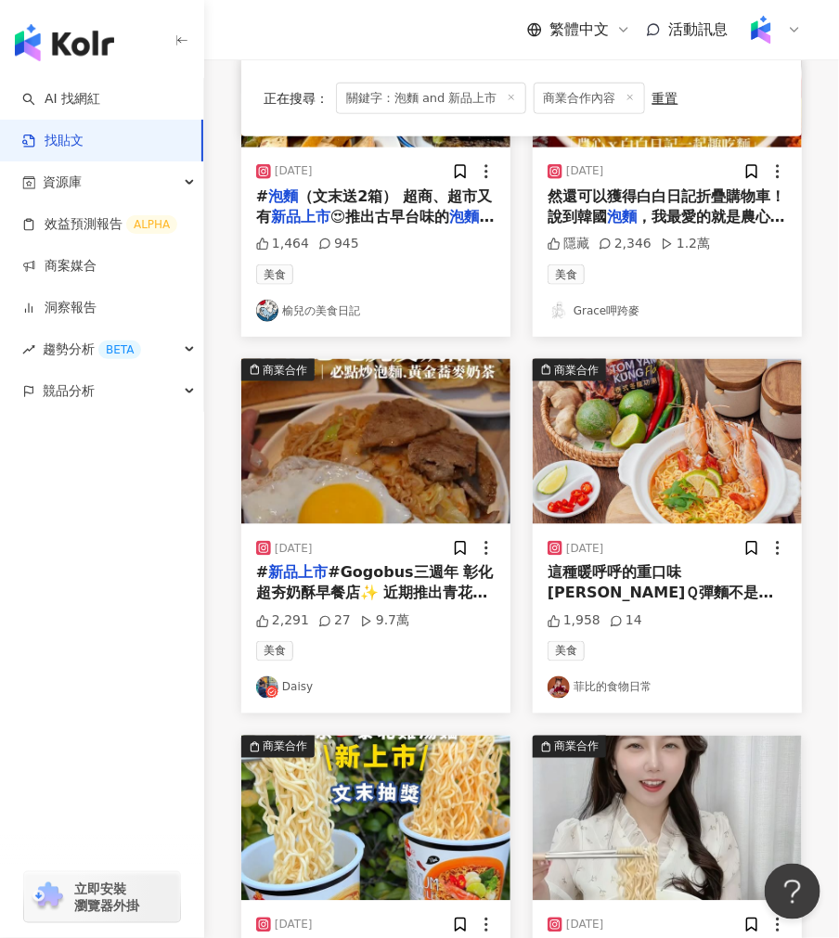
scroll to position [0, 0]
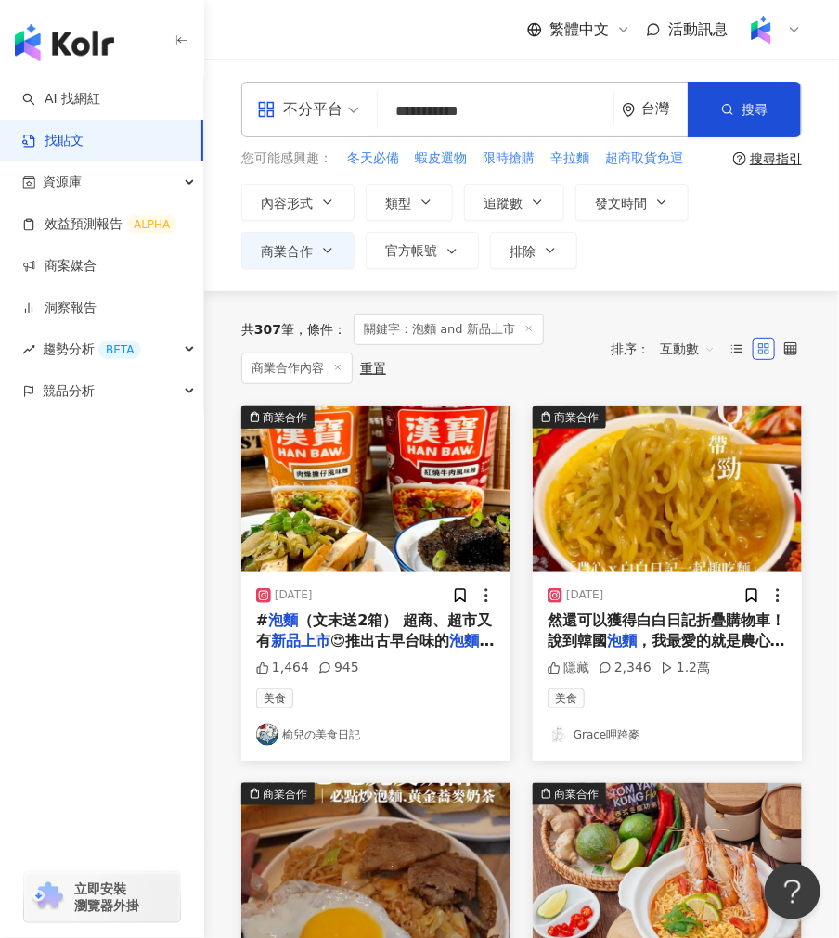
click at [467, 107] on input "**********" at bounding box center [495, 111] width 221 height 40
click at [438, 111] on input "**********" at bounding box center [495, 111] width 221 height 40
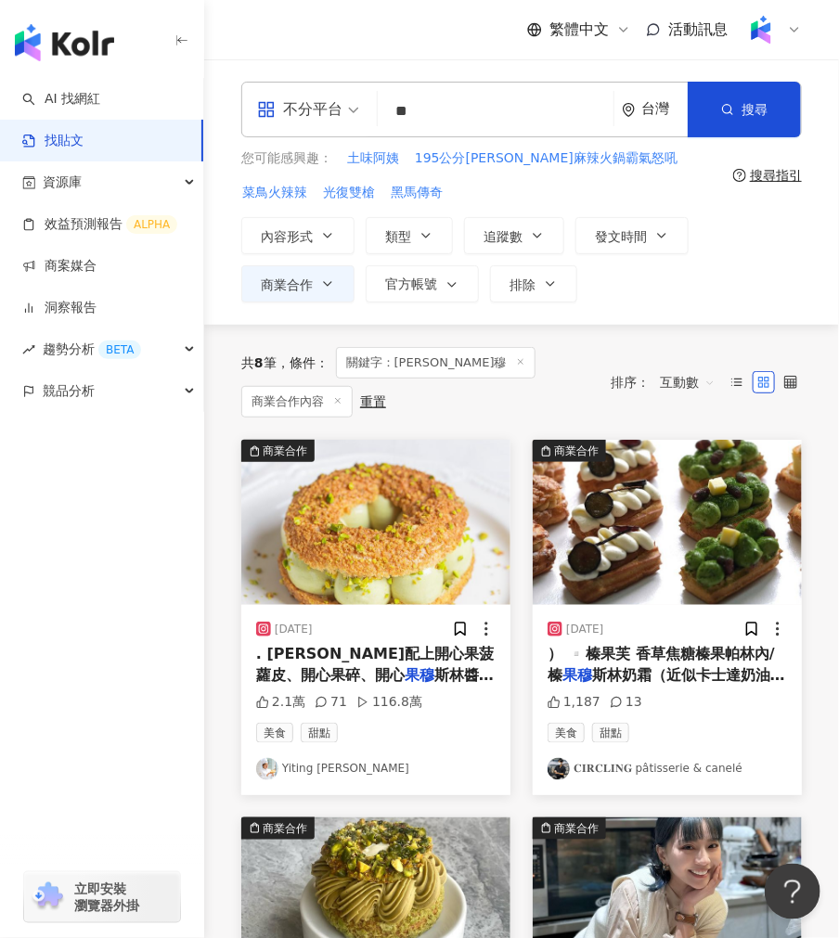
paste input "**"
click at [693, 118] on button "搜尋" at bounding box center [744, 110] width 113 height 56
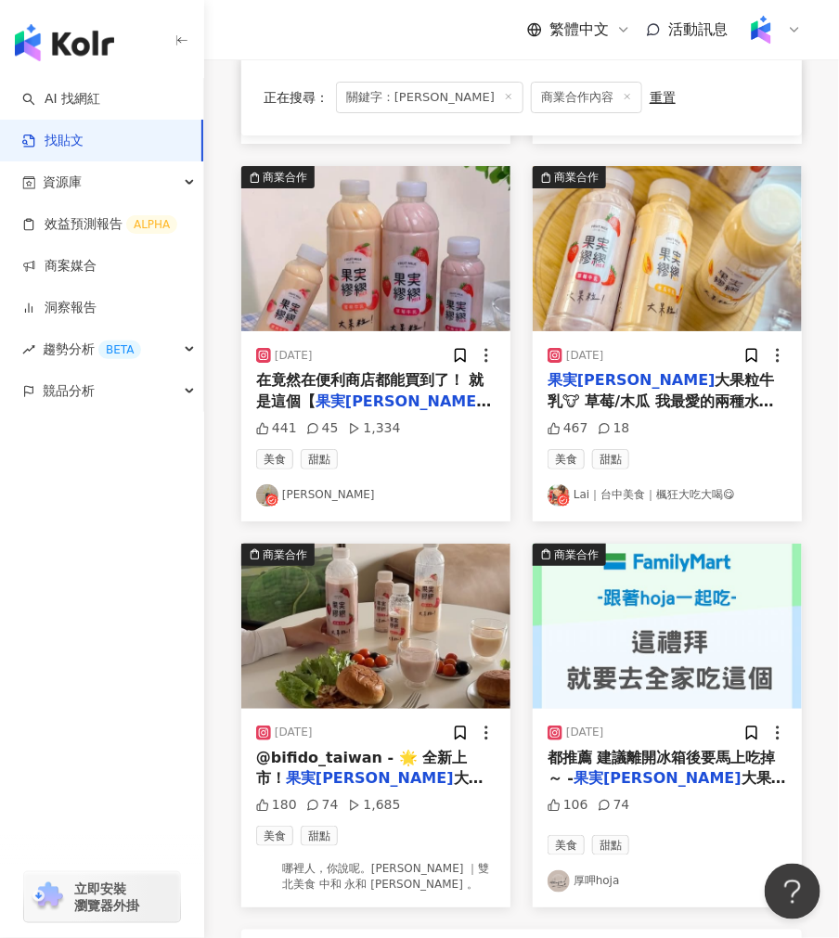
scroll to position [2045, 0]
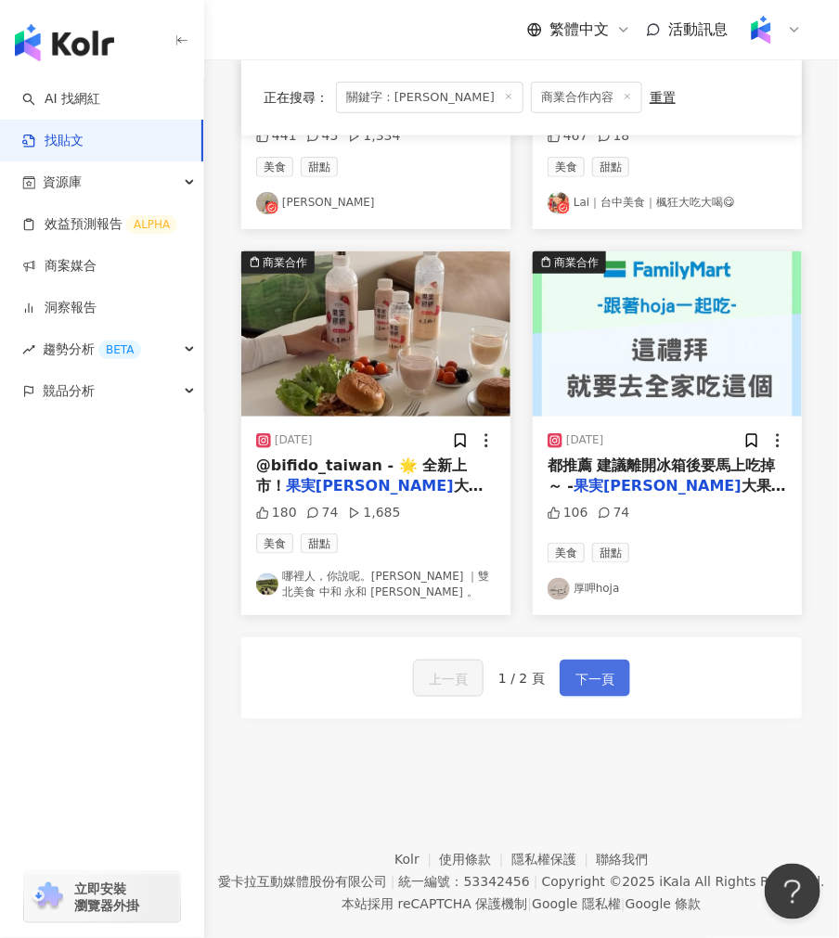
click at [598, 660] on button "下一頁" at bounding box center [595, 678] width 71 height 37
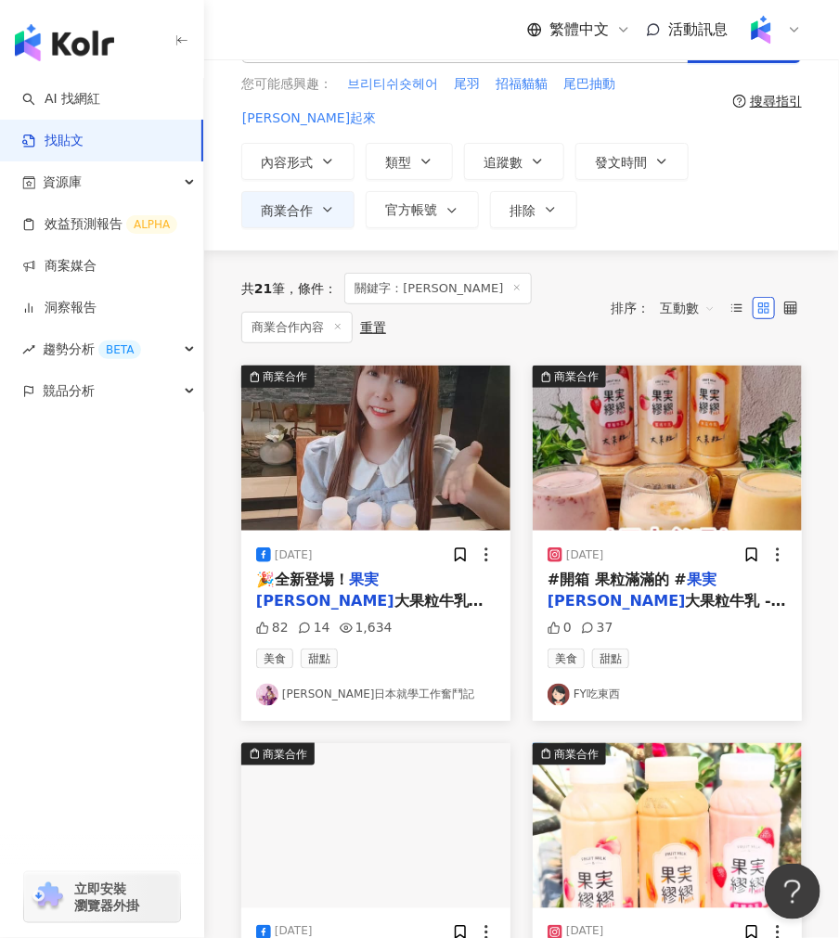
scroll to position [0, 0]
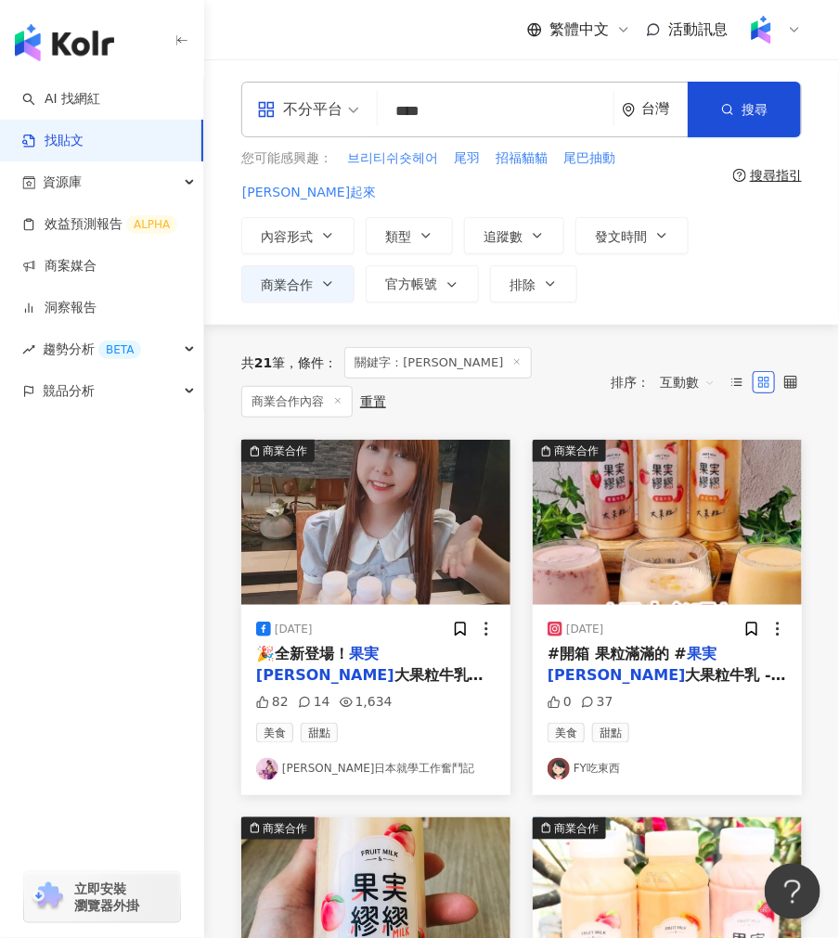
click at [404, 115] on input "****" at bounding box center [495, 111] width 221 height 40
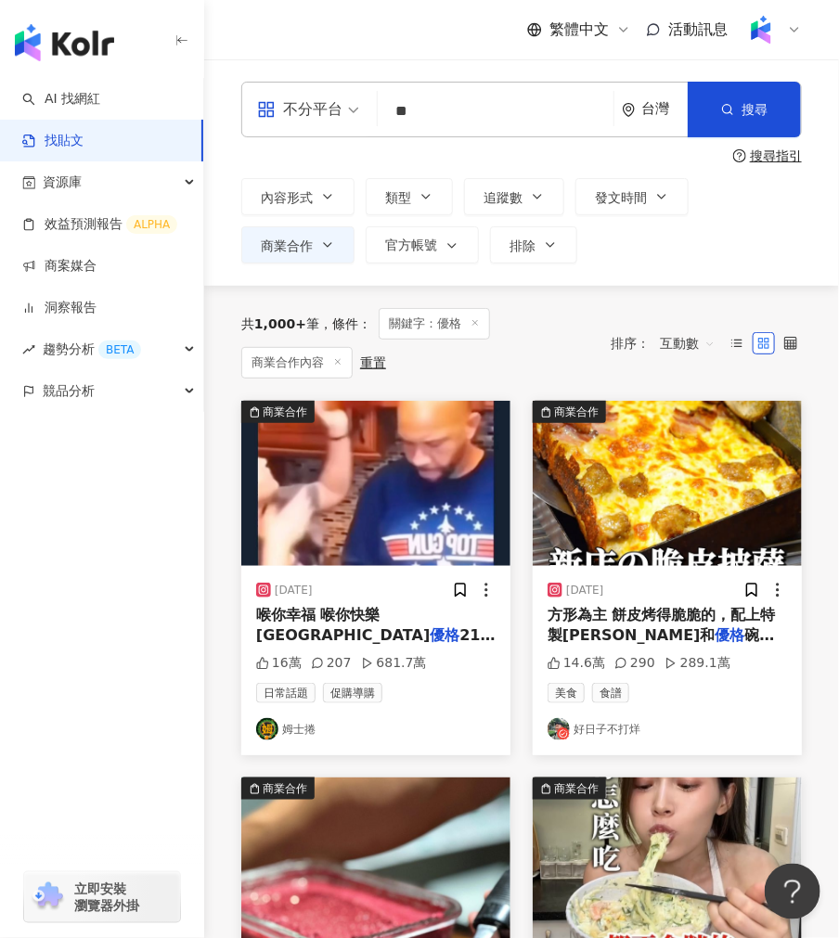
click at [422, 448] on img at bounding box center [375, 483] width 269 height 165
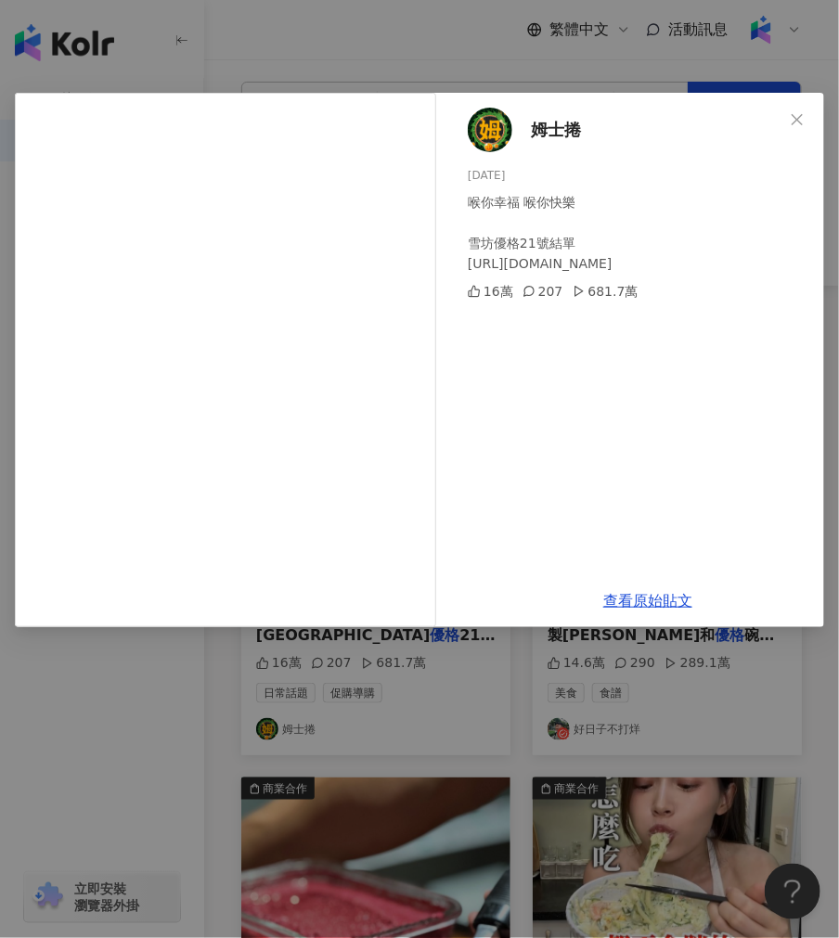
click at [242, 40] on div "姆士捲 [DATE] 喉你幸福 喉你快樂 雪坊優格21號結單 [URL][DOMAIN_NAME] 16萬 207 681.7萬 查看原始貼文" at bounding box center [419, 469] width 839 height 938
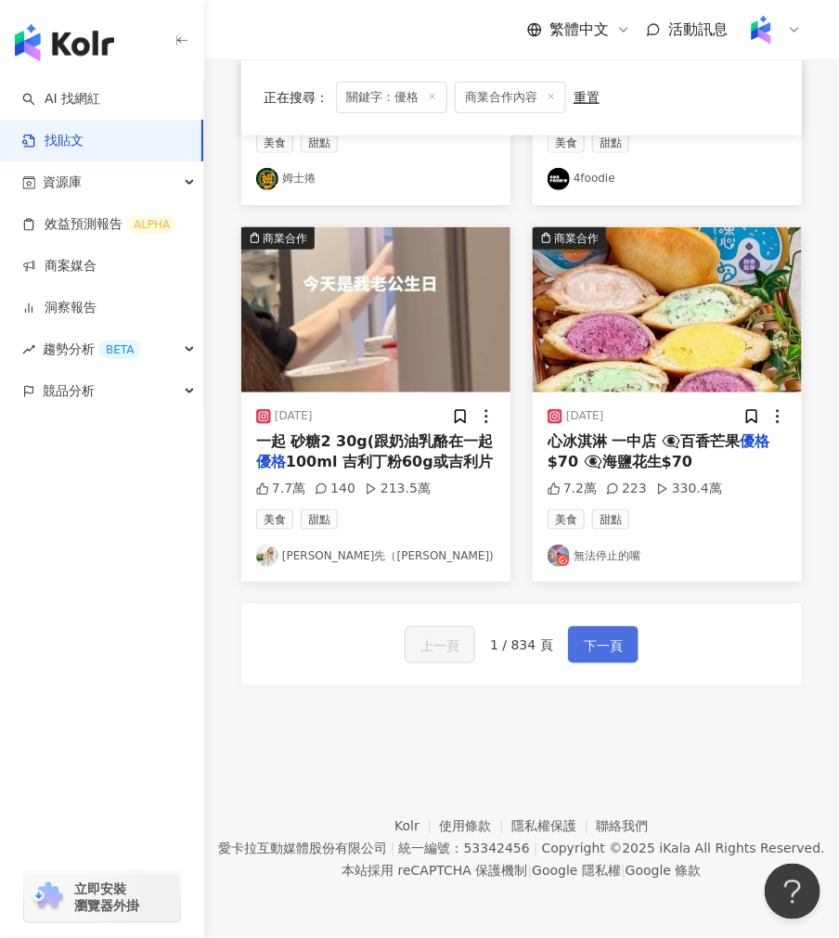
click at [599, 652] on span "下一頁" at bounding box center [603, 646] width 39 height 22
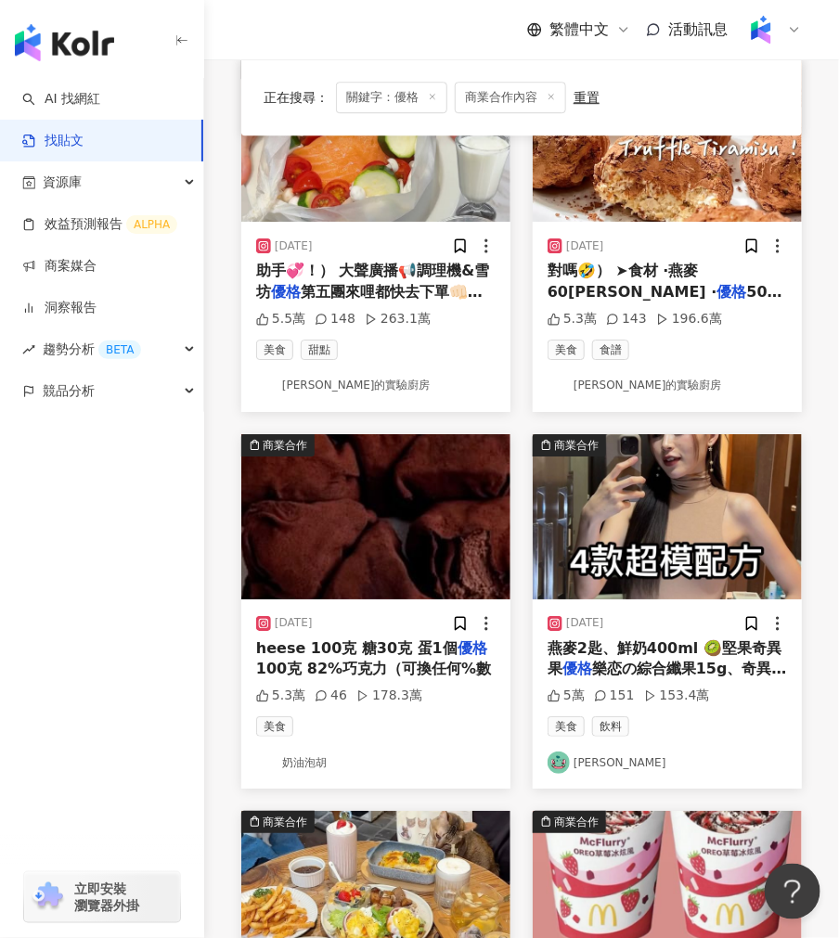
scroll to position [1402, 0]
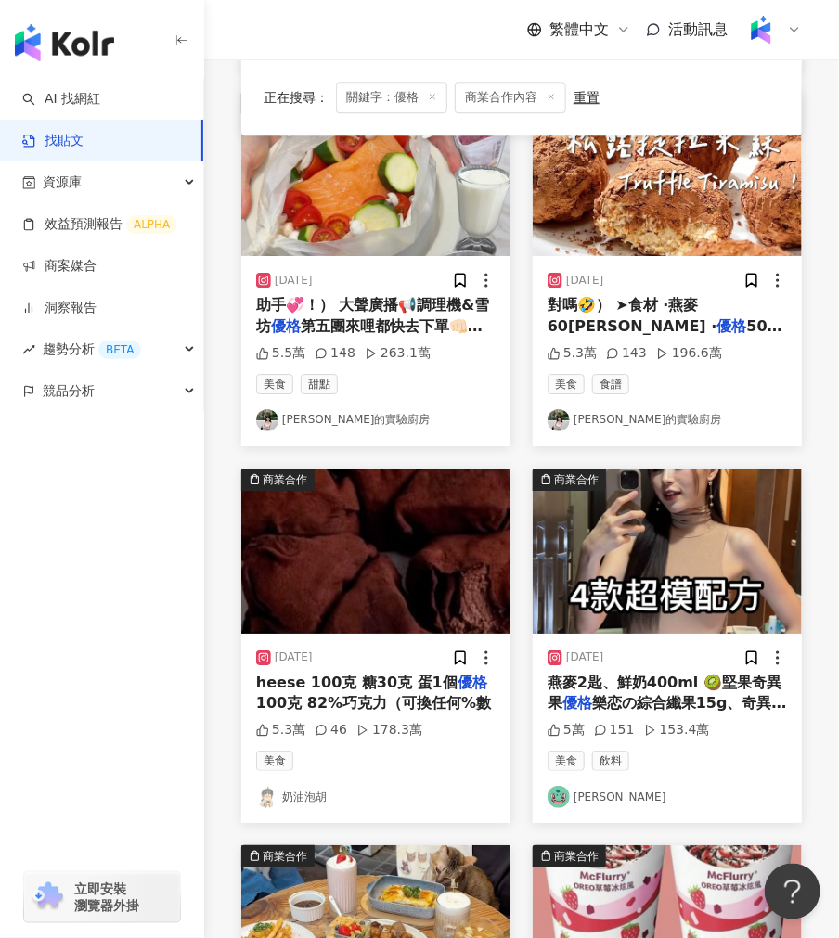
click at [603, 535] on img at bounding box center [667, 551] width 269 height 165
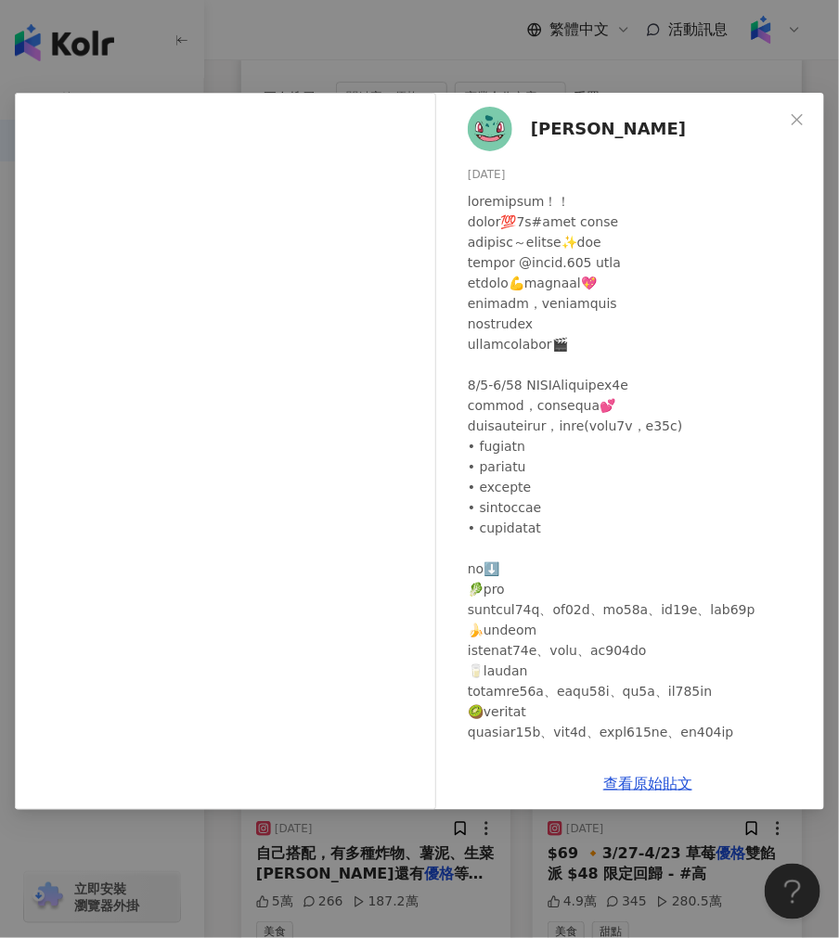
scroll to position [0, 0]
click at [637, 781] on link "查看原始貼文" at bounding box center [647, 784] width 89 height 18
click at [282, 33] on div "[PERSON_NAME] [DATE] 5萬 151 153.4萬 查看原始貼文" at bounding box center [419, 469] width 839 height 938
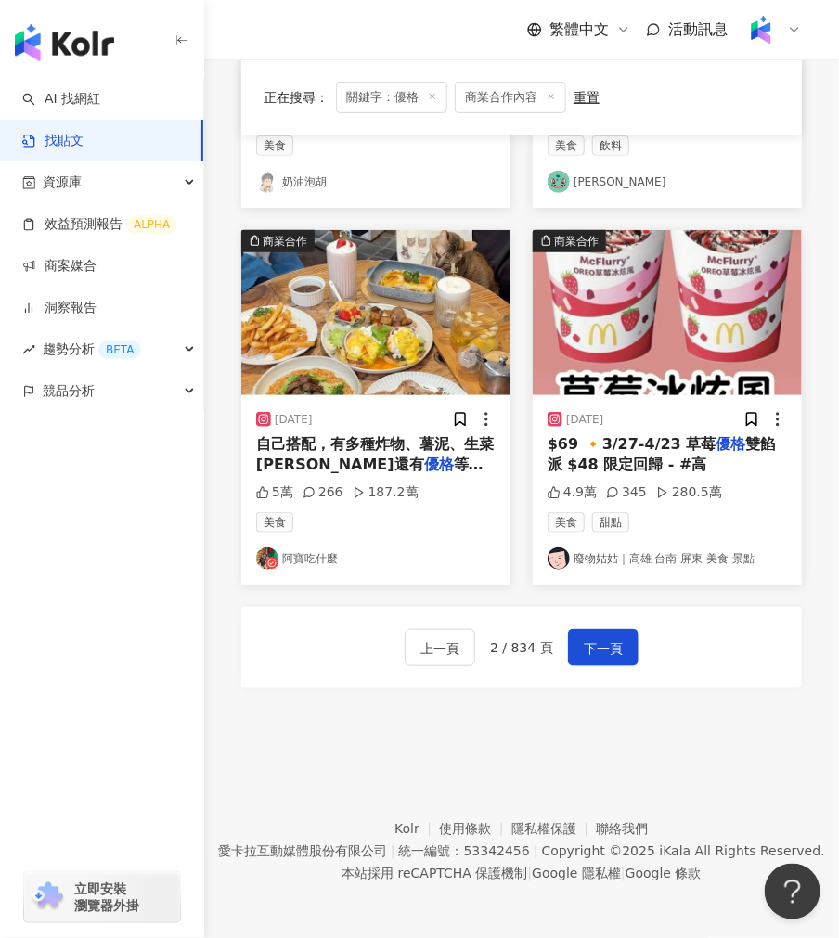
scroll to position [2021, 0]
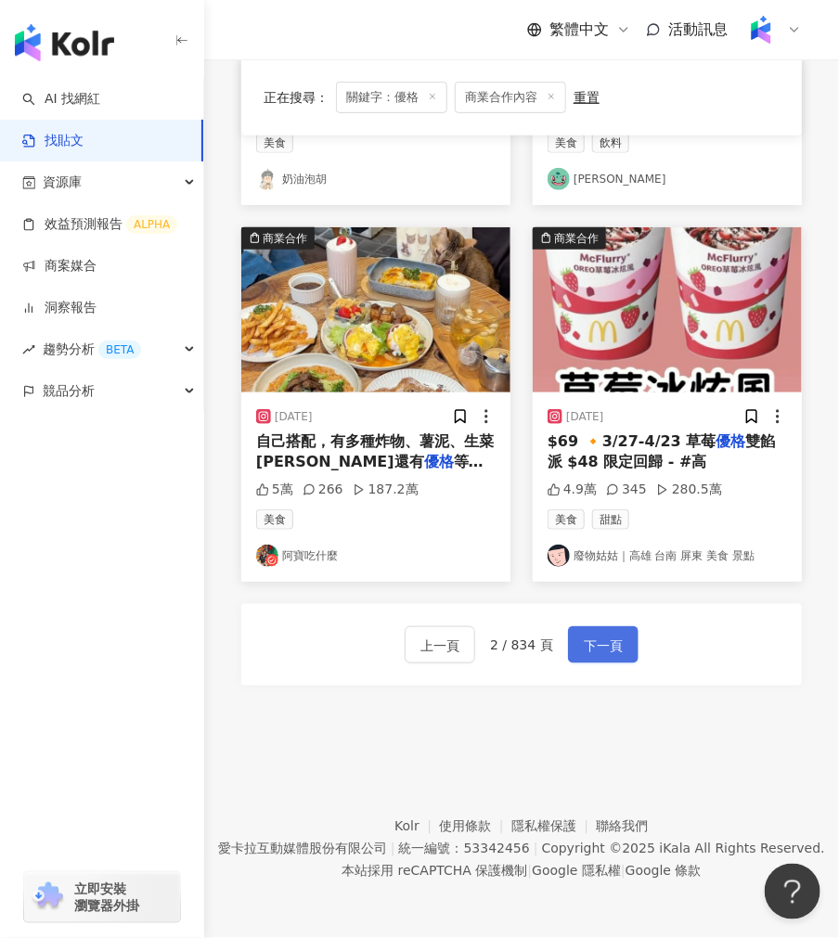
click at [596, 640] on span "下一頁" at bounding box center [603, 646] width 39 height 22
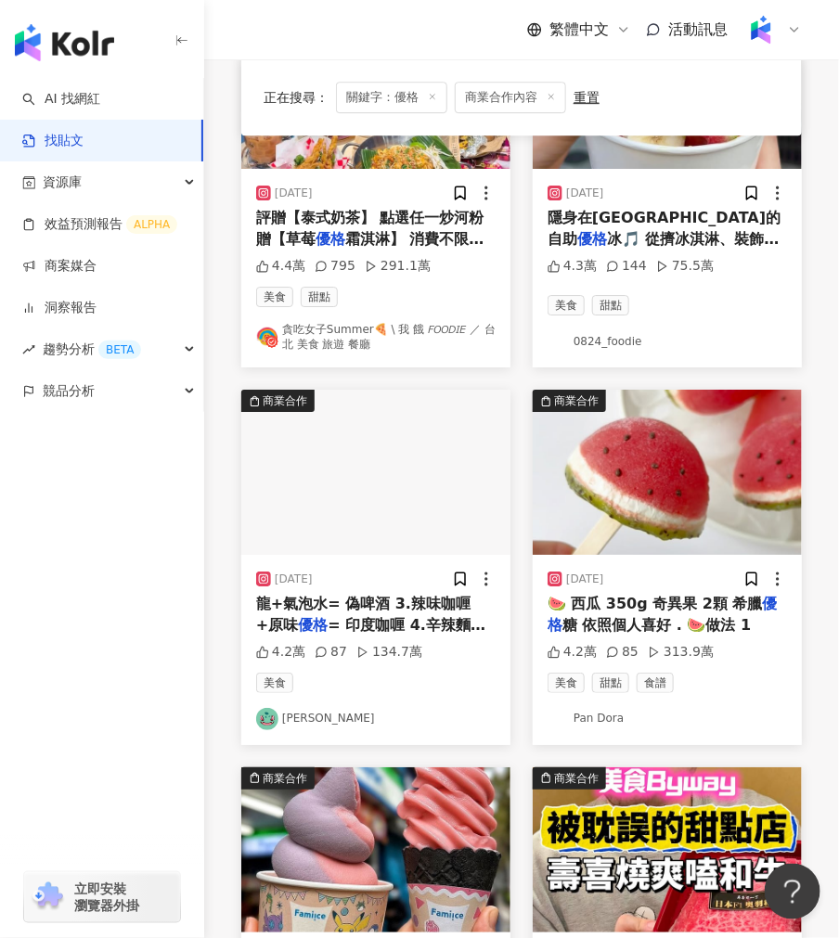
scroll to position [1440, 0]
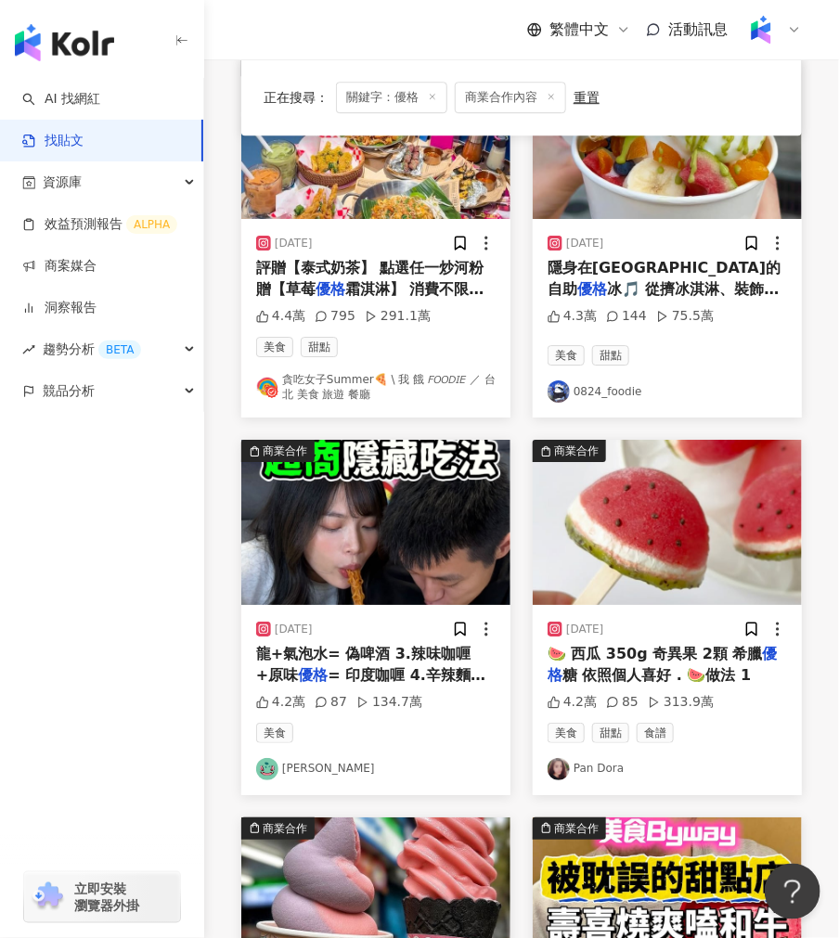
click at [388, 549] on img at bounding box center [375, 522] width 269 height 165
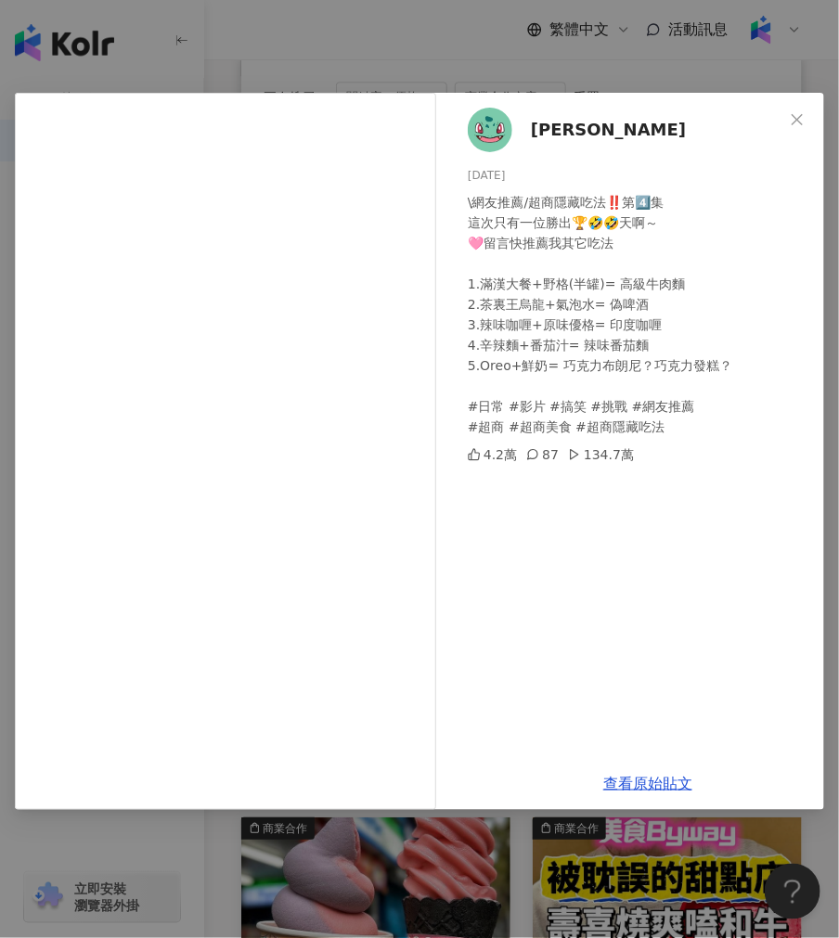
click at [412, 872] on div "[PERSON_NAME] [DATE] \網友推薦/超商隱藏吃法‼️第4️⃣集 這次只有一位勝出🏆🤣🤣天啊～ 🩷留言快推薦我其它吃法 1.滿漢大餐+野格(半…" at bounding box center [419, 469] width 839 height 938
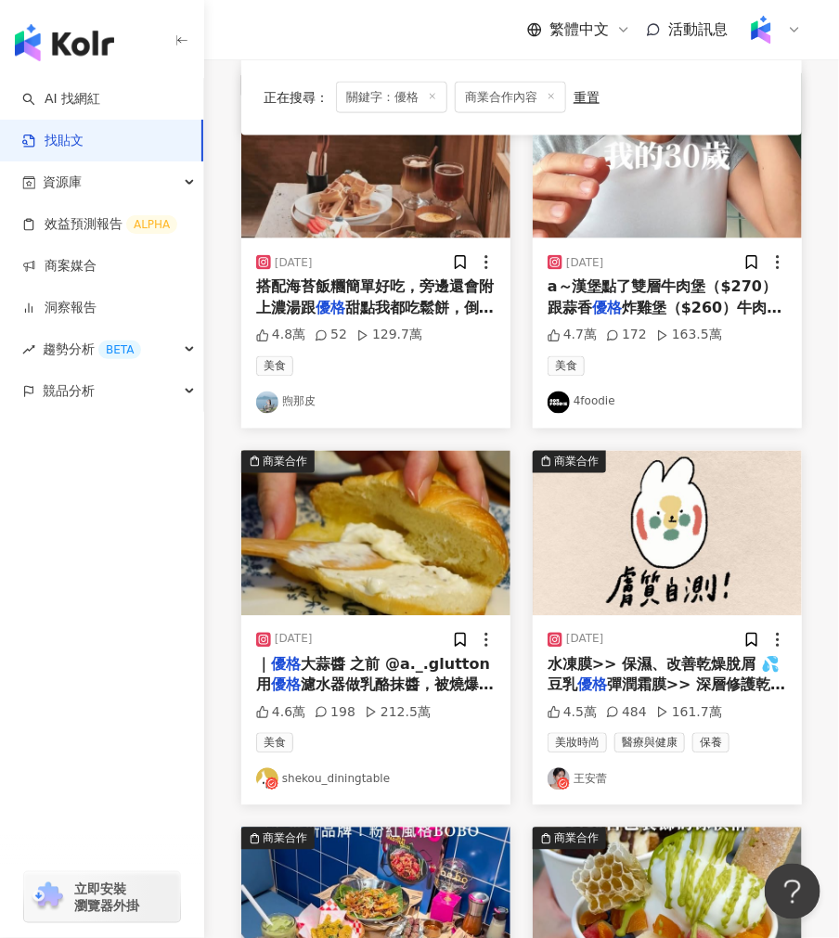
scroll to position [614, 0]
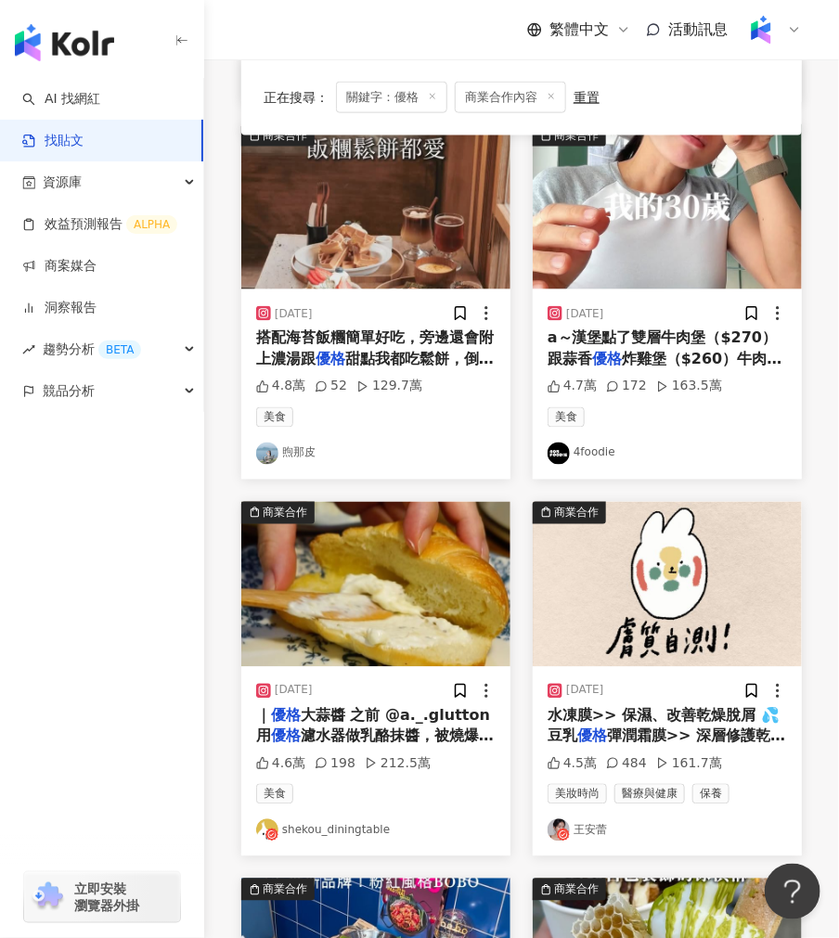
click at [442, 591] on img at bounding box center [375, 584] width 269 height 165
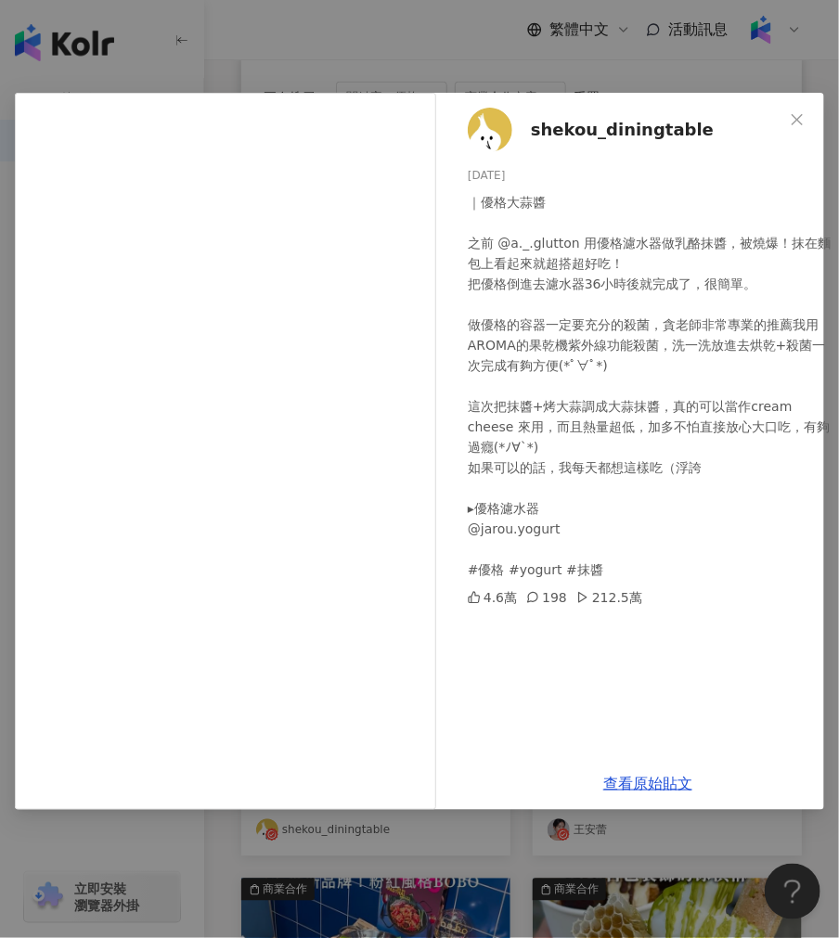
click at [458, 842] on div "shekou_diningtable [DATE] ｜優格大蒜醬 之前 @a._.glutton 用優格濾水器做乳酪抹醬，被燒爆！抹在麵包上看起來就超搭超好吃…" at bounding box center [419, 469] width 839 height 938
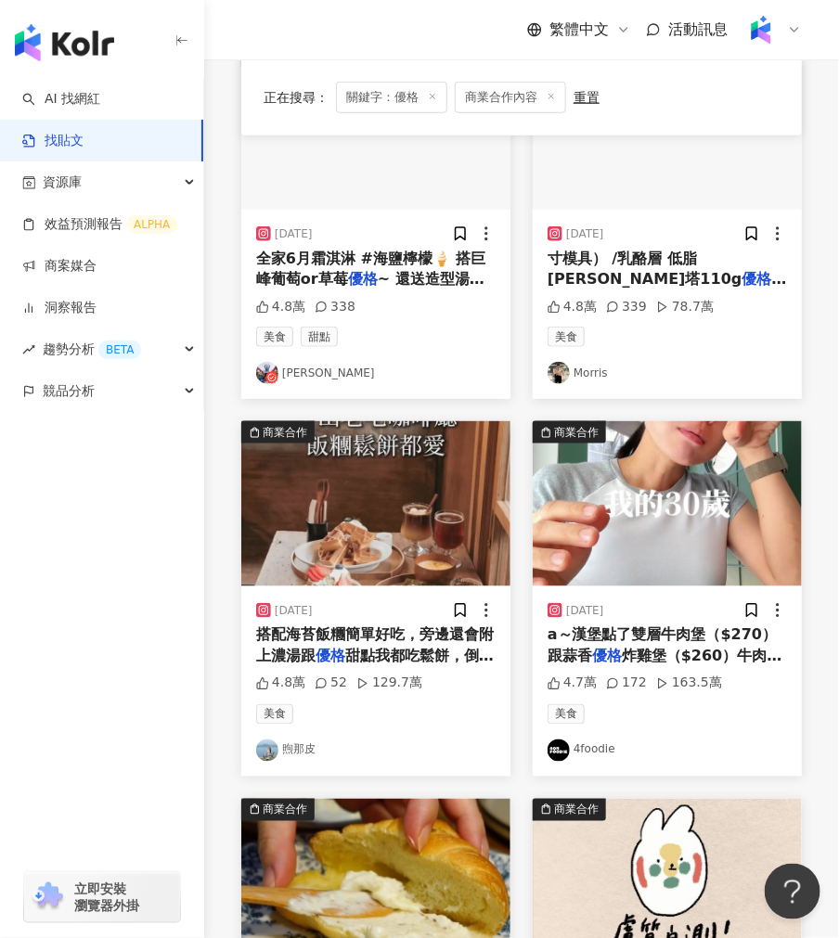
scroll to position [304, 0]
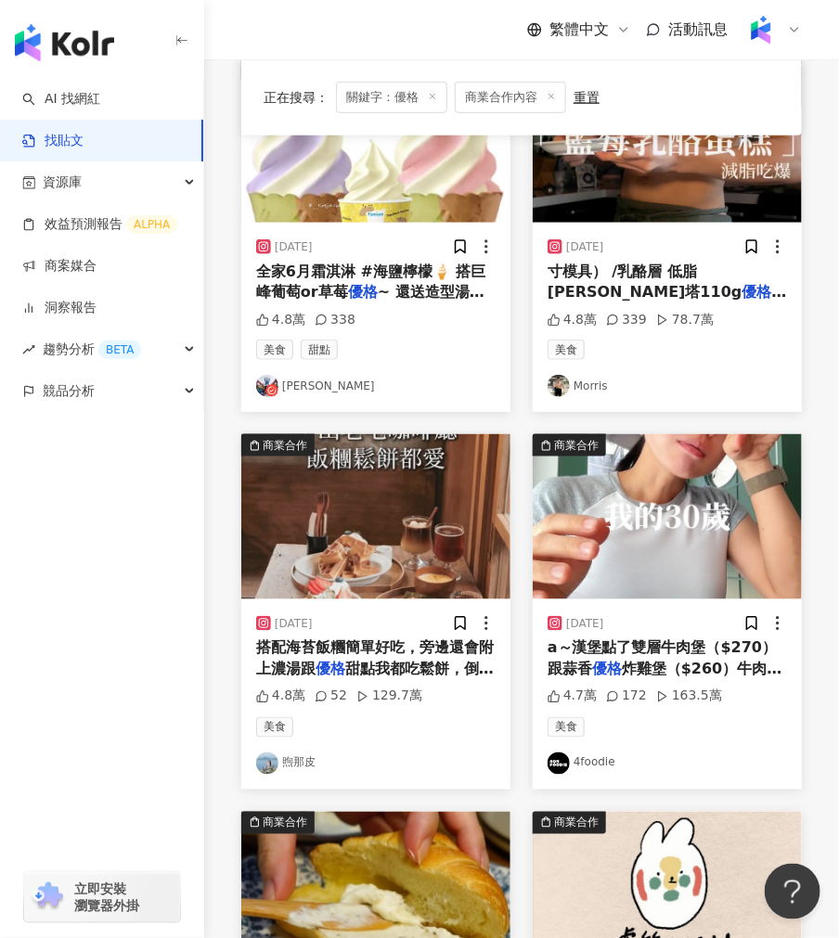
click at [608, 538] on img at bounding box center [667, 516] width 269 height 165
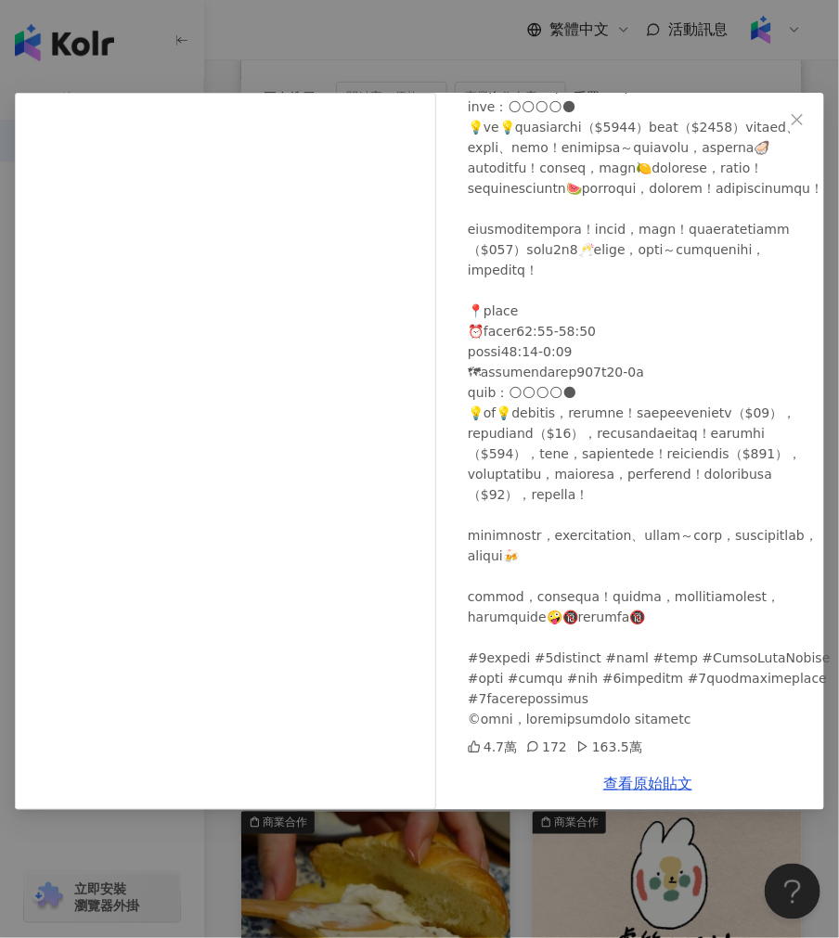
scroll to position [728, 0]
click at [416, 848] on div "4foodie [DATE] 4.7萬 172 163.5萬 查看原始貼文" at bounding box center [419, 469] width 839 height 938
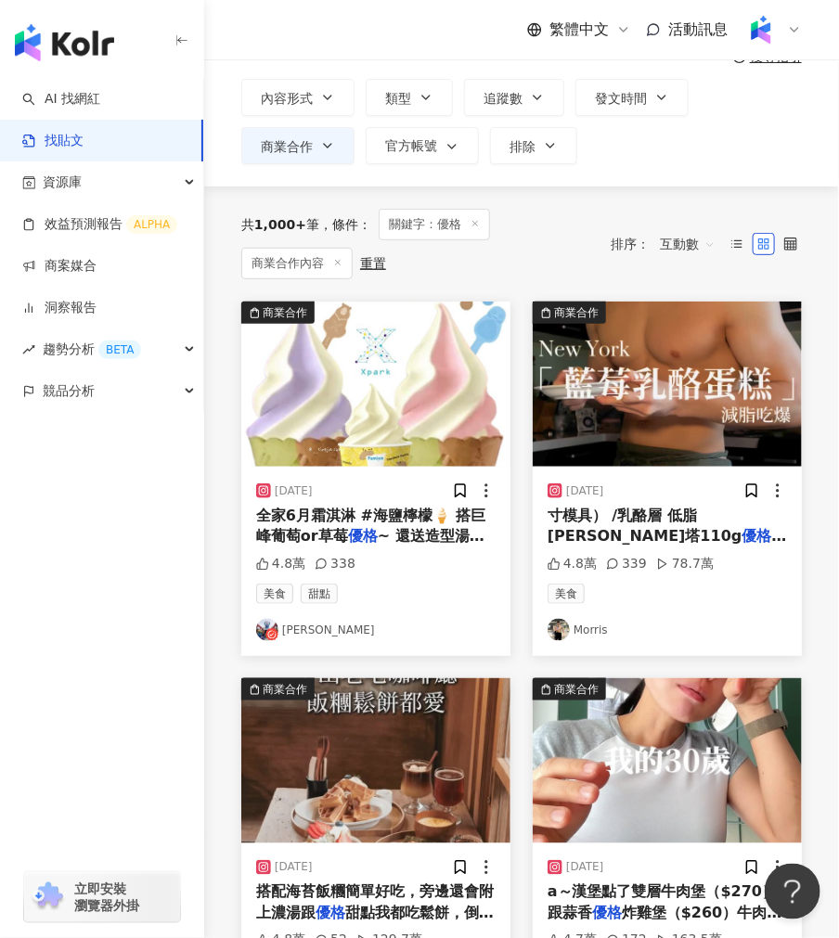
scroll to position [98, 0]
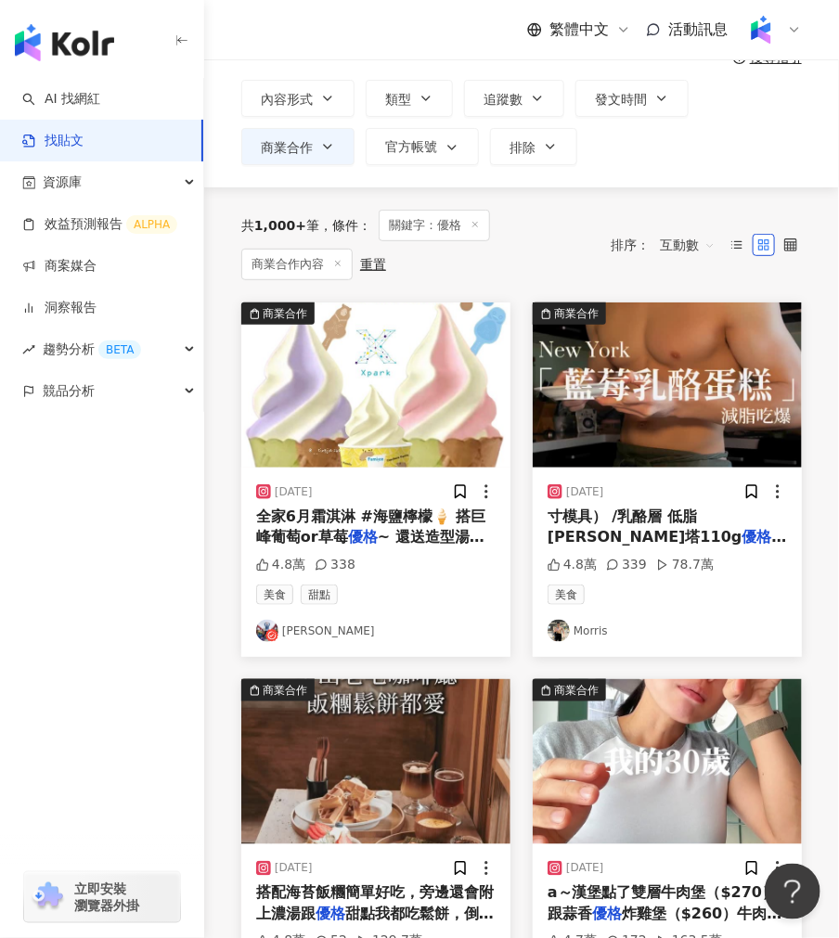
click at [634, 393] on img at bounding box center [667, 385] width 269 height 165
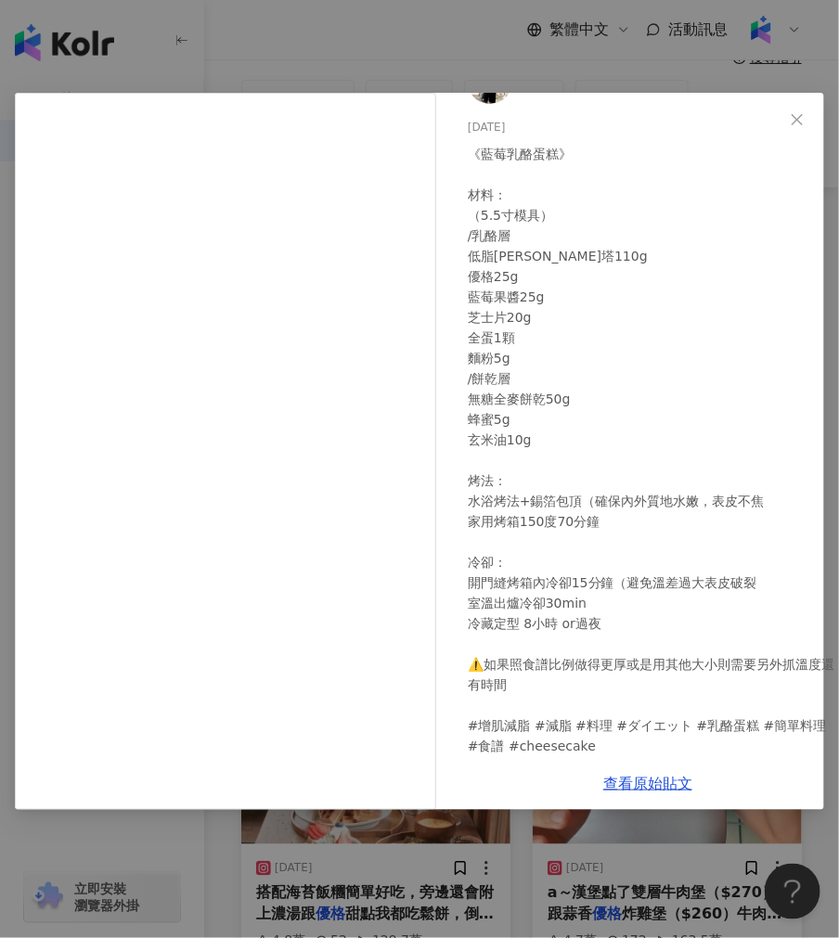
scroll to position [75, 0]
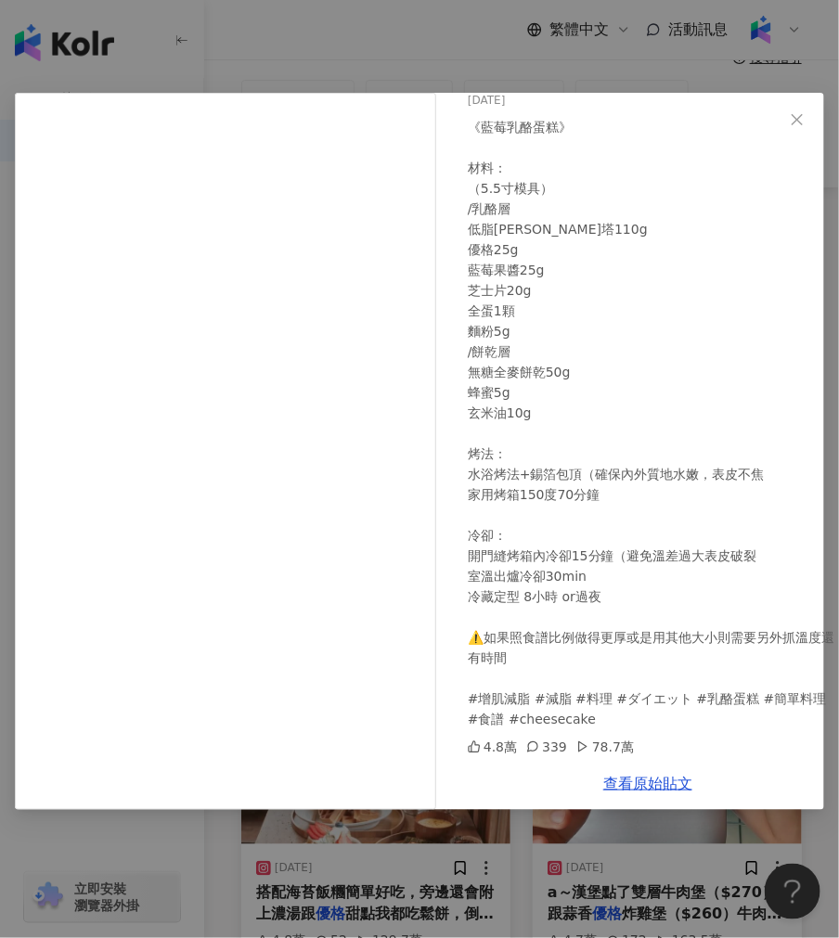
click at [430, 71] on div "Morris [DATE] 《藍莓乳酪蛋糕》 材料： （5.5寸模具） /乳酪層 低脂[PERSON_NAME]塔110g 優格25g 藍莓果醬25g 芝士片…" at bounding box center [419, 469] width 839 height 938
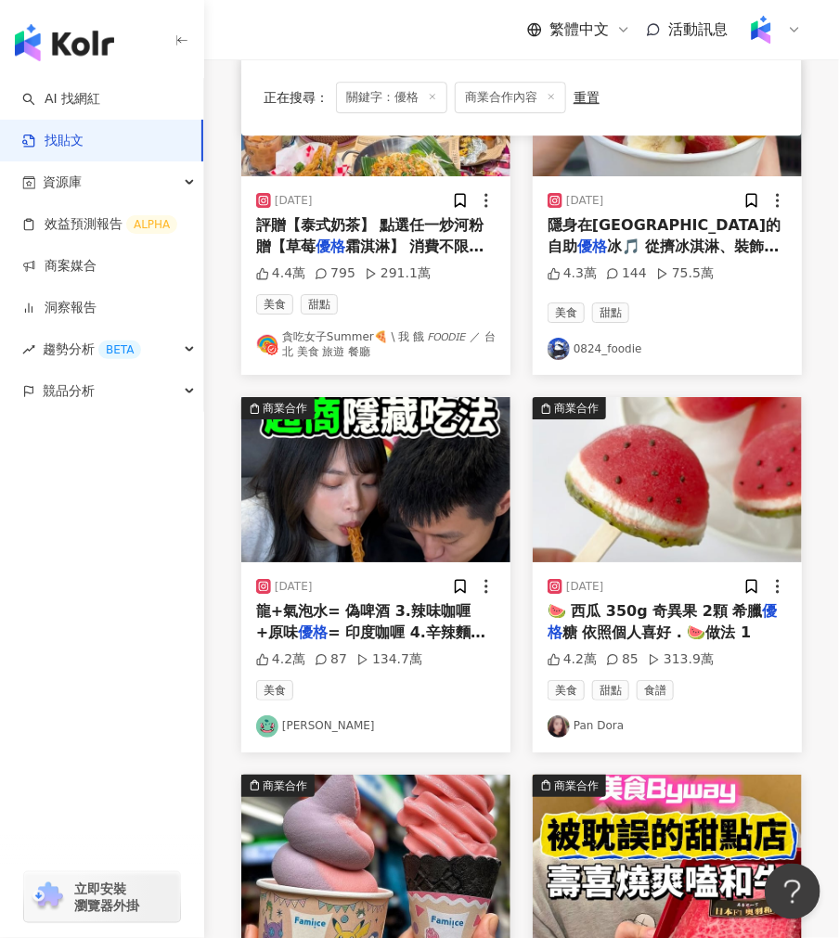
scroll to position [2030, 0]
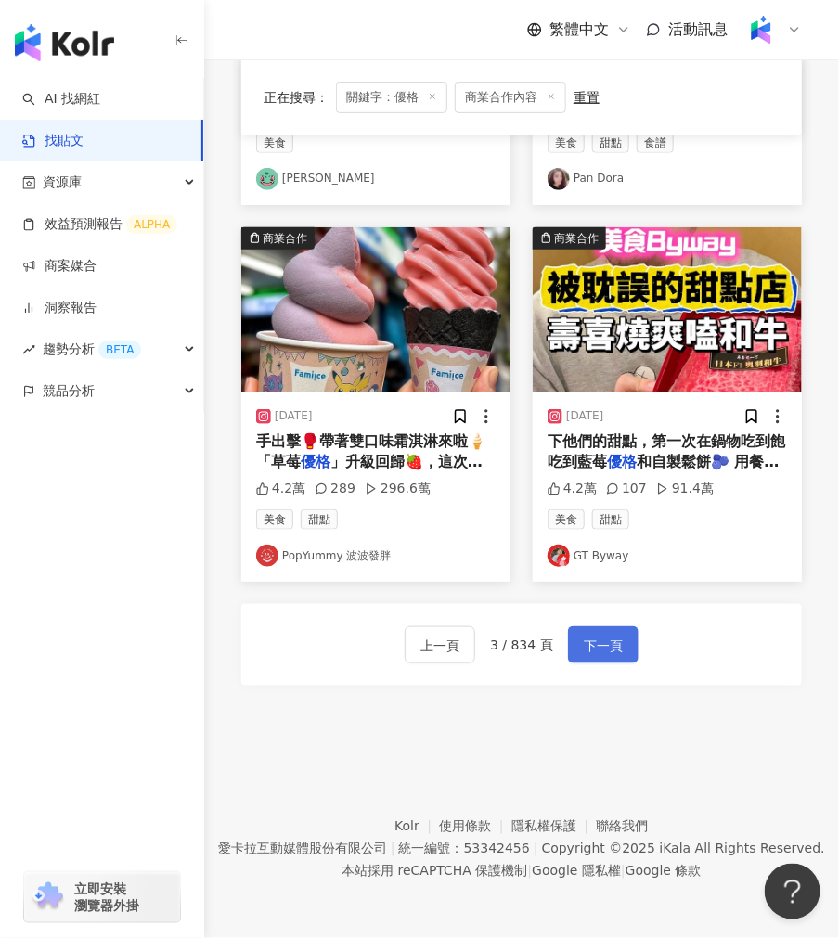
click at [596, 646] on span "下一頁" at bounding box center [603, 646] width 39 height 22
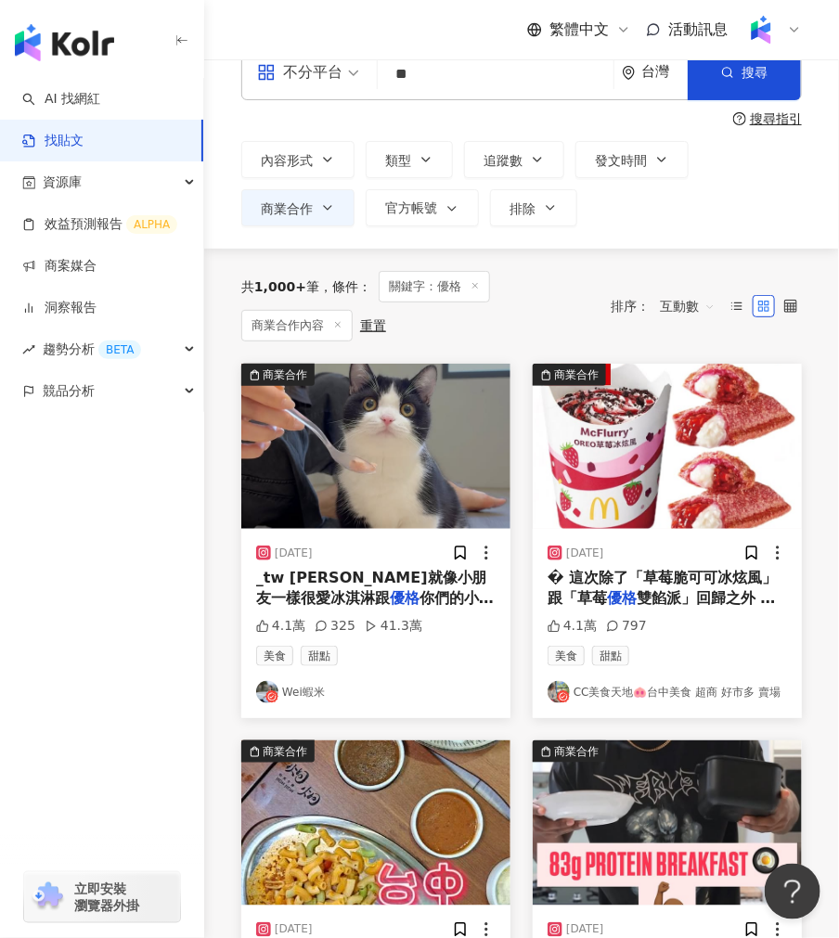
scroll to position [0, 0]
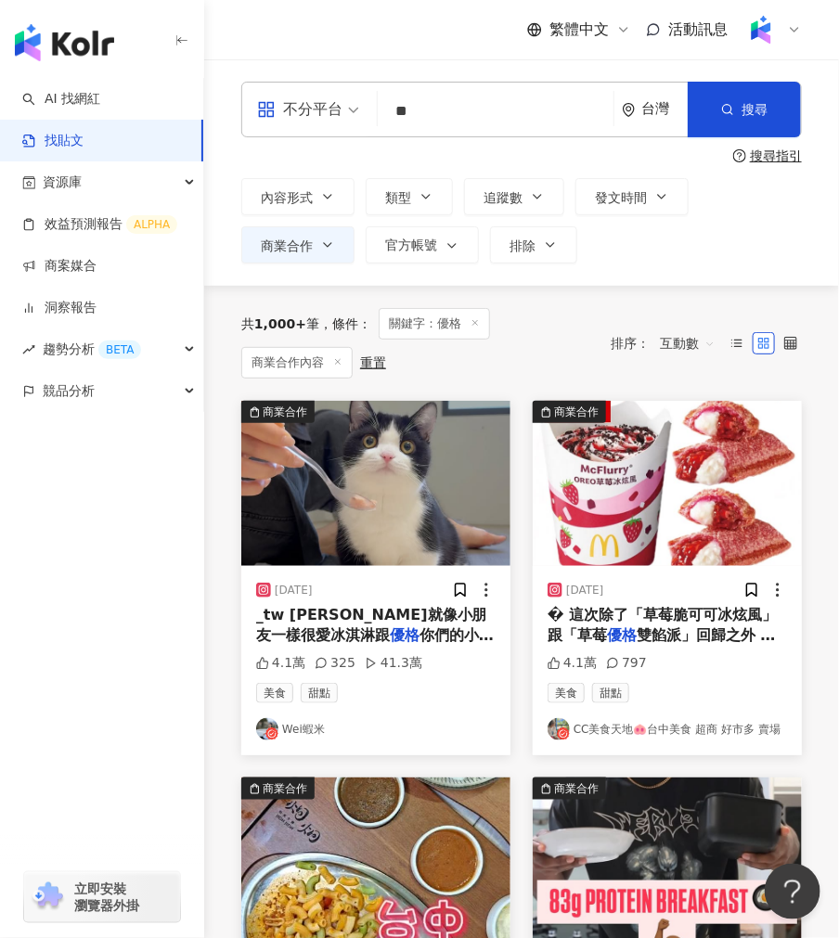
click at [423, 107] on input "**" at bounding box center [495, 111] width 221 height 40
paste input "*****"
type input "*******"
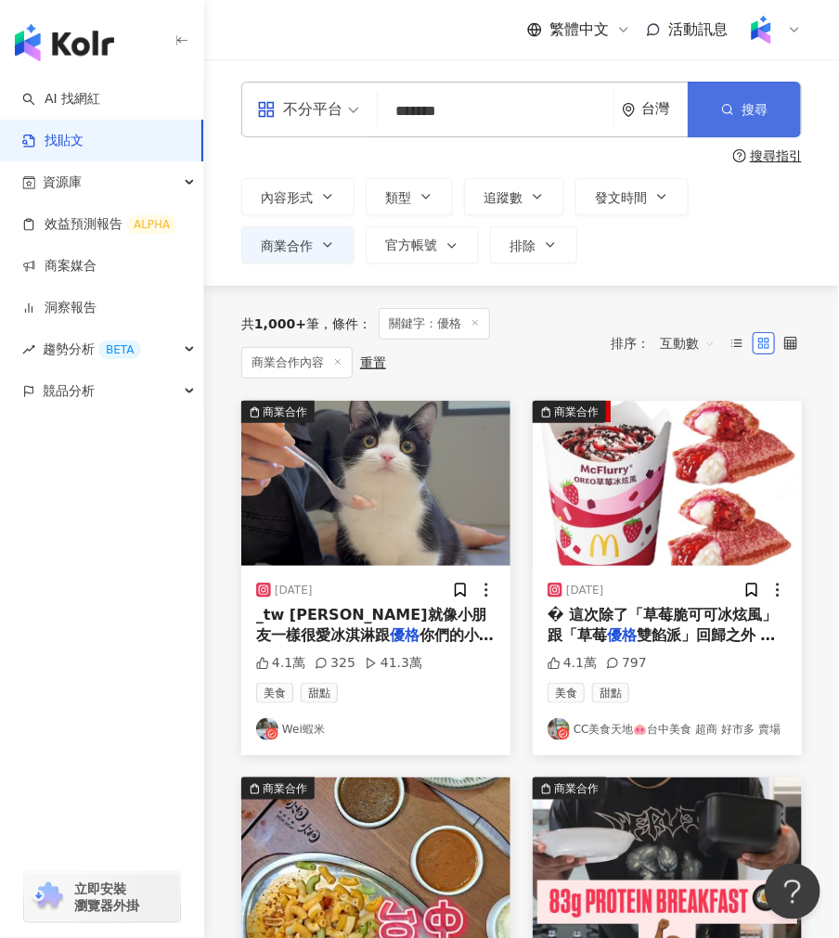
click at [735, 104] on span "搜尋" at bounding box center [755, 109] width 26 height 15
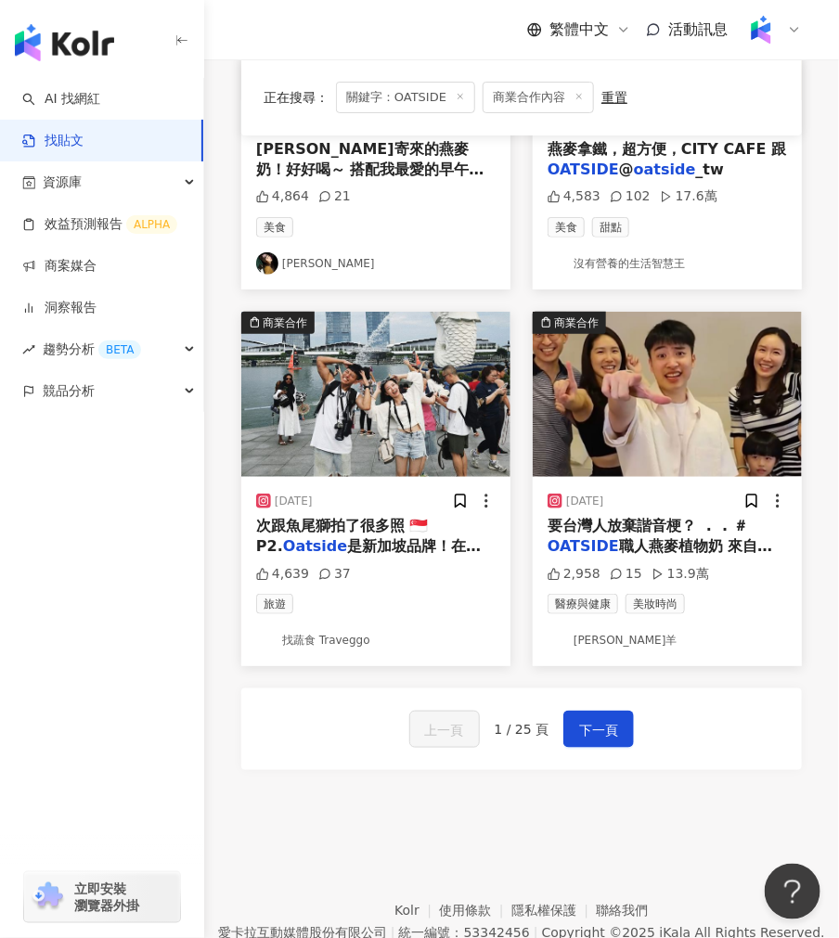
scroll to position [2021, 0]
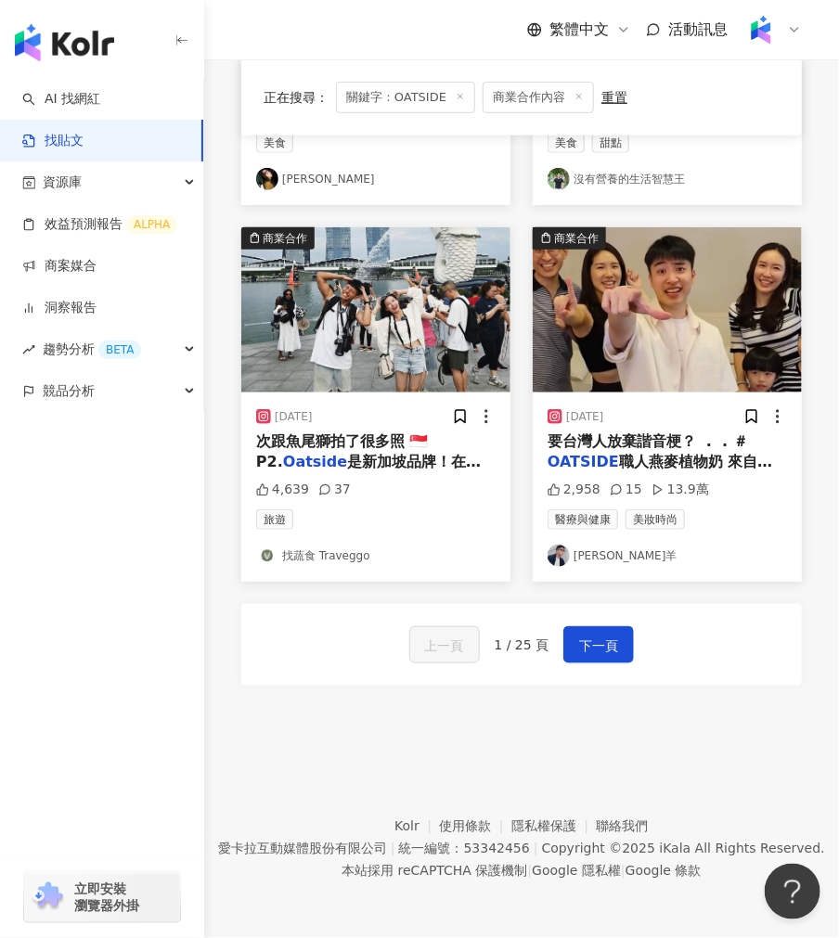
click at [558, 371] on img at bounding box center [667, 309] width 269 height 165
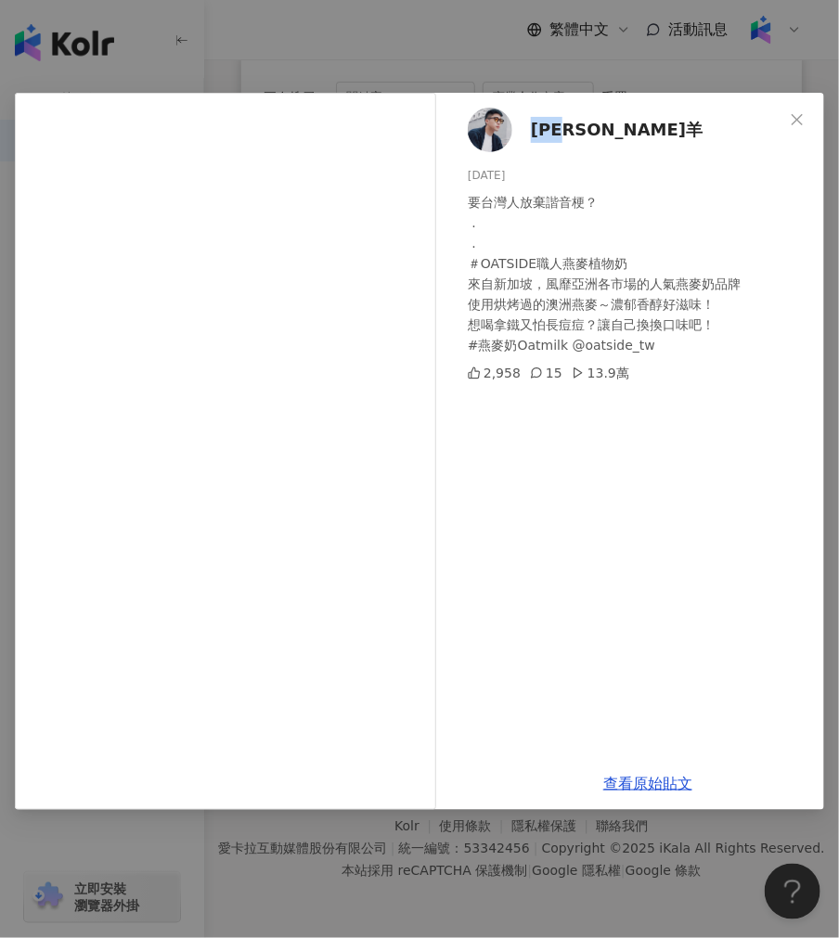
drag, startPoint x: 577, startPoint y: 131, endPoint x: 524, endPoint y: 139, distance: 53.6
click at [524, 139] on div "[PERSON_NAME]羊 [DATE] 要台灣人放棄諧音梗？ . . ＃OATSIDE職人燕麥植物奶 來自新加坡，風靡亞洲各市場的人氣燕麥奶品牌 使用烘烤…" at bounding box center [648, 425] width 405 height 665
click at [477, 121] on img at bounding box center [490, 130] width 45 height 45
click at [149, 71] on div "[PERSON_NAME]羊 [DATE] 要台灣人放棄諧音梗？ . . ＃OATSIDE職人燕麥植物奶 來自新加坡，風靡亞洲各市場的人氣燕麥奶品牌 使用烘烤…" at bounding box center [419, 469] width 839 height 938
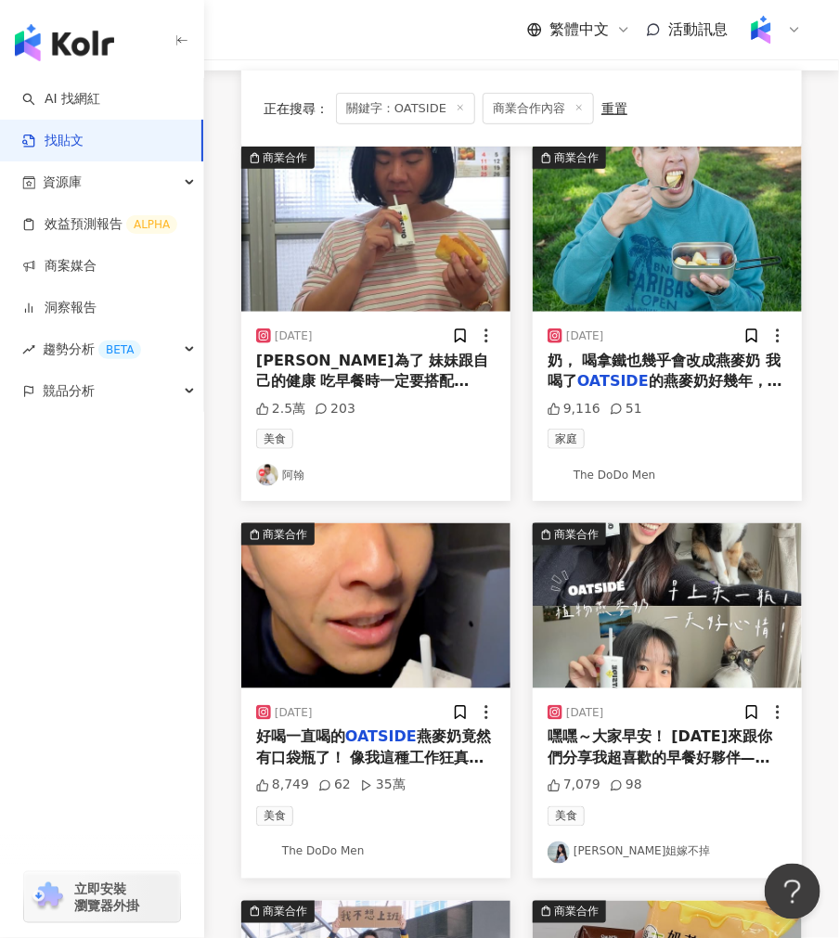
scroll to position [164, 0]
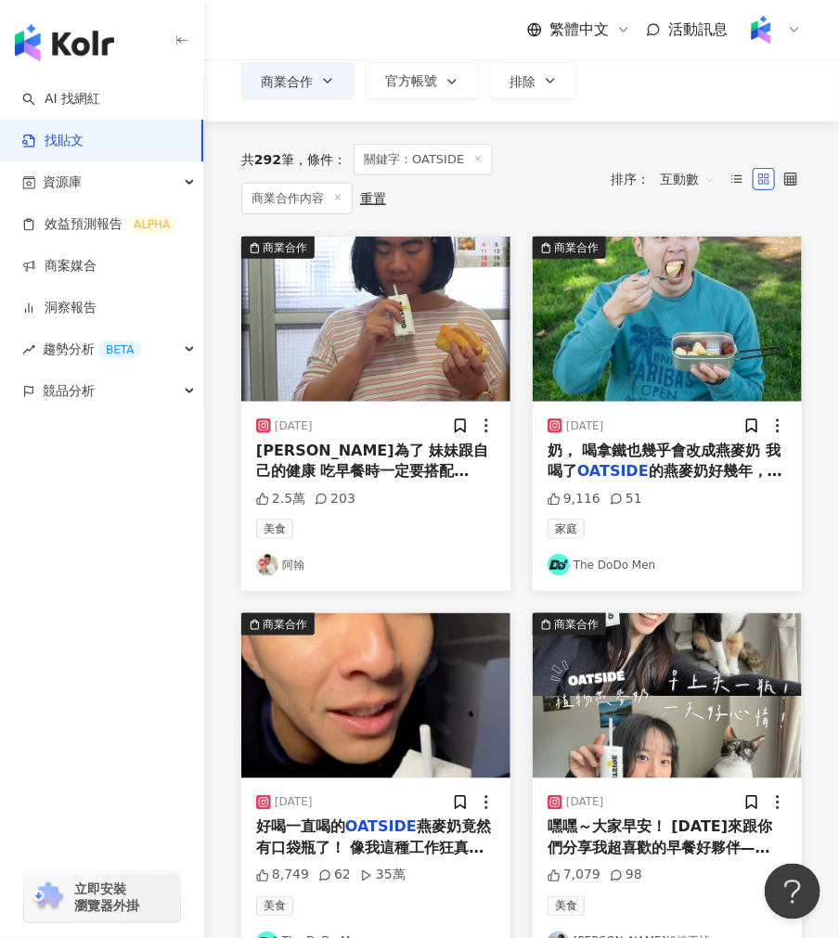
click at [344, 320] on img at bounding box center [375, 319] width 269 height 165
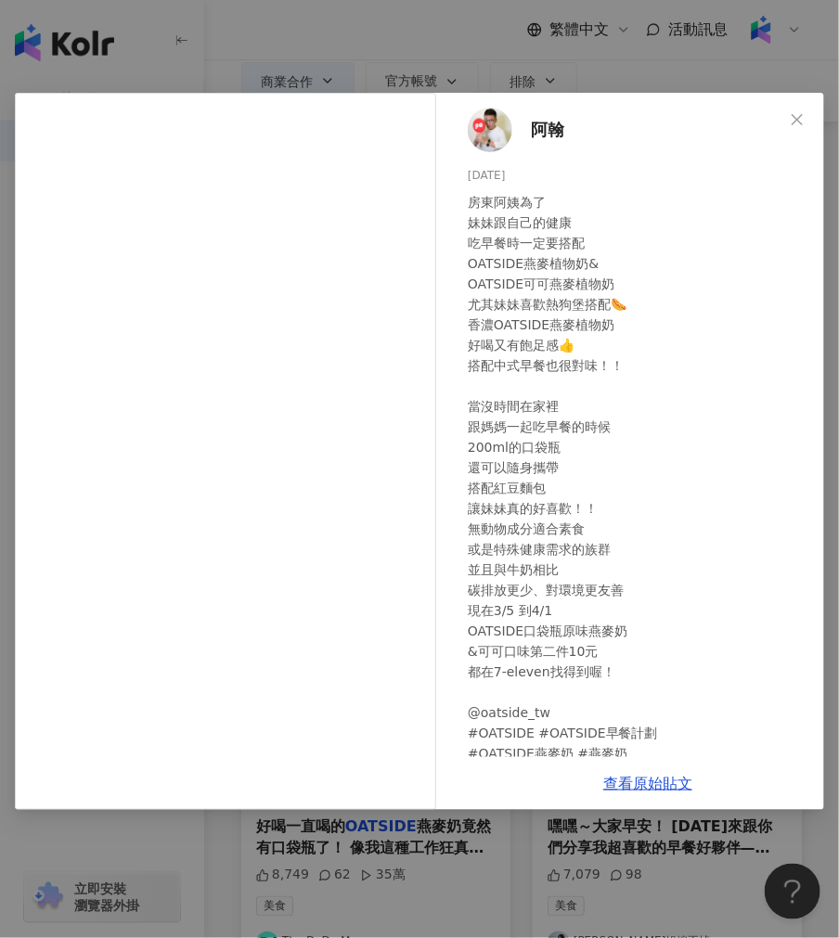
click at [282, 39] on div "[PERSON_NAME]翰 [DATE] 房東阿姨為了 妹妹跟自己的健康 吃早餐時一定要搭配 OATSIDE燕麥植物奶& OATSIDE可可燕麥植物奶 尤其…" at bounding box center [419, 469] width 839 height 938
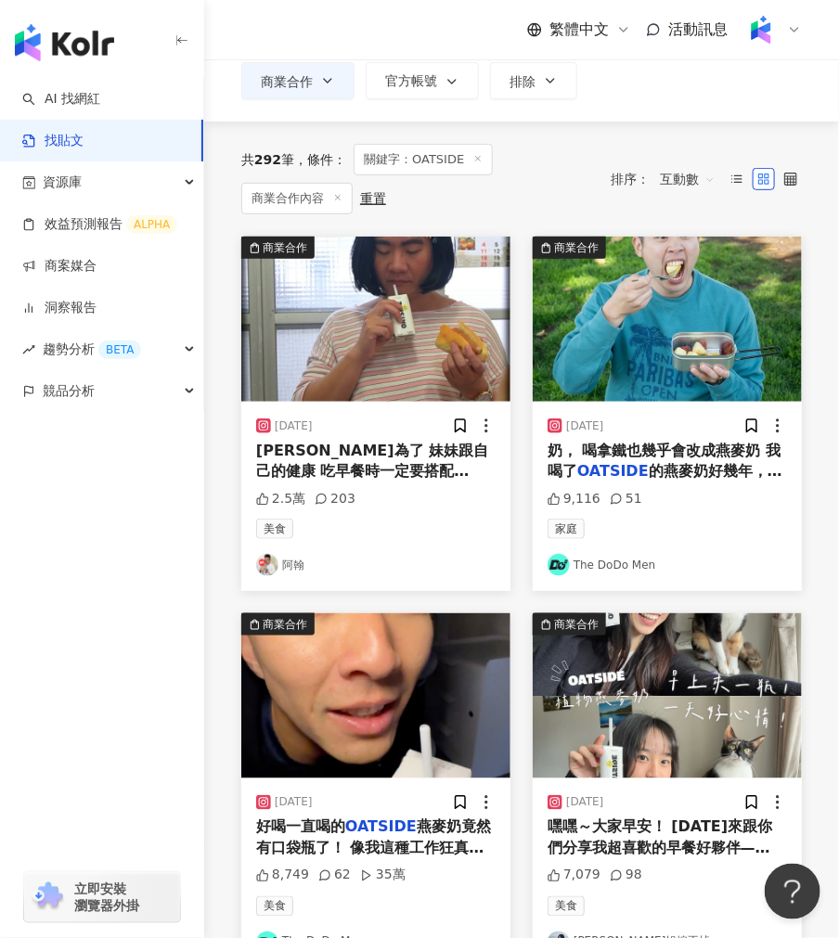
click at [640, 328] on img at bounding box center [667, 319] width 269 height 165
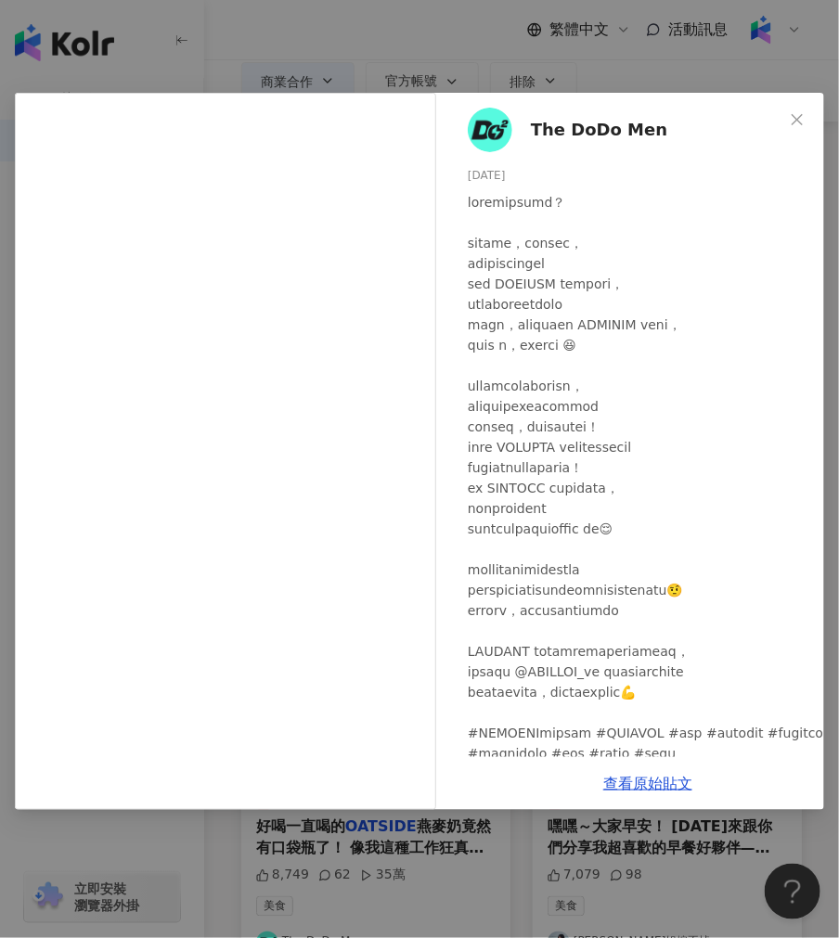
scroll to position [54, 0]
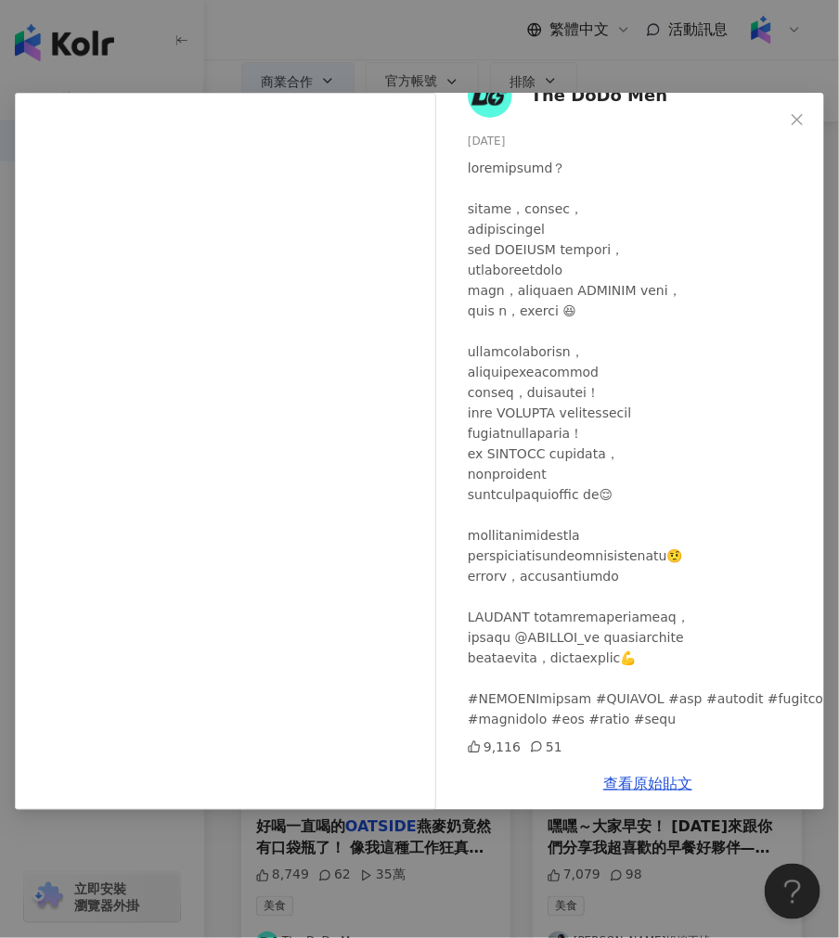
click at [341, 838] on div "The DoDo Men [DATE] 9,116 51 查看原始貼文" at bounding box center [419, 469] width 839 height 938
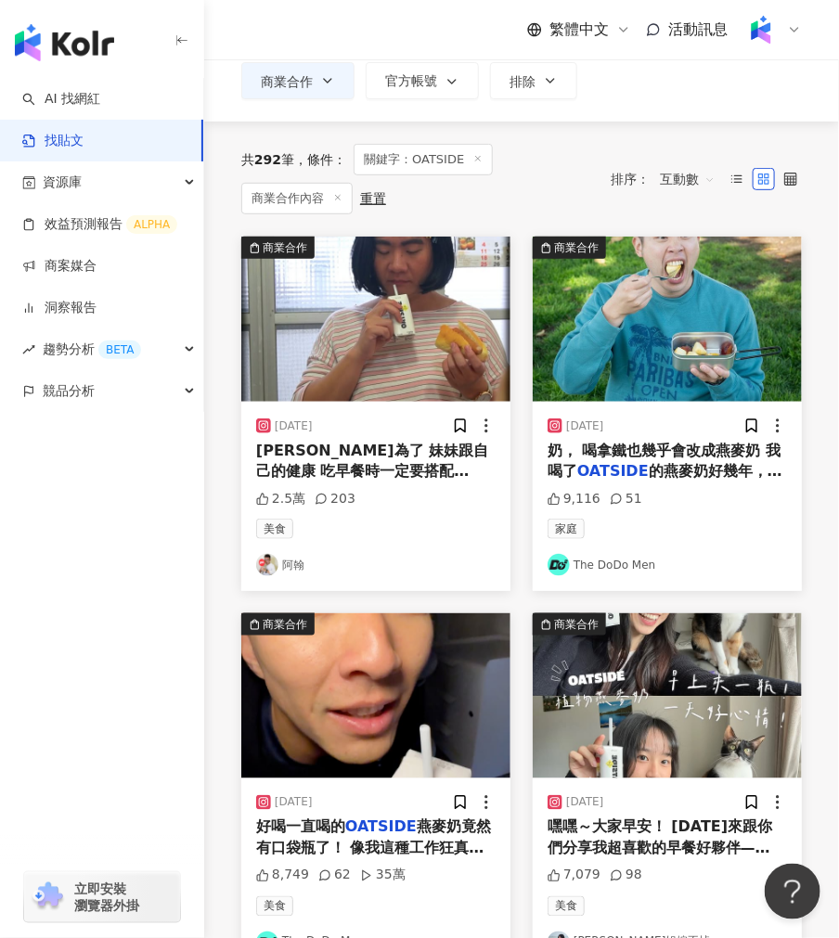
click at [322, 360] on img at bounding box center [375, 319] width 269 height 165
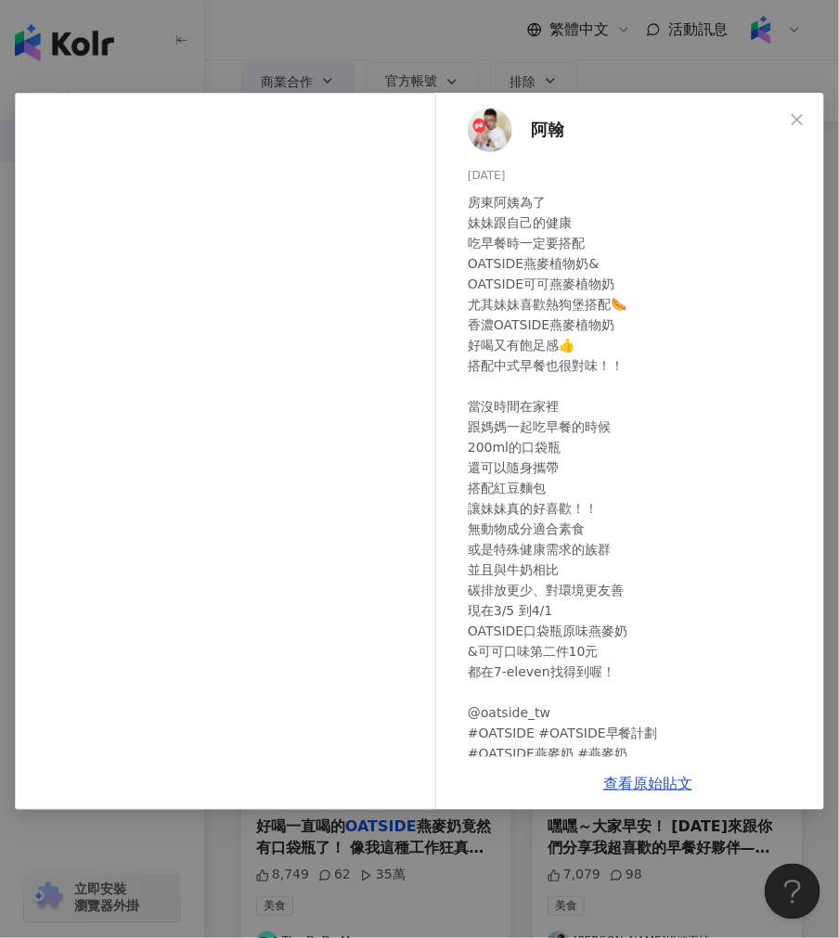
click at [589, 72] on div "[PERSON_NAME]翰 [DATE] 房東阿姨為了 妹妹跟自己的健康 吃早餐時一定要搭配 OATSIDE燕麥植物奶& OATSIDE可可燕麥植物奶 尤其…" at bounding box center [419, 469] width 839 height 938
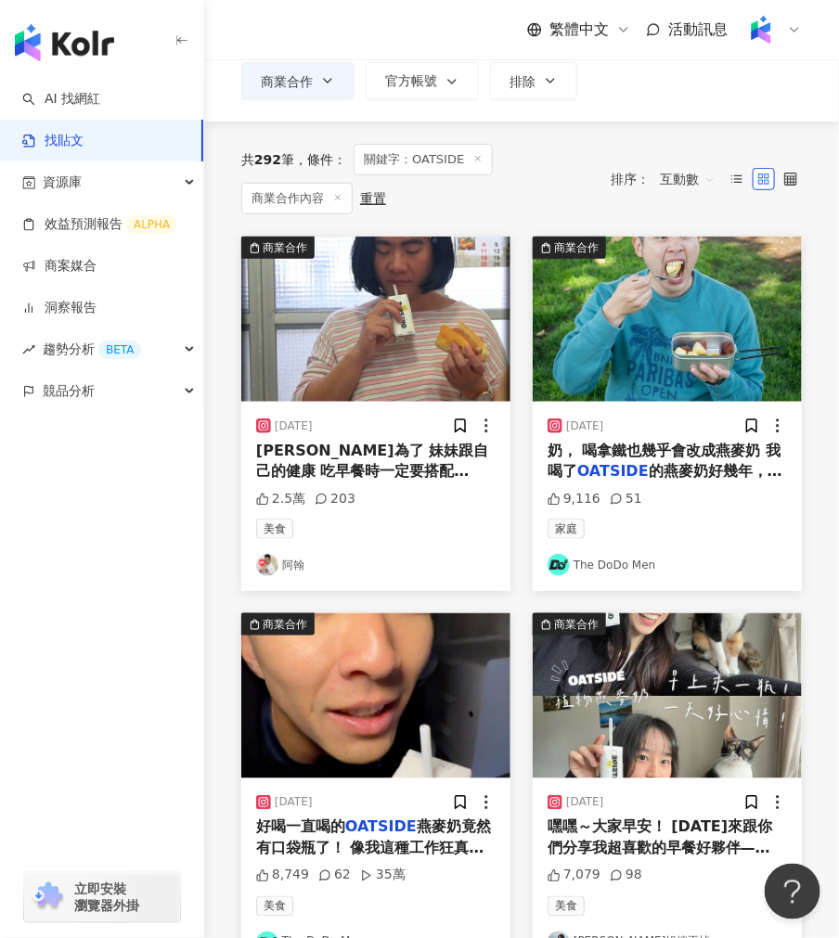
click at [635, 360] on img at bounding box center [667, 319] width 269 height 165
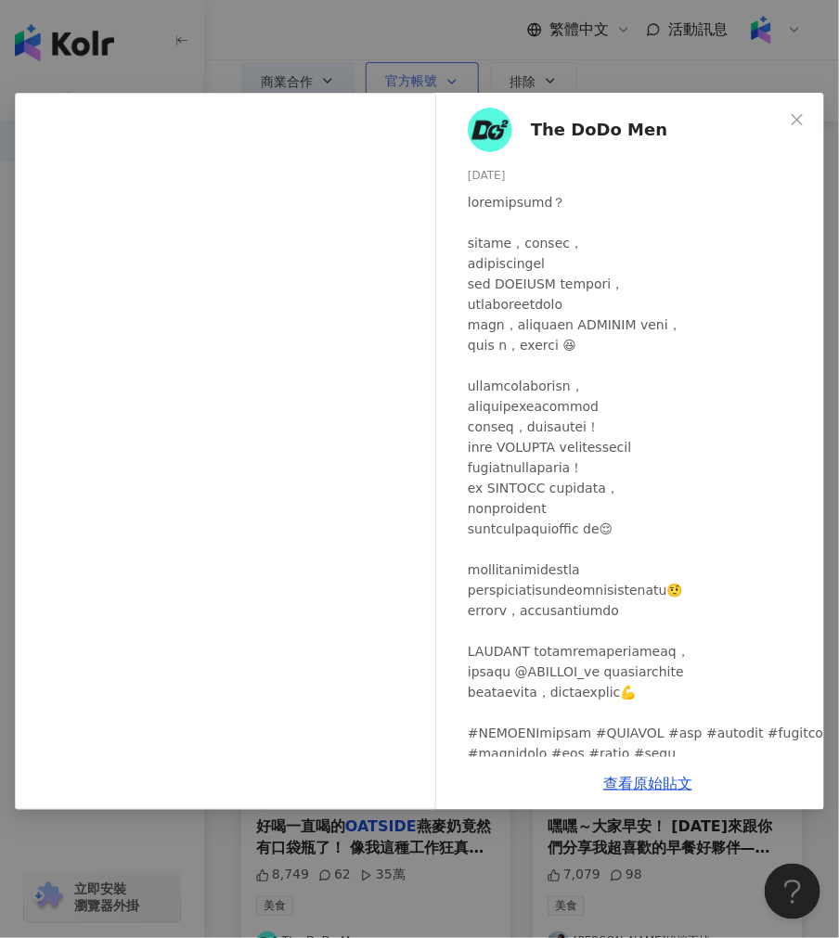
click at [467, 68] on div "The DoDo Men [DATE] 9,116 51 查看原始貼文" at bounding box center [419, 469] width 839 height 938
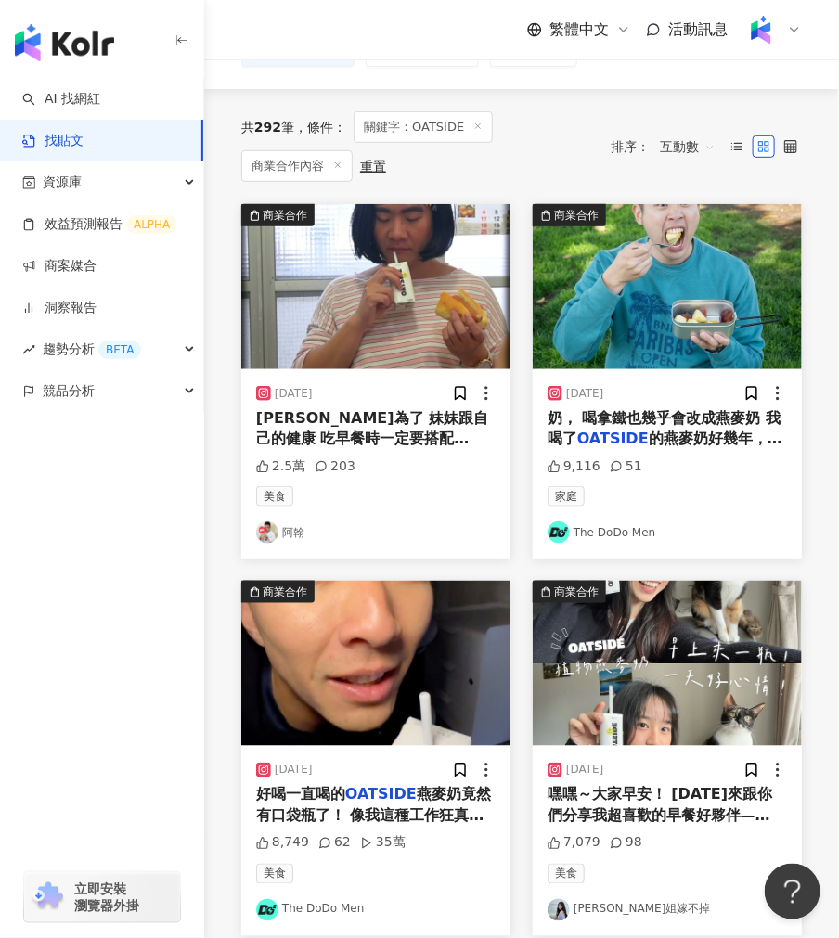
scroll to position [331, 0]
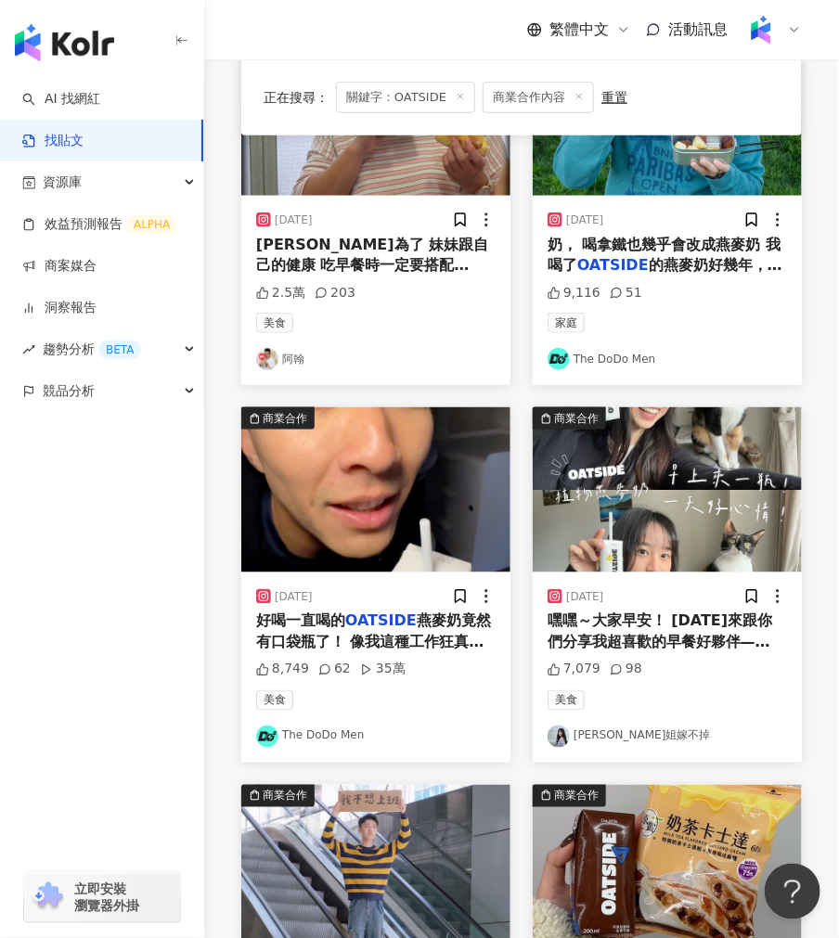
click at [425, 453] on img at bounding box center [375, 489] width 269 height 165
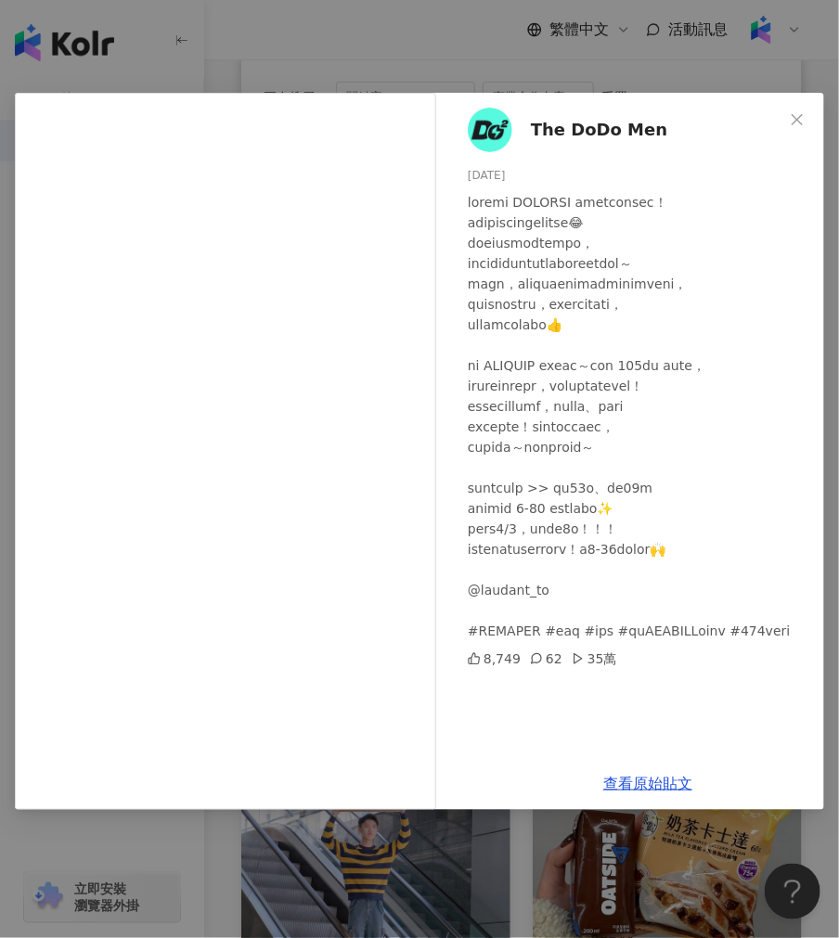
click at [468, 619] on div at bounding box center [652, 416] width 368 height 449
click at [451, 871] on div "The DoDo Men [DATE] 8,749 62 35萬 查看原始貼文" at bounding box center [419, 469] width 839 height 938
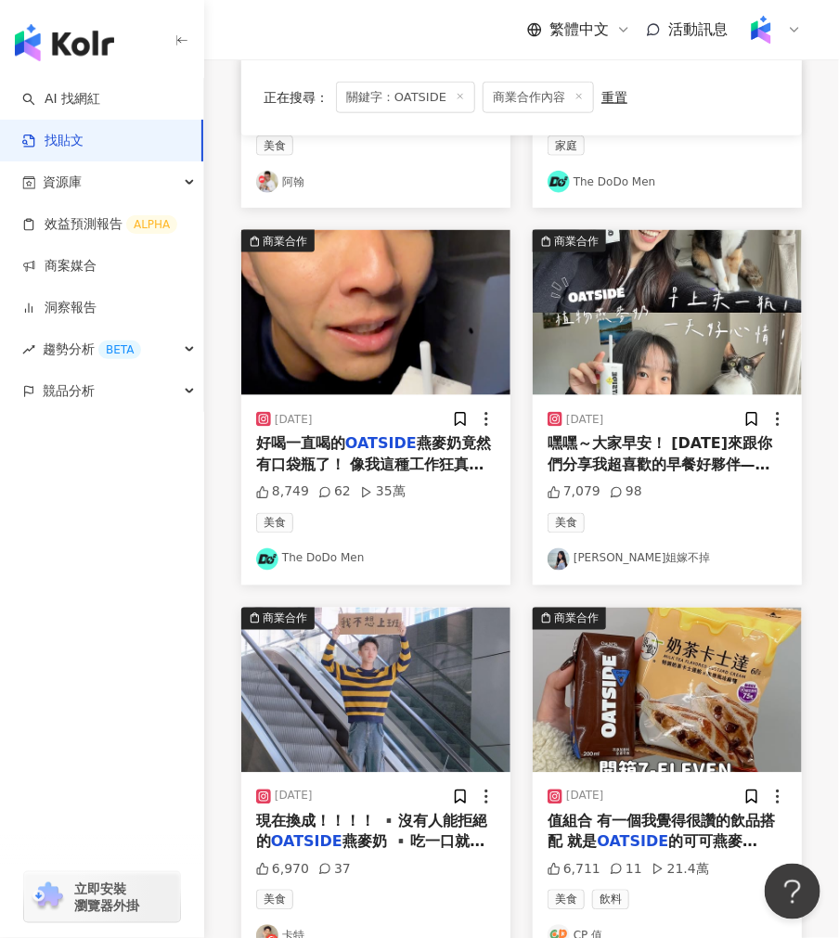
scroll to position [641, 0]
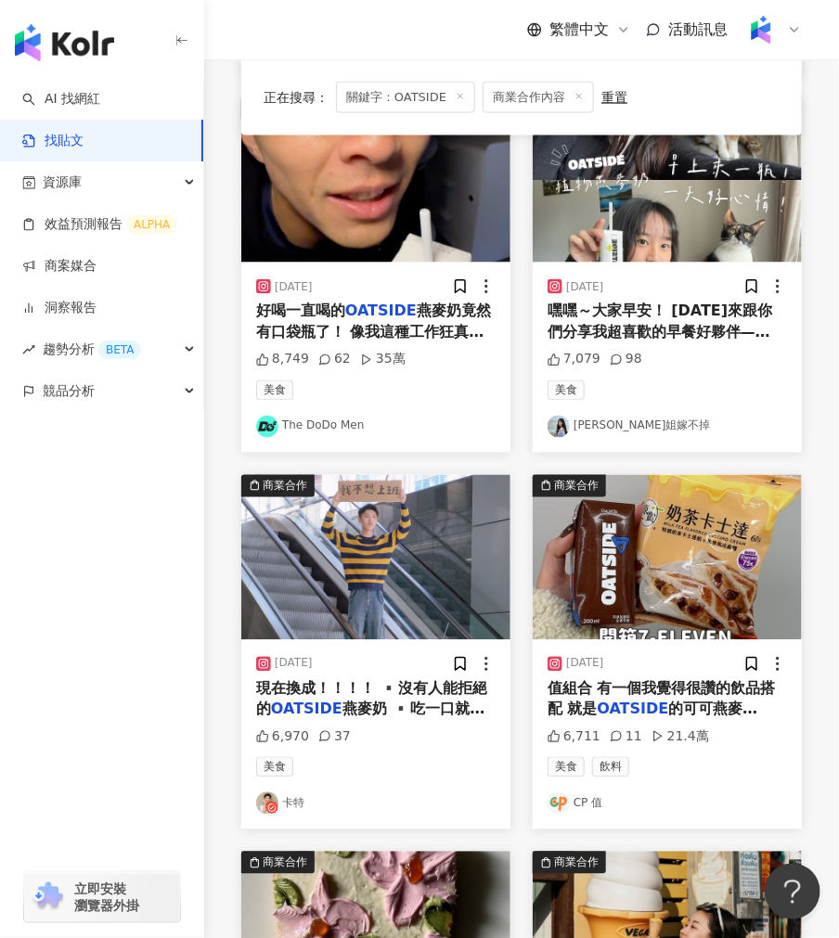
click at [404, 601] on img at bounding box center [375, 557] width 269 height 165
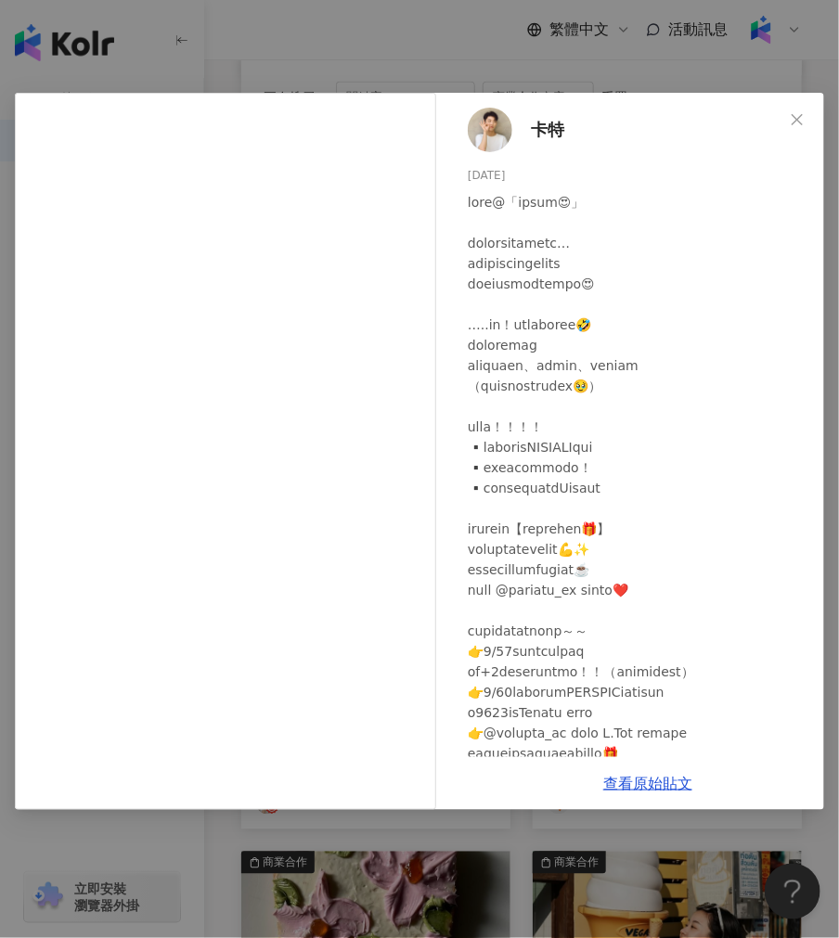
click at [607, 377] on div at bounding box center [652, 529] width 368 height 674
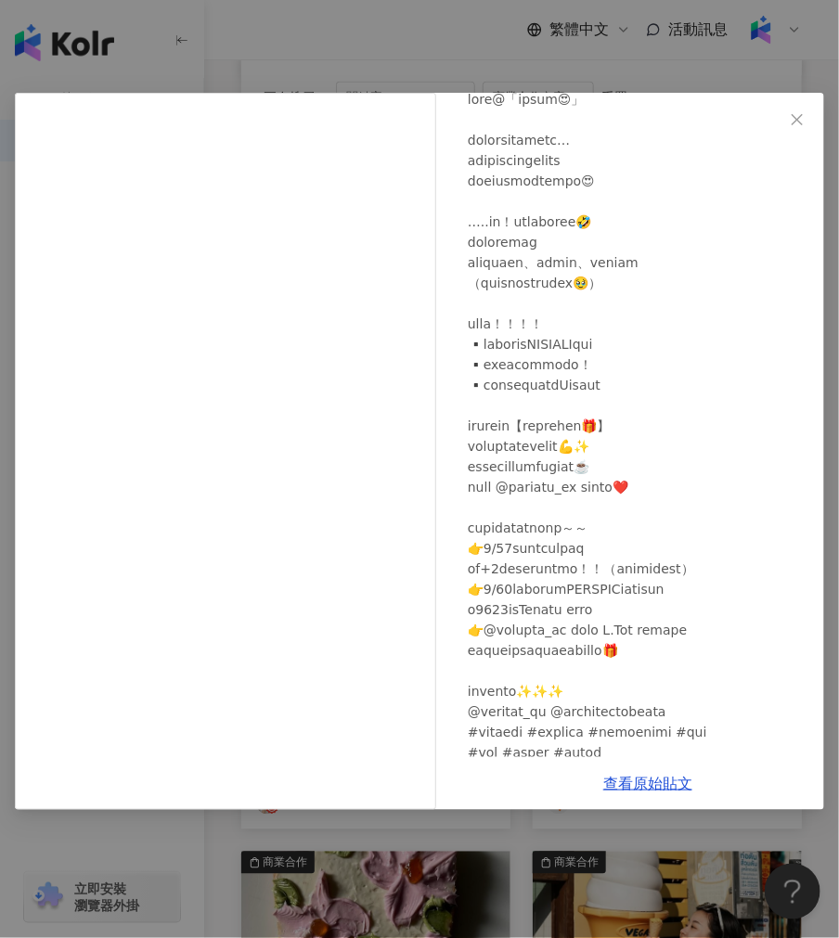
scroll to position [136, 0]
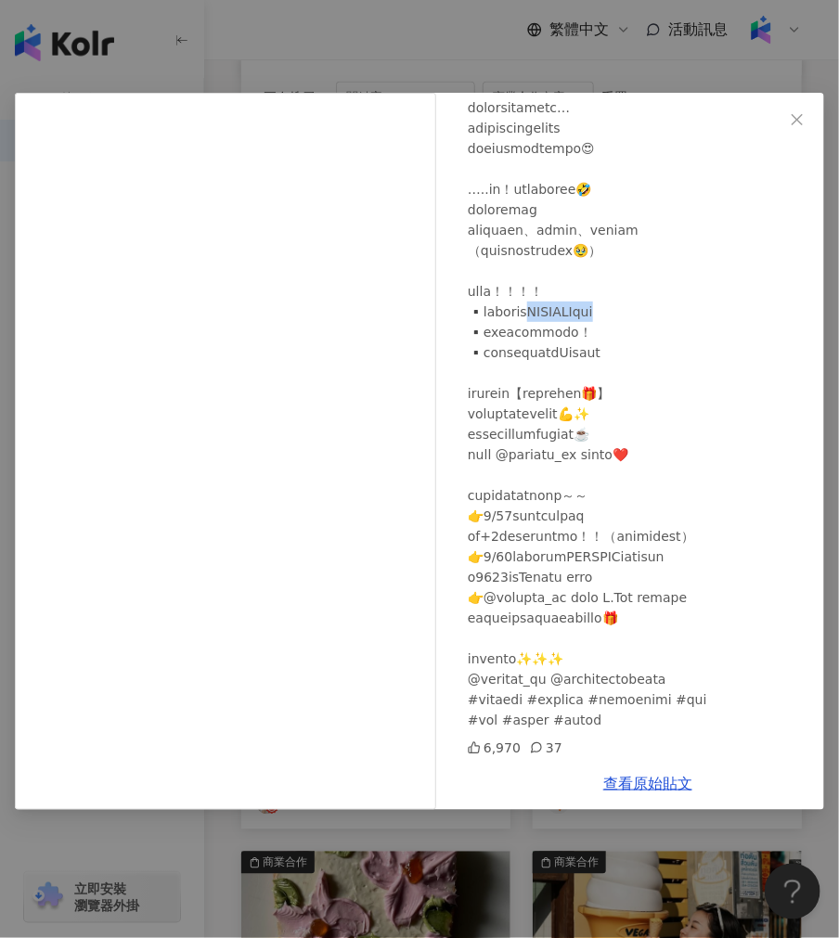
drag, startPoint x: 566, startPoint y: 307, endPoint x: 663, endPoint y: 304, distance: 96.6
click at [663, 304] on div at bounding box center [652, 394] width 368 height 674
click at [258, 58] on div "[PERSON_NAME][DATE] 6,970 37 查看原始貼文" at bounding box center [419, 469] width 839 height 938
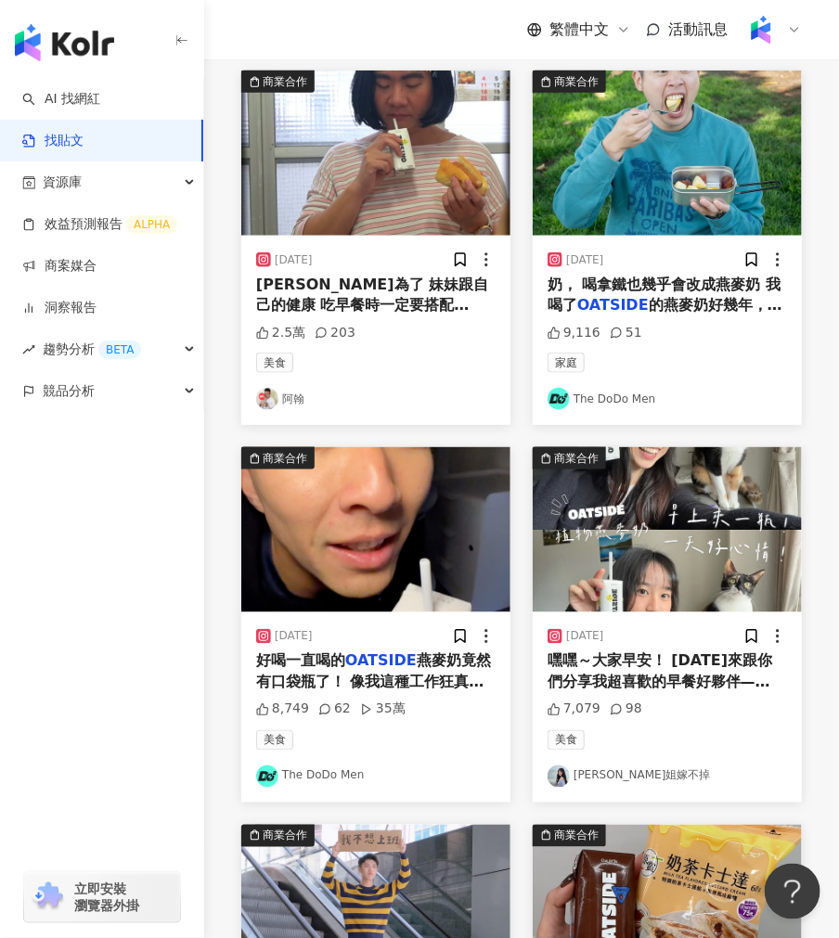
scroll to position [331, 0]
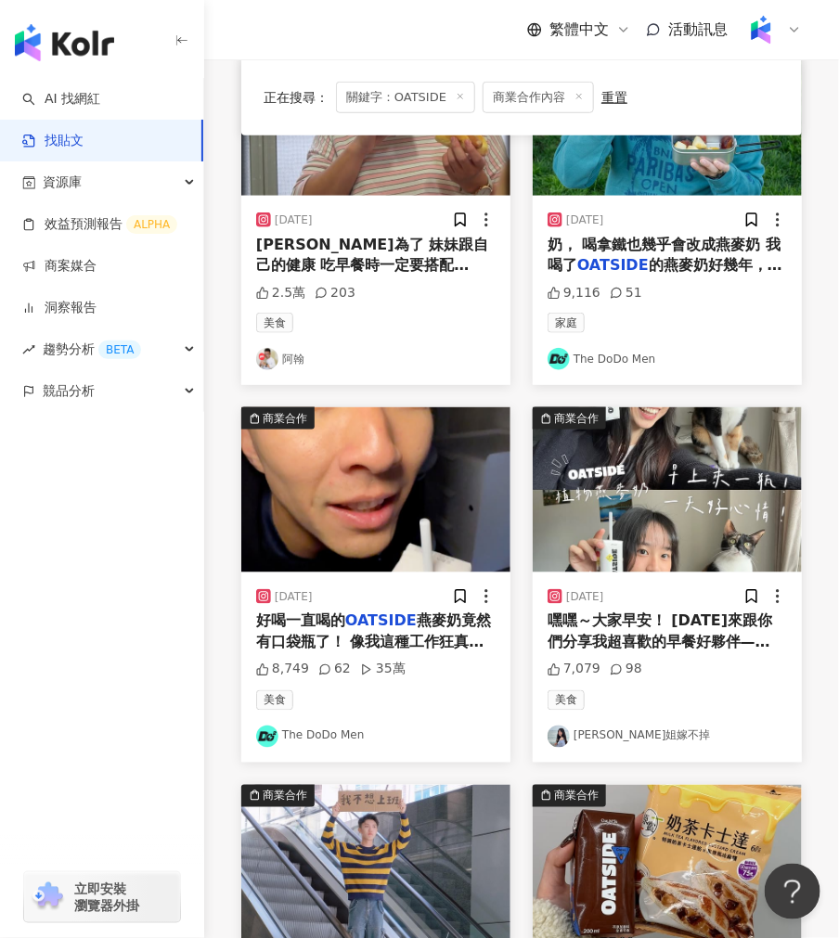
click at [394, 549] on img at bounding box center [375, 489] width 269 height 165
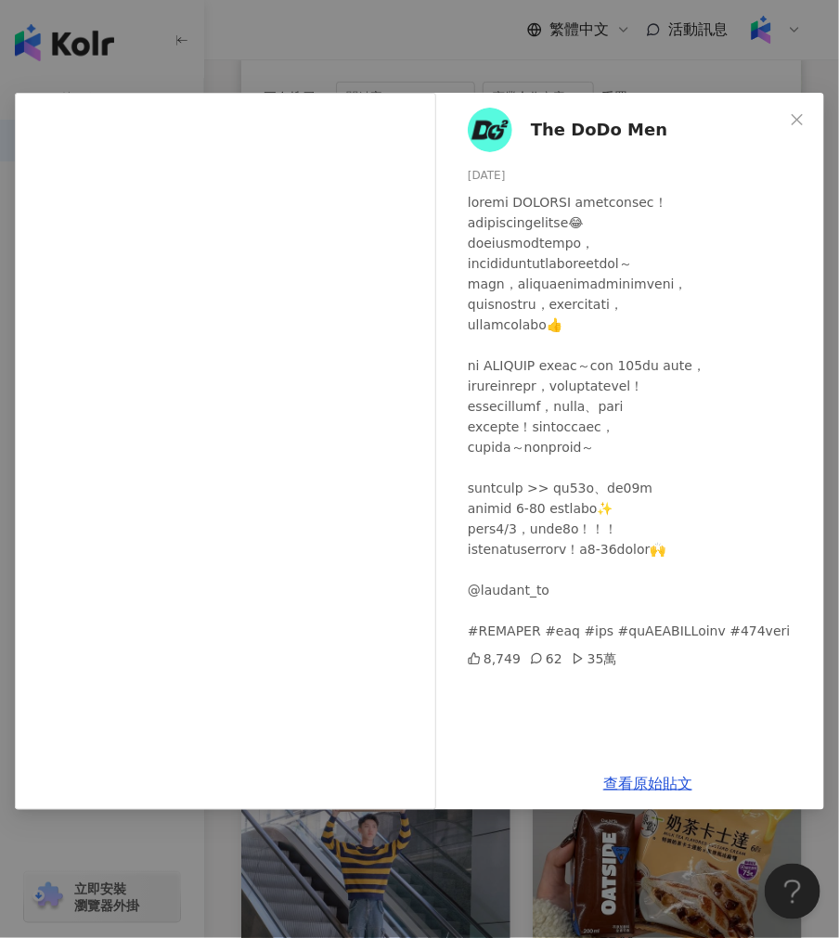
click at [433, 58] on div "The DoDo Men [DATE] 8,749 62 35萬 查看原始貼文" at bounding box center [419, 469] width 839 height 938
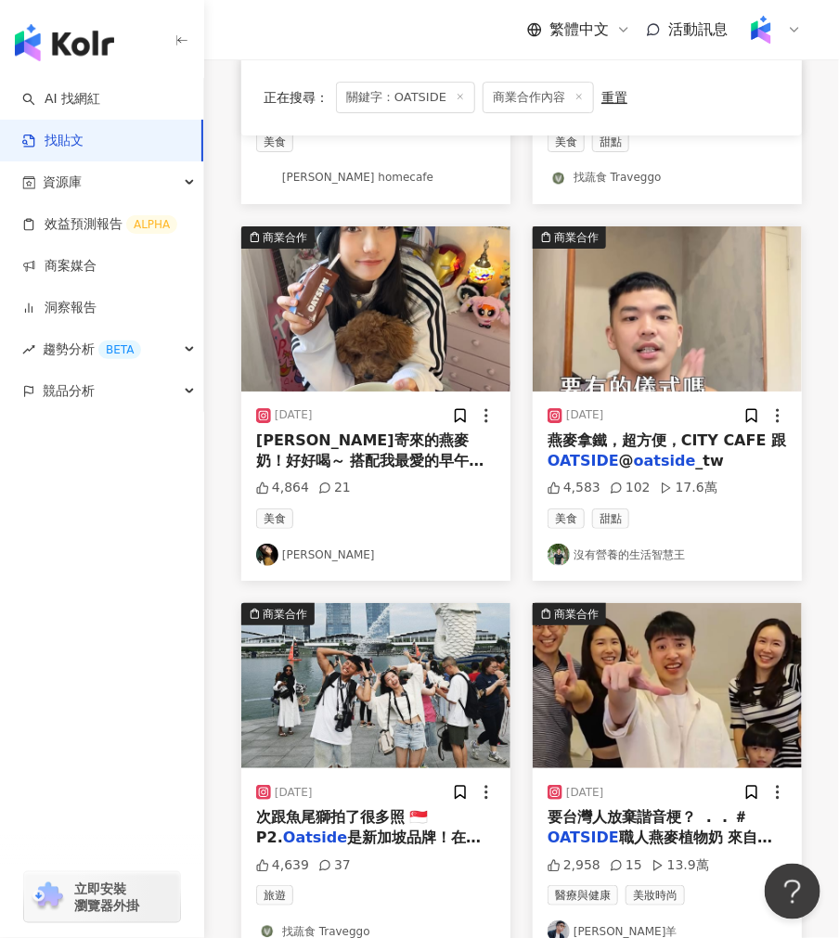
scroll to position [2021, 0]
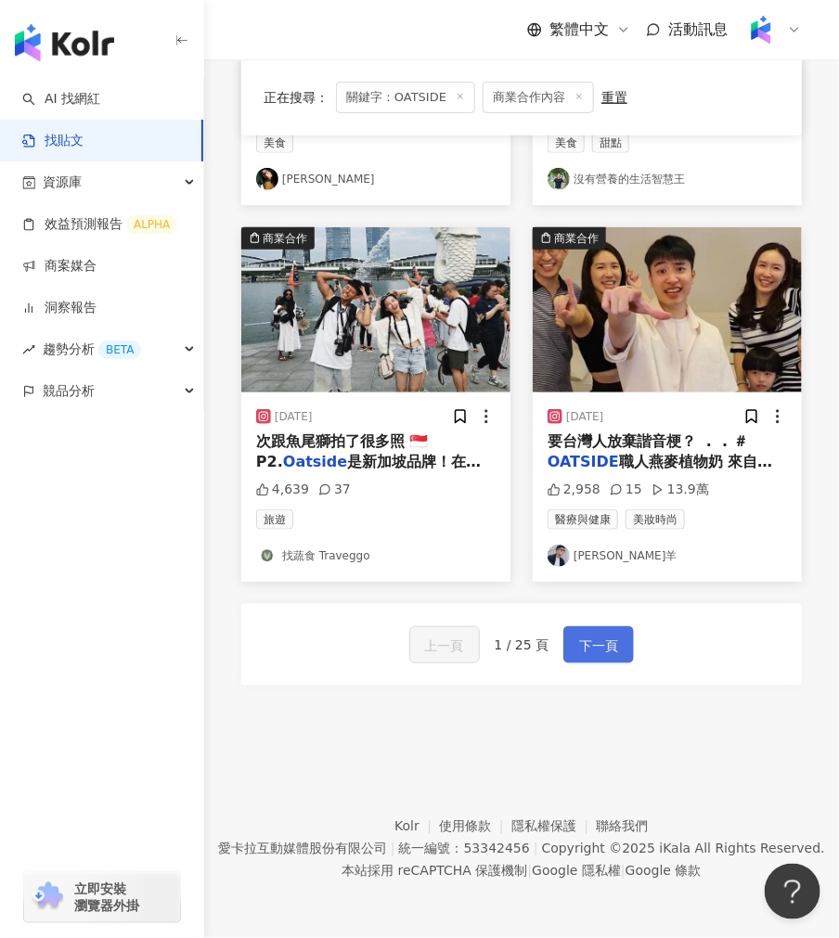
click at [599, 657] on button "下一頁" at bounding box center [598, 644] width 71 height 37
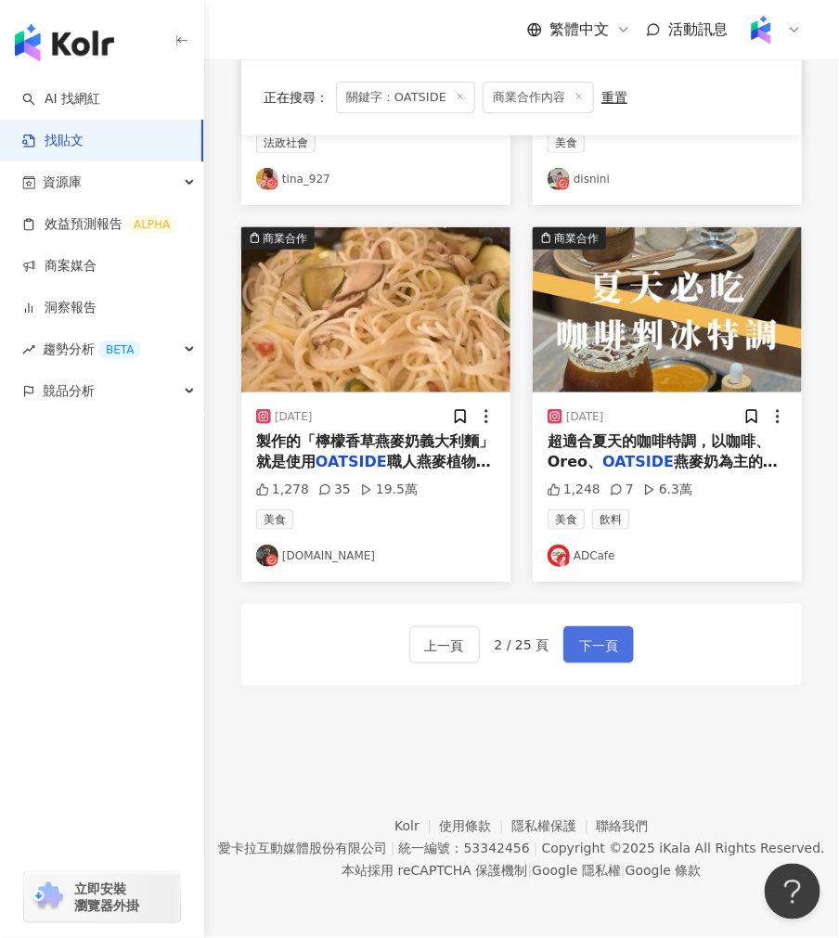
click at [600, 659] on button "下一頁" at bounding box center [598, 644] width 71 height 37
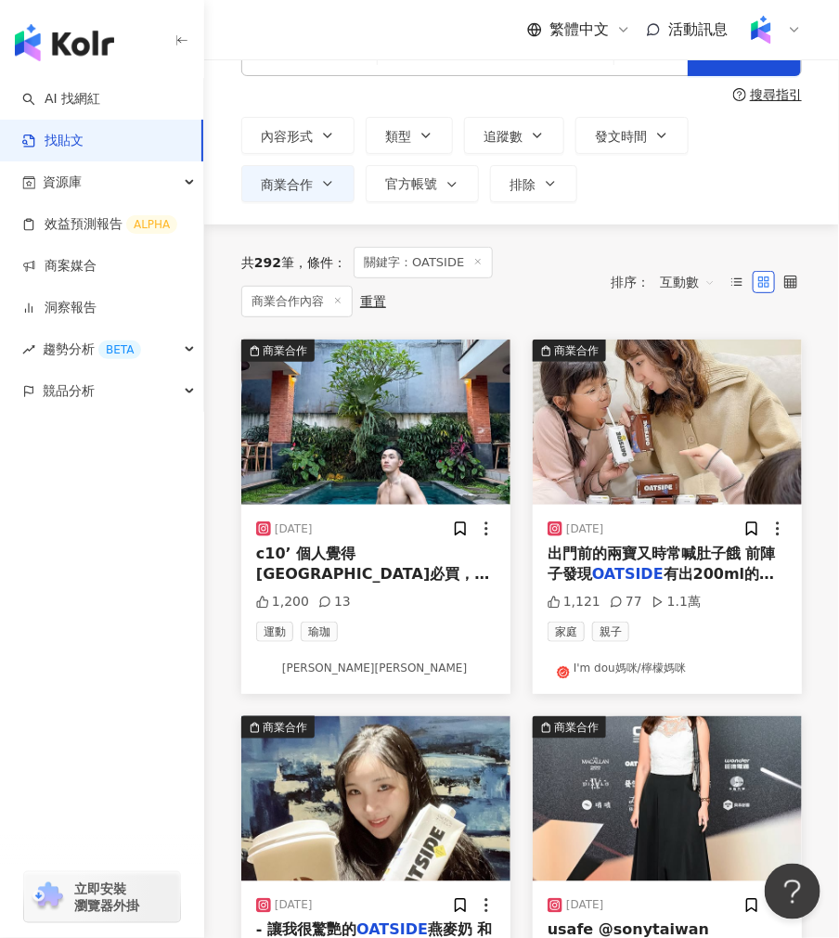
scroll to position [164, 0]
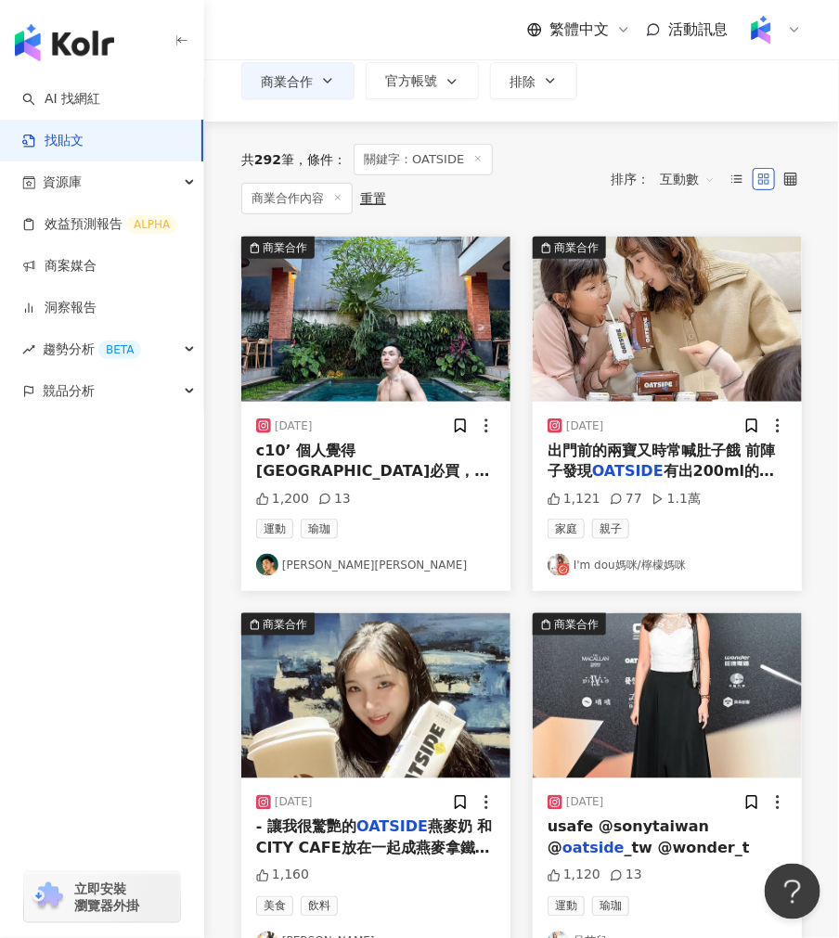
click at [689, 308] on img at bounding box center [667, 319] width 269 height 165
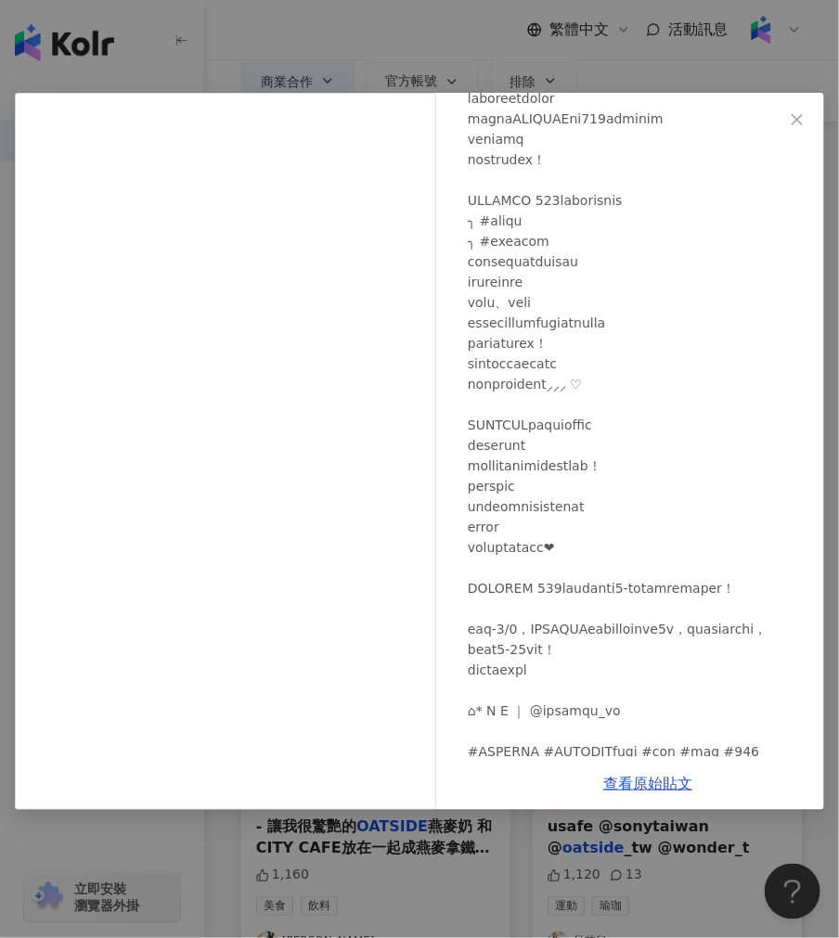
scroll to position [299, 0]
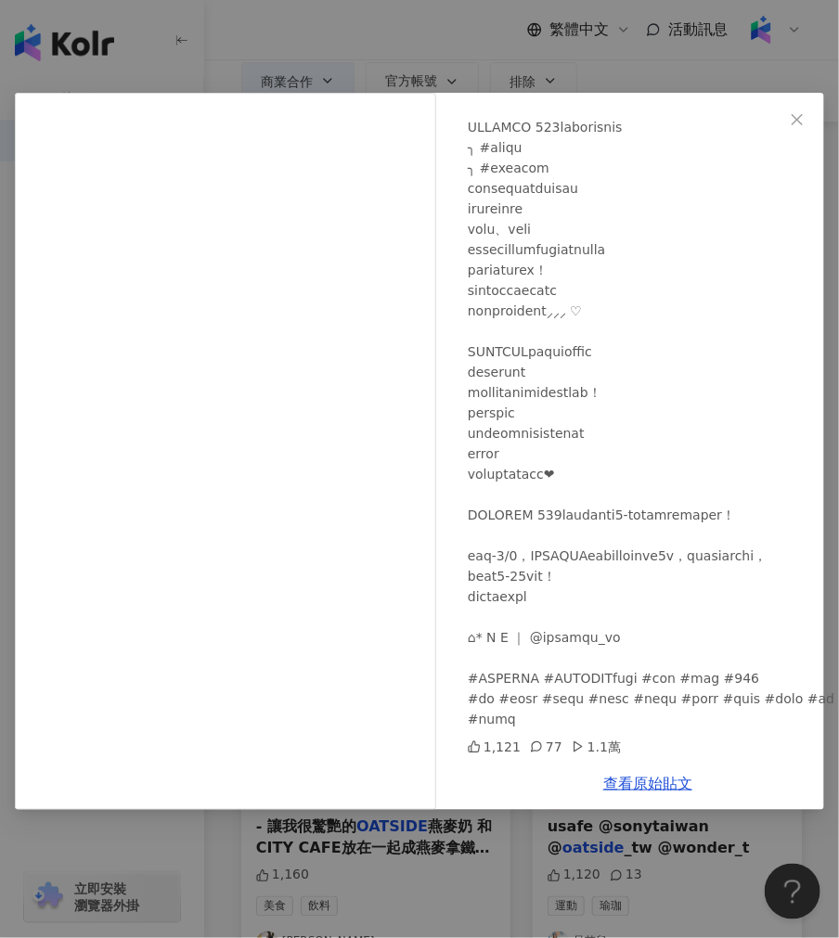
click at [383, 67] on div "I'm dou媽咪/檸檬媽咪 [DATE] 1,121 77 1.1萬 查看原始貼文" at bounding box center [419, 469] width 839 height 938
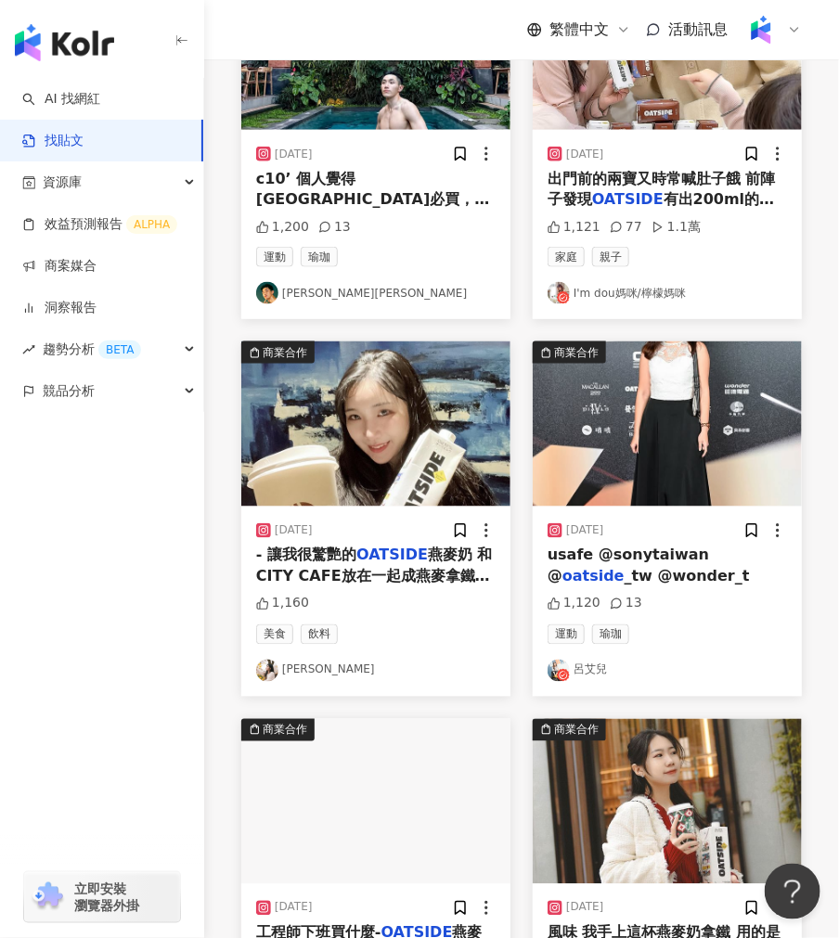
scroll to position [785, 0]
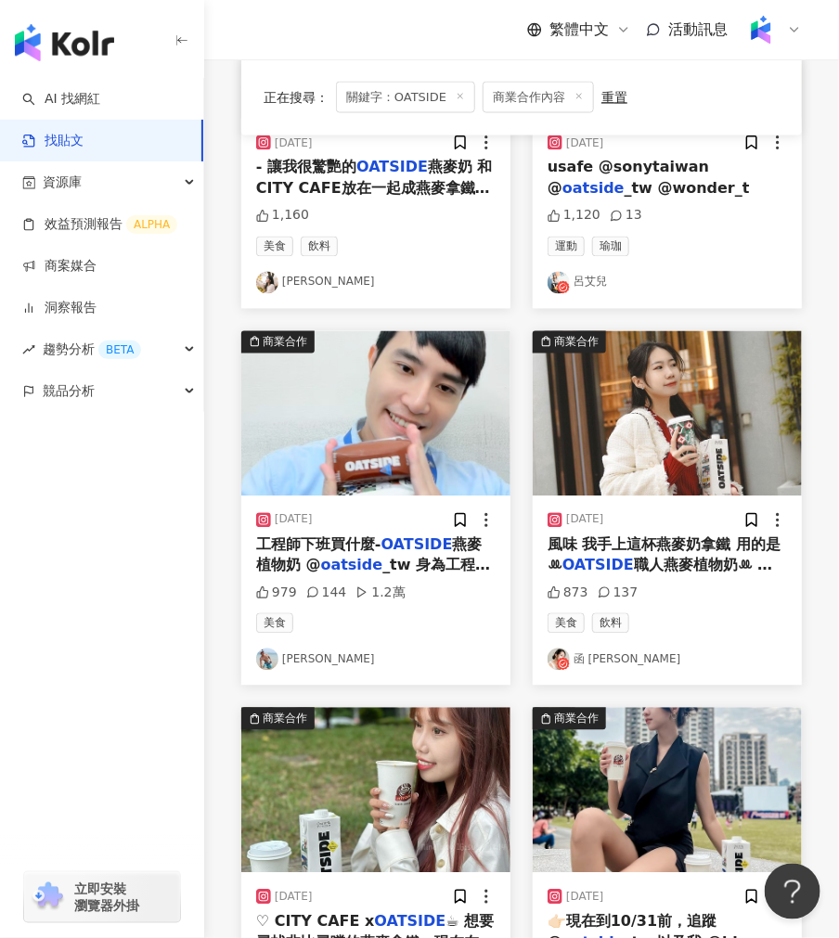
click at [428, 459] on img at bounding box center [375, 413] width 269 height 165
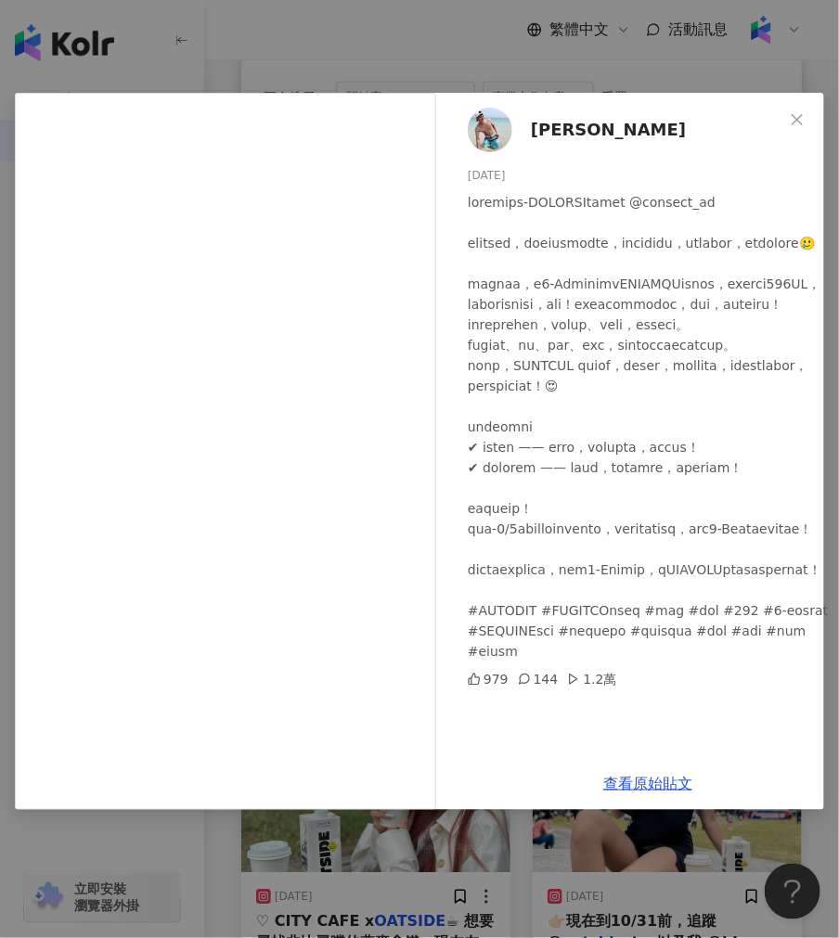
drag, startPoint x: 456, startPoint y: 32, endPoint x: 452, endPoint y: 70, distance: 38.2
click at [456, 32] on div "[PERSON_NAME][DATE] 979 144 1.2萬 查看原始貼文" at bounding box center [419, 469] width 839 height 938
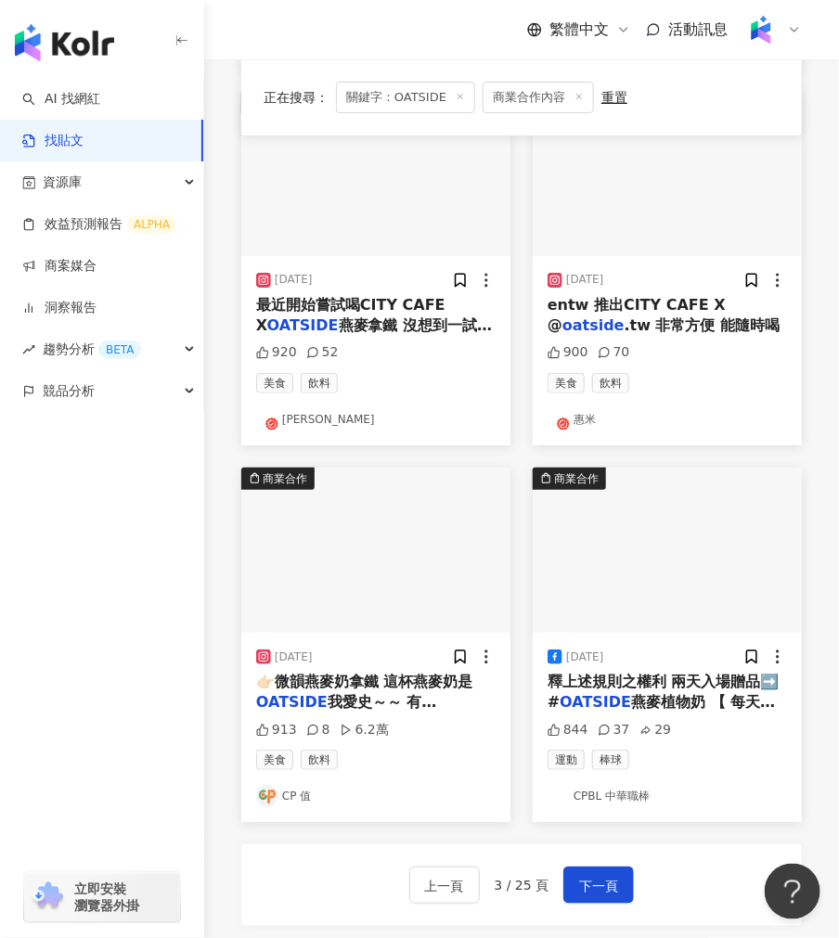
scroll to position [1782, 0]
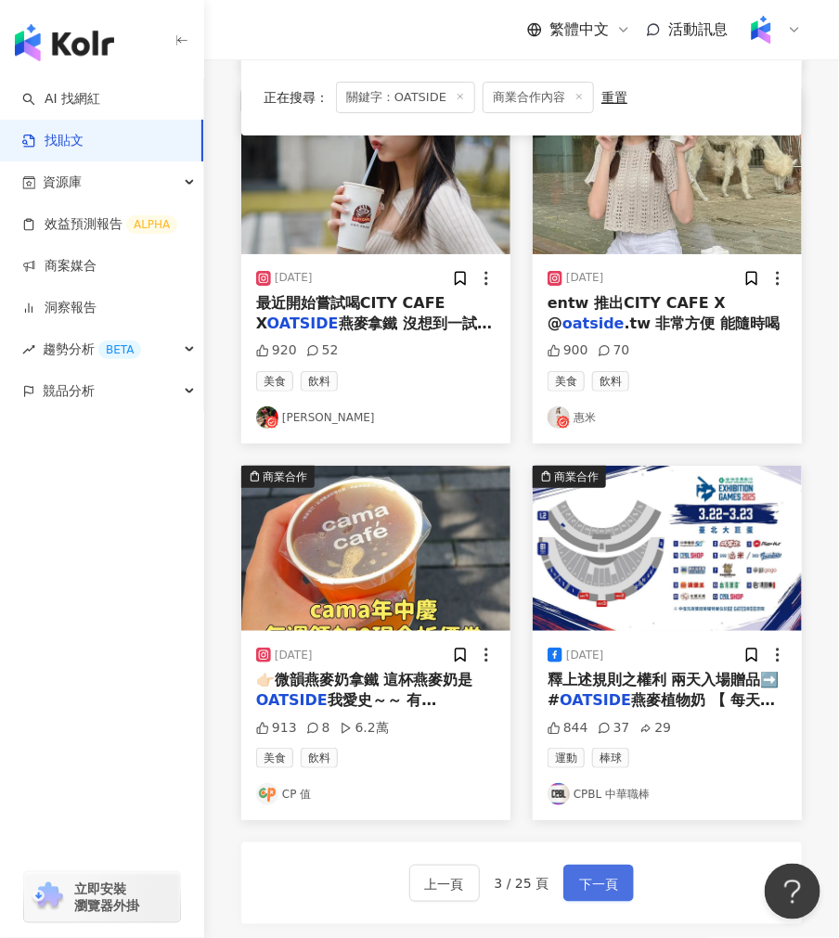
click at [585, 893] on span "下一頁" at bounding box center [598, 884] width 39 height 22
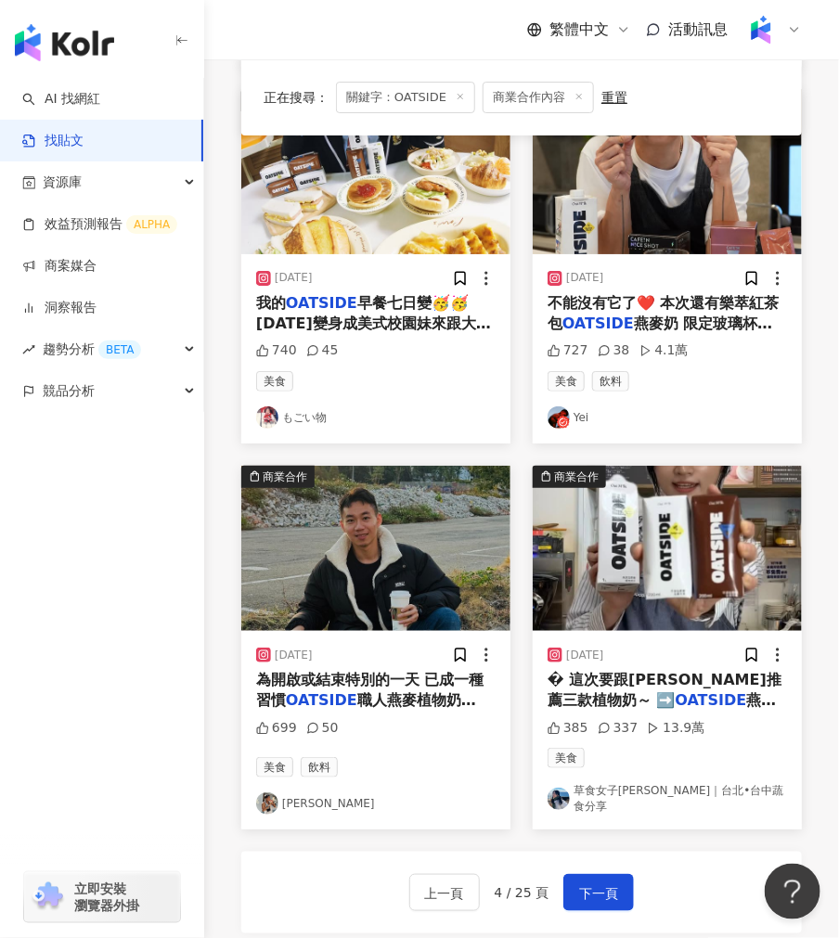
click at [433, 585] on img at bounding box center [375, 548] width 269 height 165
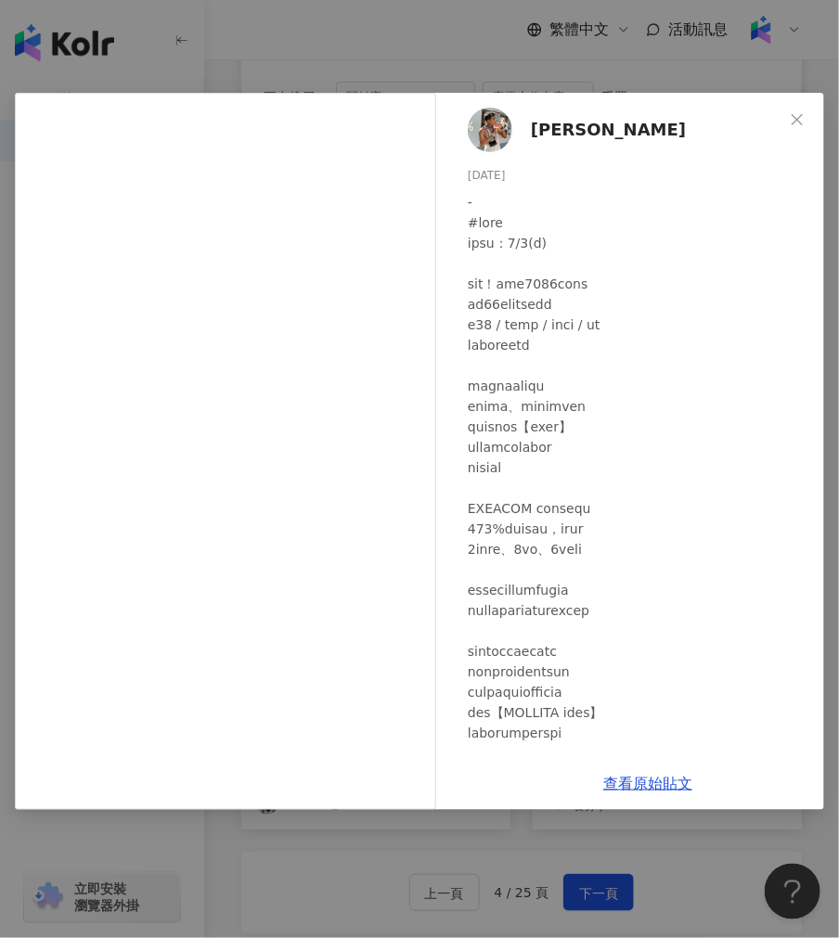
click at [462, 877] on div "[PERSON_NAME] [DATE] 699 50 查看原始貼文" at bounding box center [419, 469] width 839 height 938
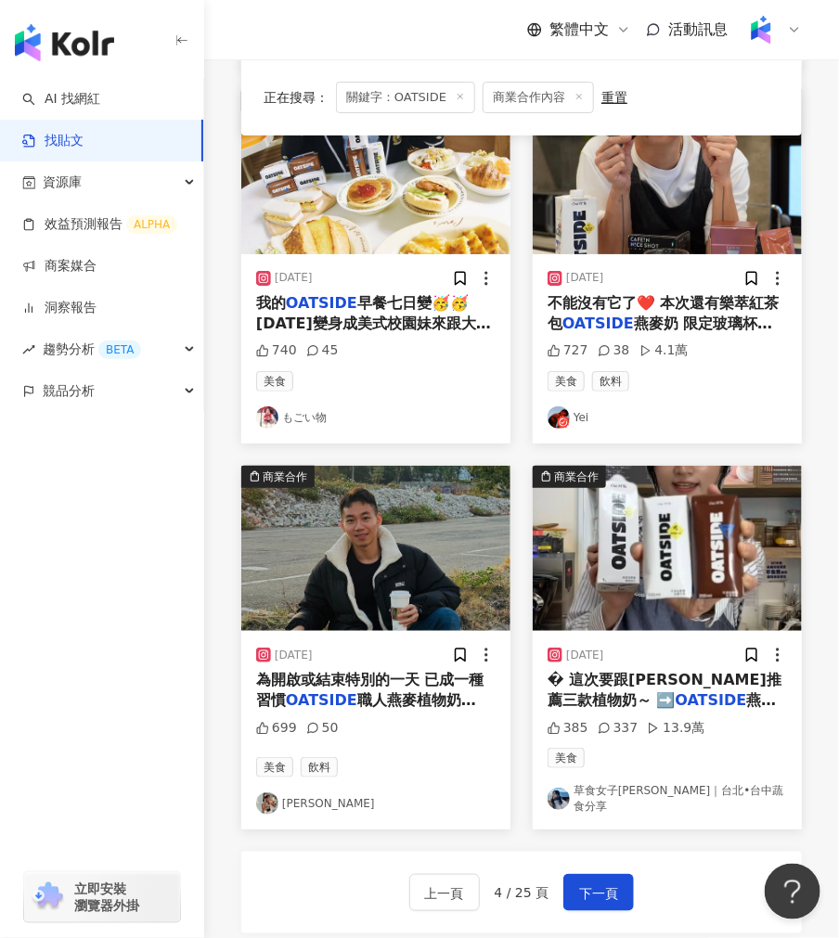
click at [647, 561] on img at bounding box center [667, 548] width 269 height 165
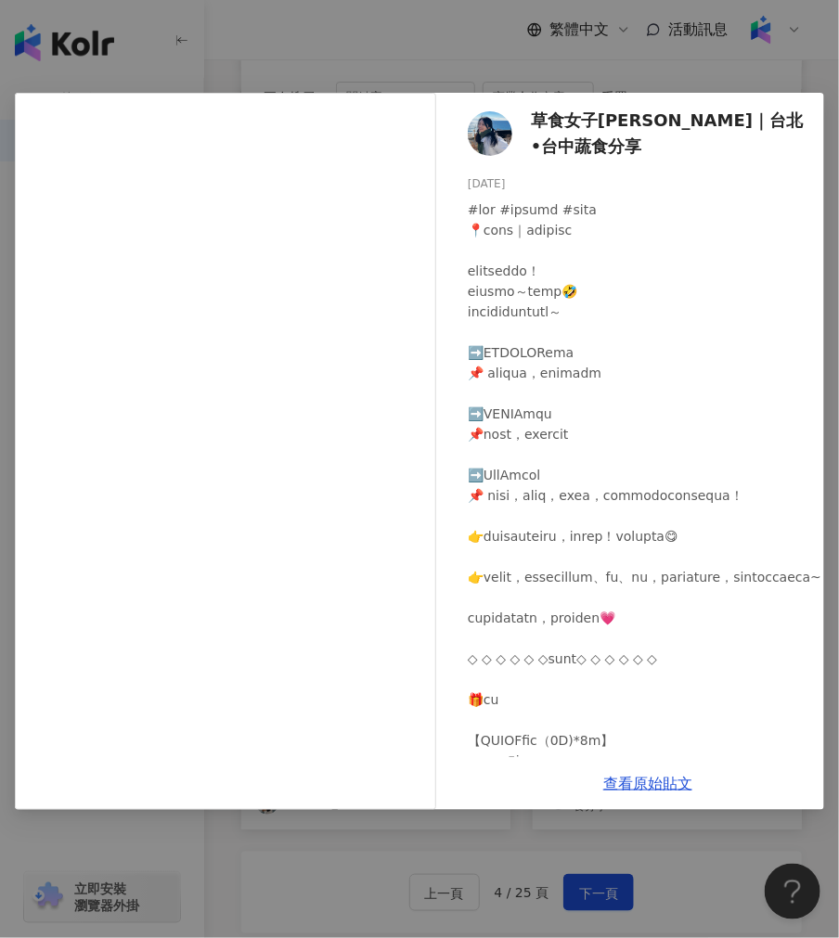
click at [281, 58] on div "草食女子[PERSON_NAME]｜台北•台中蔬食分享 [DATE] 385 337 13.9萬 查看原始貼文" at bounding box center [419, 469] width 839 height 938
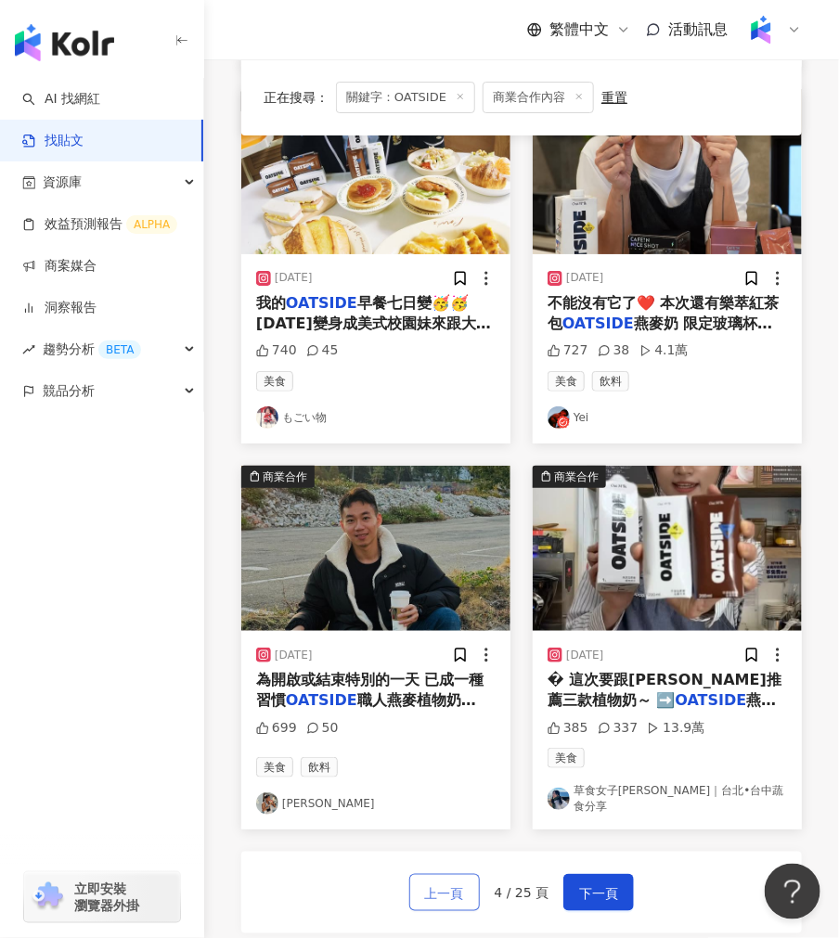
click at [457, 883] on span "上一頁" at bounding box center [444, 894] width 39 height 22
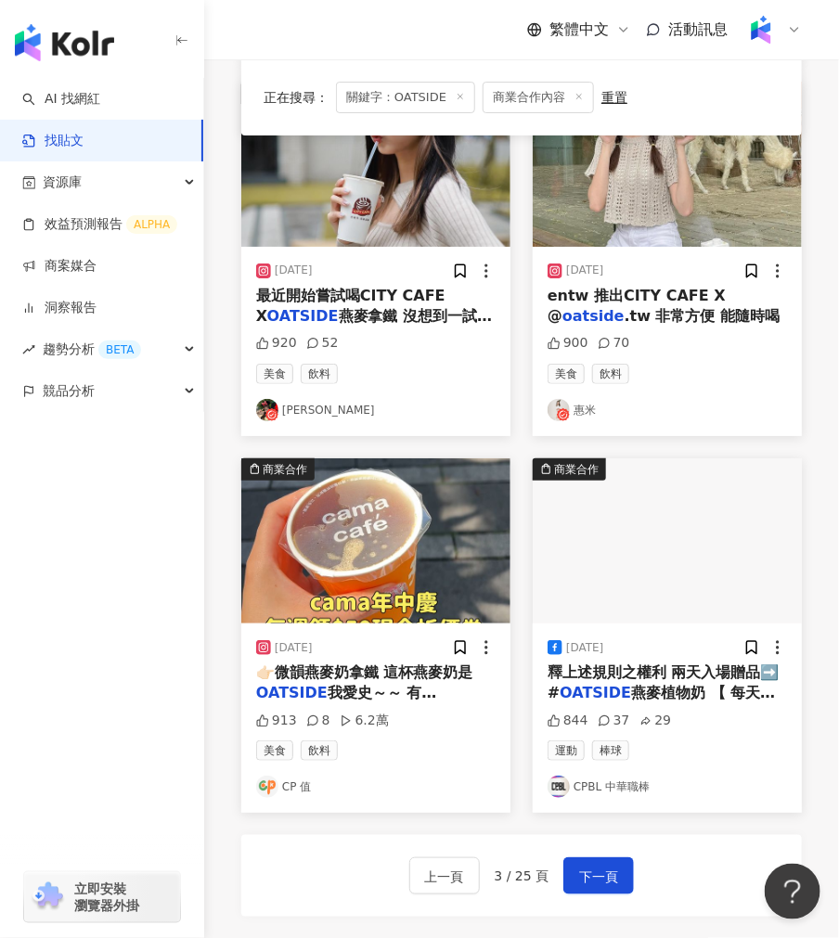
scroll to position [2021, 0]
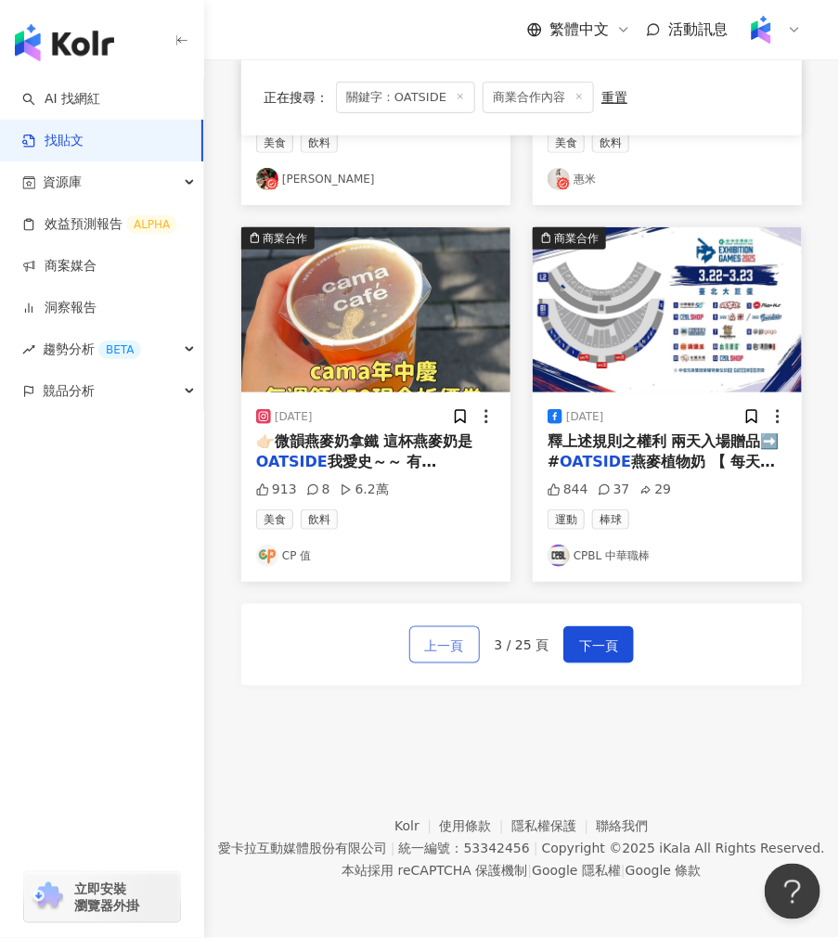
click at [444, 641] on span "上一頁" at bounding box center [444, 646] width 39 height 22
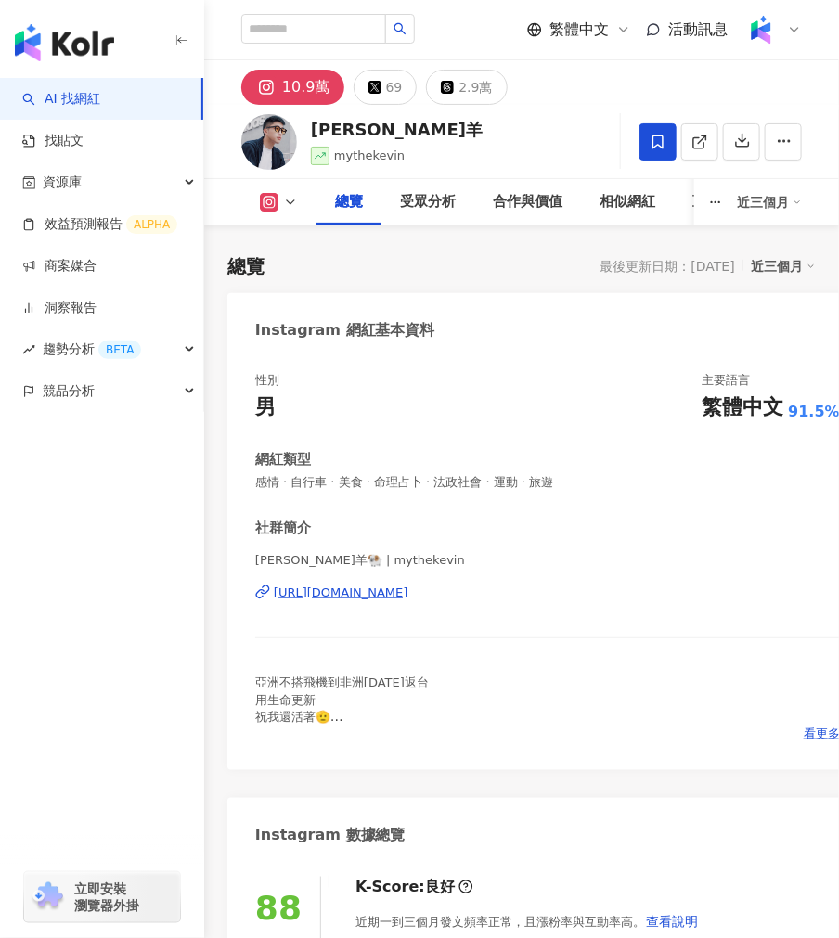
click at [367, 97] on button "69" at bounding box center [386, 87] width 64 height 35
click at [292, 214] on div "總覽 受眾分析 合作與價值 相似網紅 互動分析 創作內容分析 近三個月" at bounding box center [521, 202] width 561 height 46
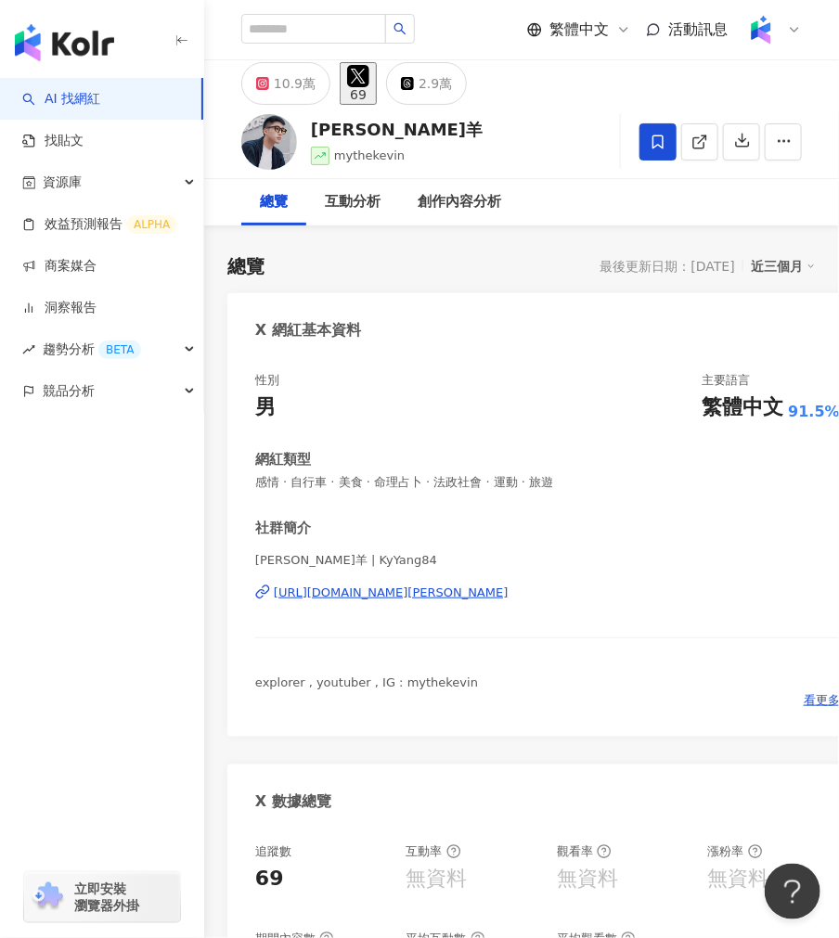
click at [372, 124] on div "[PERSON_NAME]羊" at bounding box center [397, 129] width 172 height 23
drag, startPoint x: 364, startPoint y: 132, endPoint x: 313, endPoint y: 141, distance: 51.9
click at [313, 141] on div "[PERSON_NAME]羊" at bounding box center [397, 129] width 172 height 23
